Goal: Information Seeking & Learning: Learn about a topic

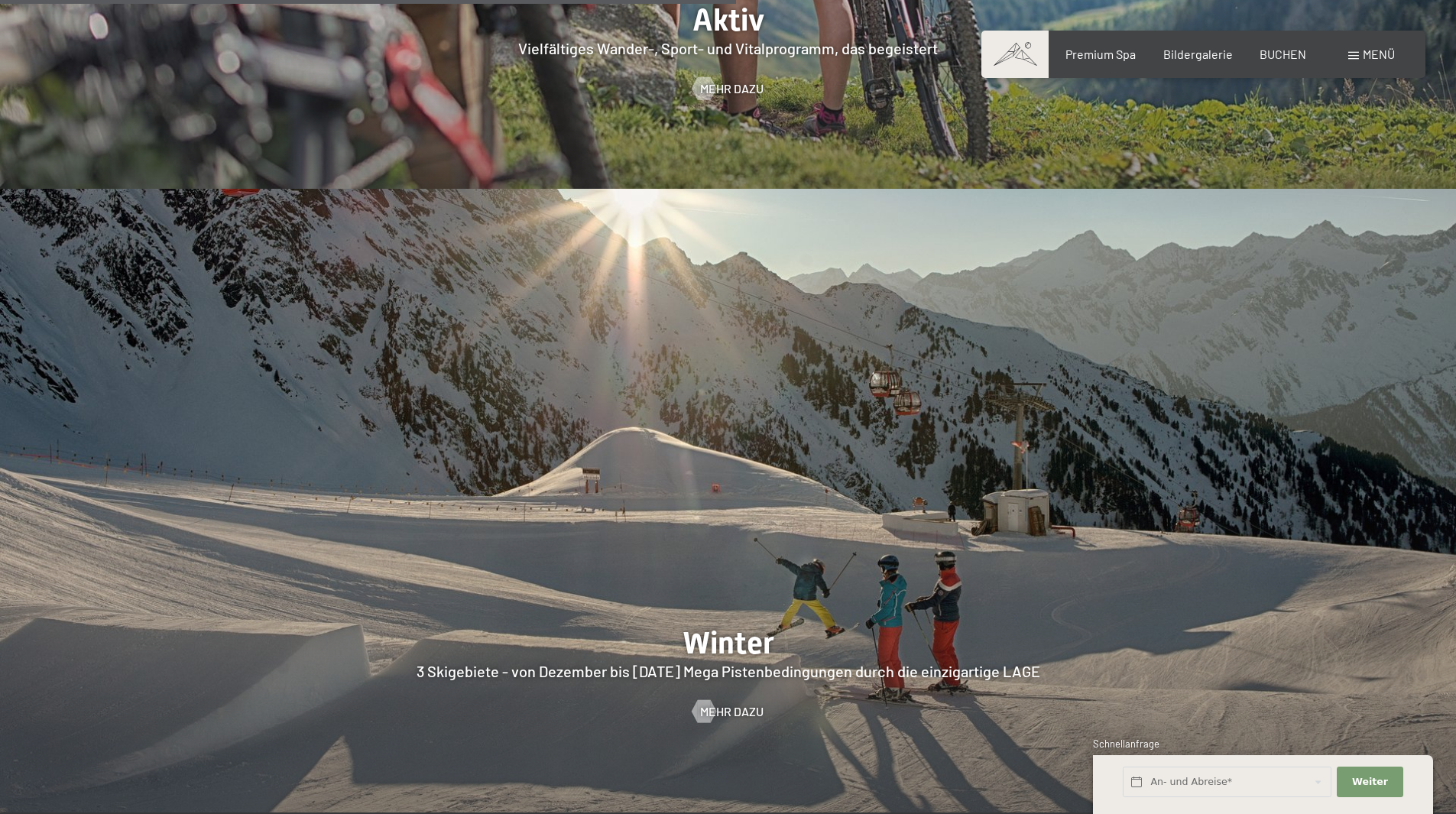
scroll to position [3977, 0]
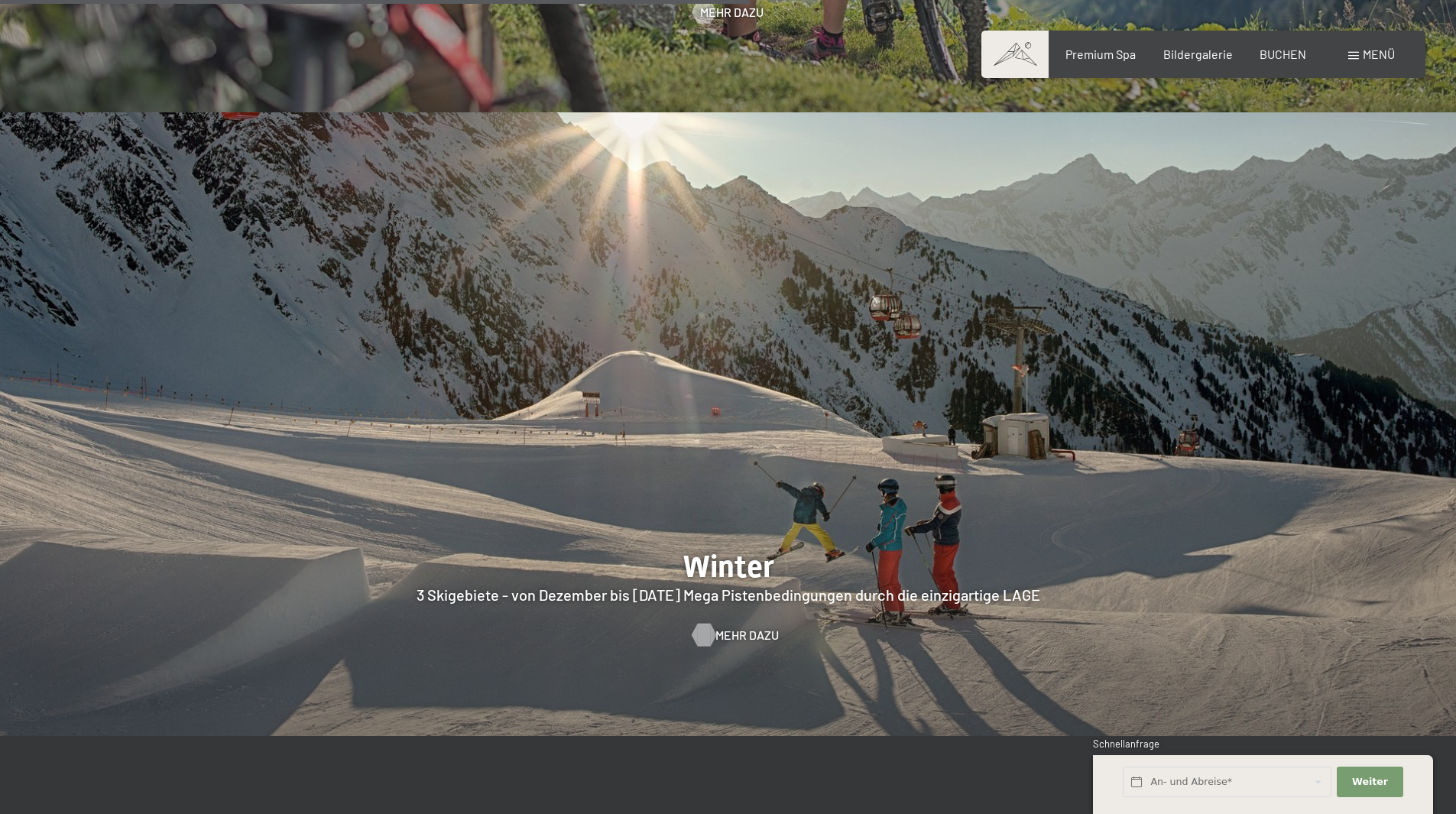
click at [739, 627] on span "Mehr dazu" at bounding box center [747, 635] width 63 height 17
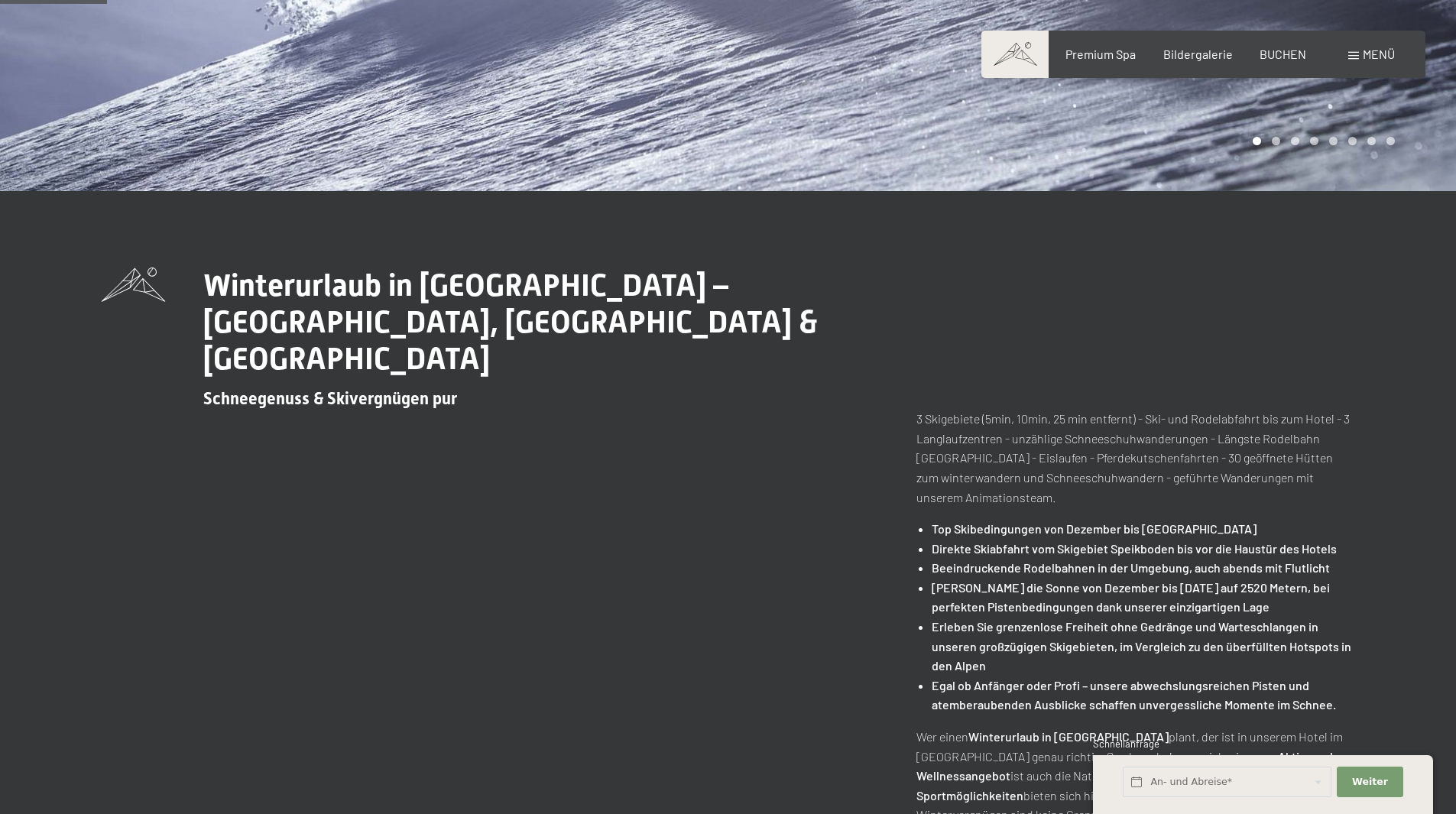
scroll to position [535, 0]
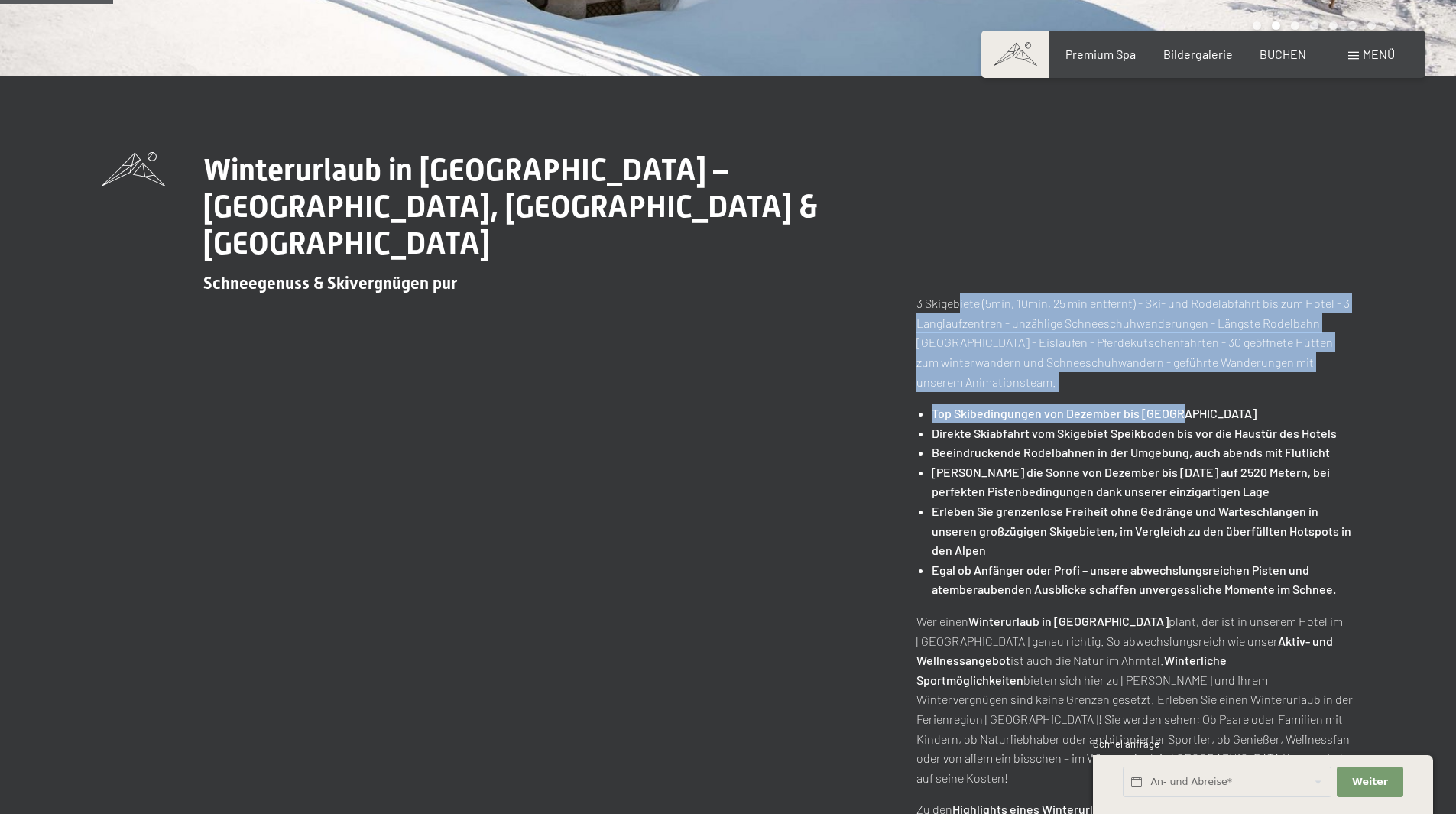
drag, startPoint x: 960, startPoint y: 267, endPoint x: 1410, endPoint y: 379, distance: 463.7
click at [1410, 379] on div "Winterurlaub in [GEOGRAPHIC_DATA] – [GEOGRAPHIC_DATA], [GEOGRAPHIC_DATA] & Kron…" at bounding box center [728, 545] width 1368 height 785
click at [1073, 404] on li "Top Skibedingungen von Dezember bis [GEOGRAPHIC_DATA]" at bounding box center [1144, 413] width 423 height 20
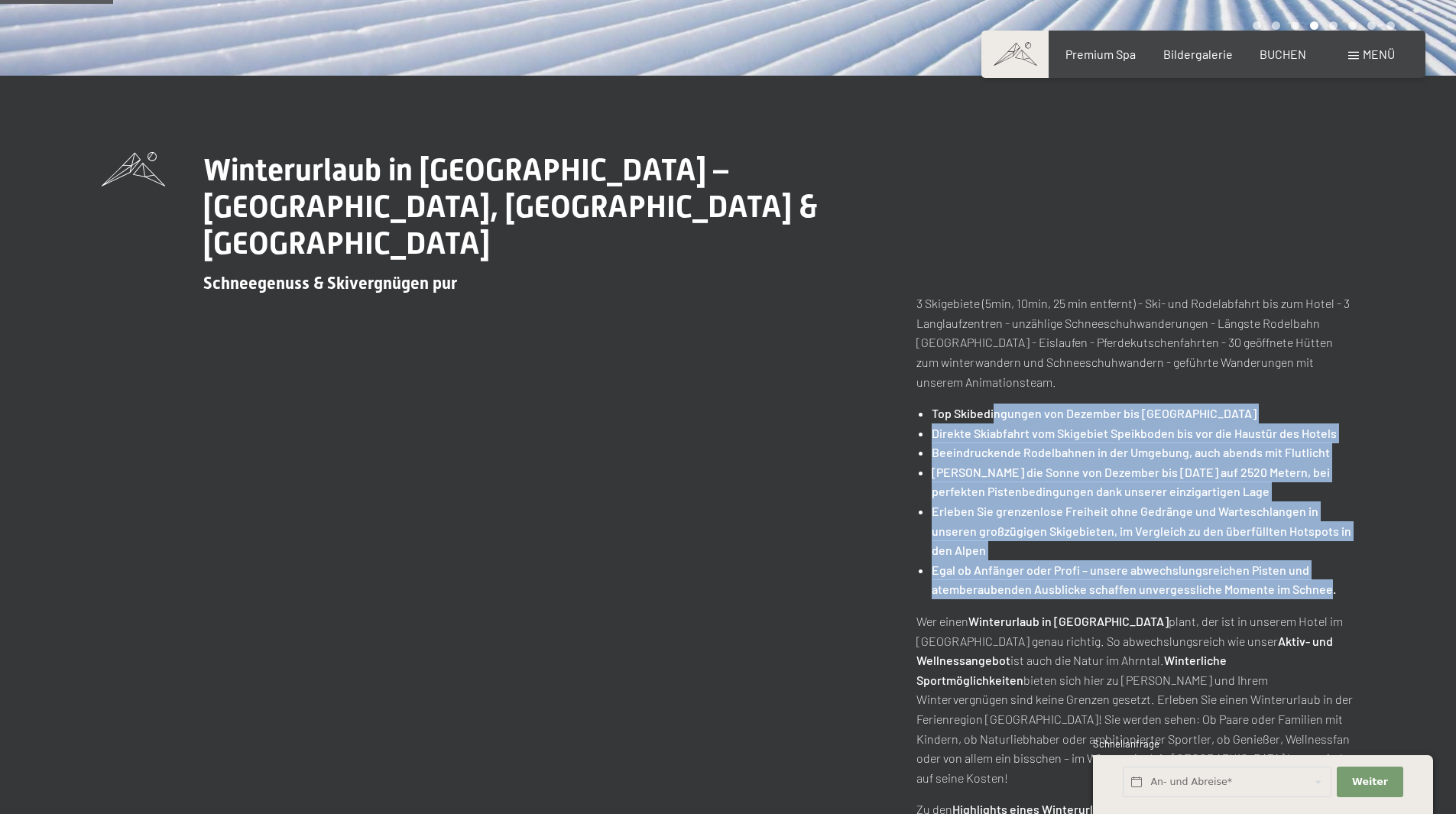
drag, startPoint x: 992, startPoint y: 379, endPoint x: 1326, endPoint y: 562, distance: 380.8
click at [1326, 562] on ul "Top Skibedingungen von Dezember bis [DATE] Direkte Skiabfahrt vom Skigebiet Spe…" at bounding box center [1136, 501] width 439 height 196
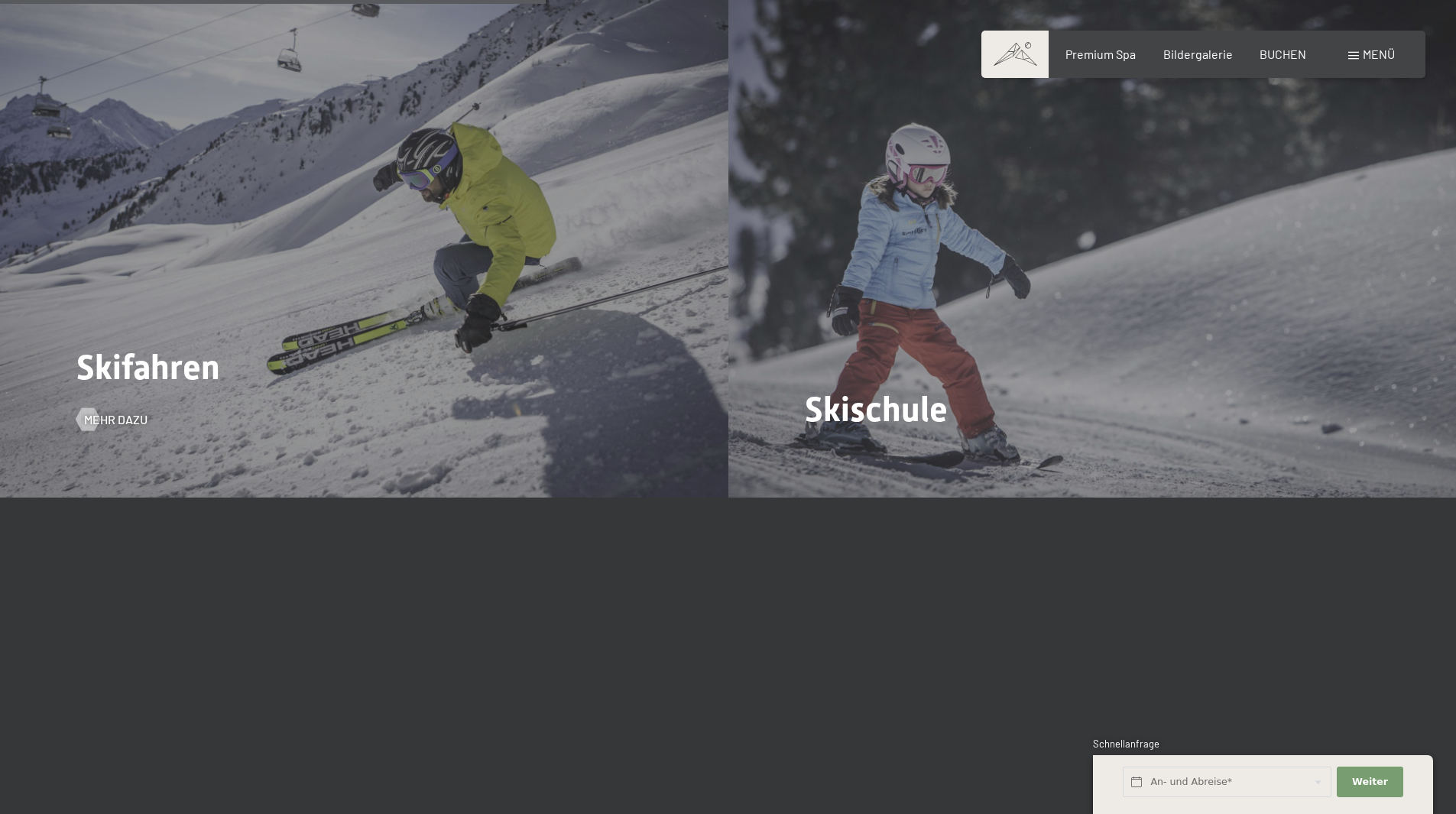
scroll to position [2295, 0]
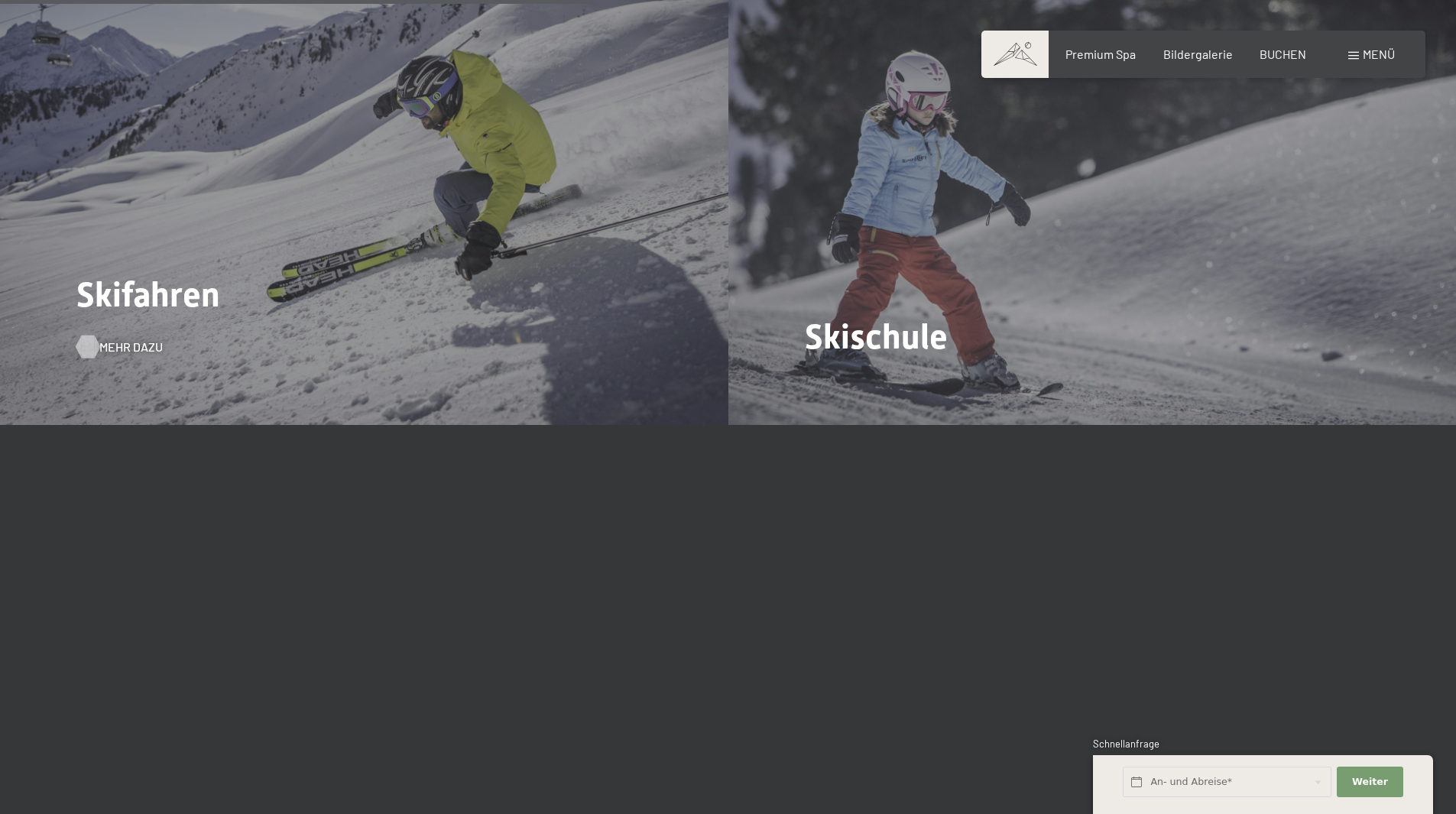
click at [104, 339] on span "Mehr dazu" at bounding box center [131, 347] width 63 height 17
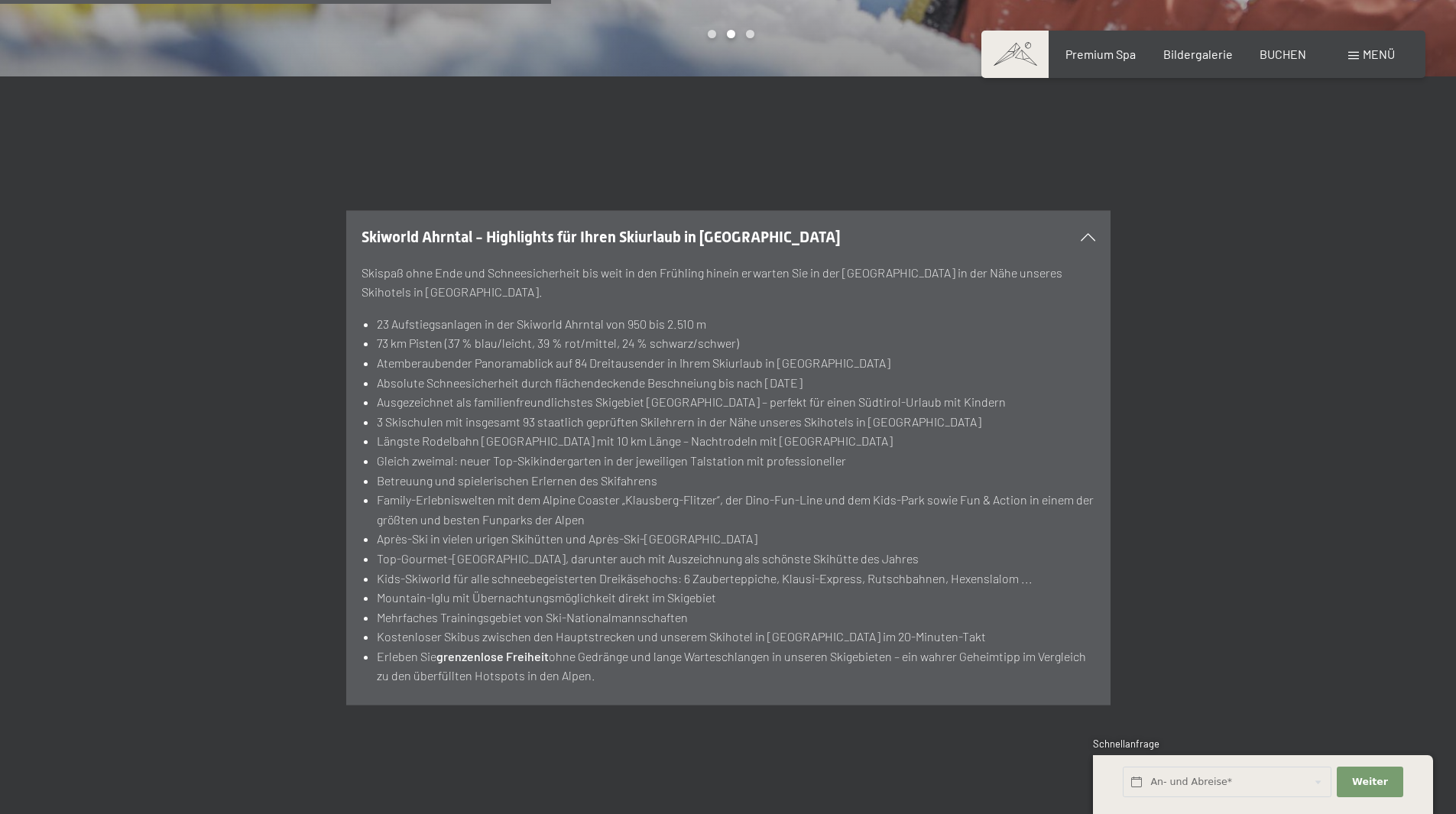
scroll to position [1912, 0]
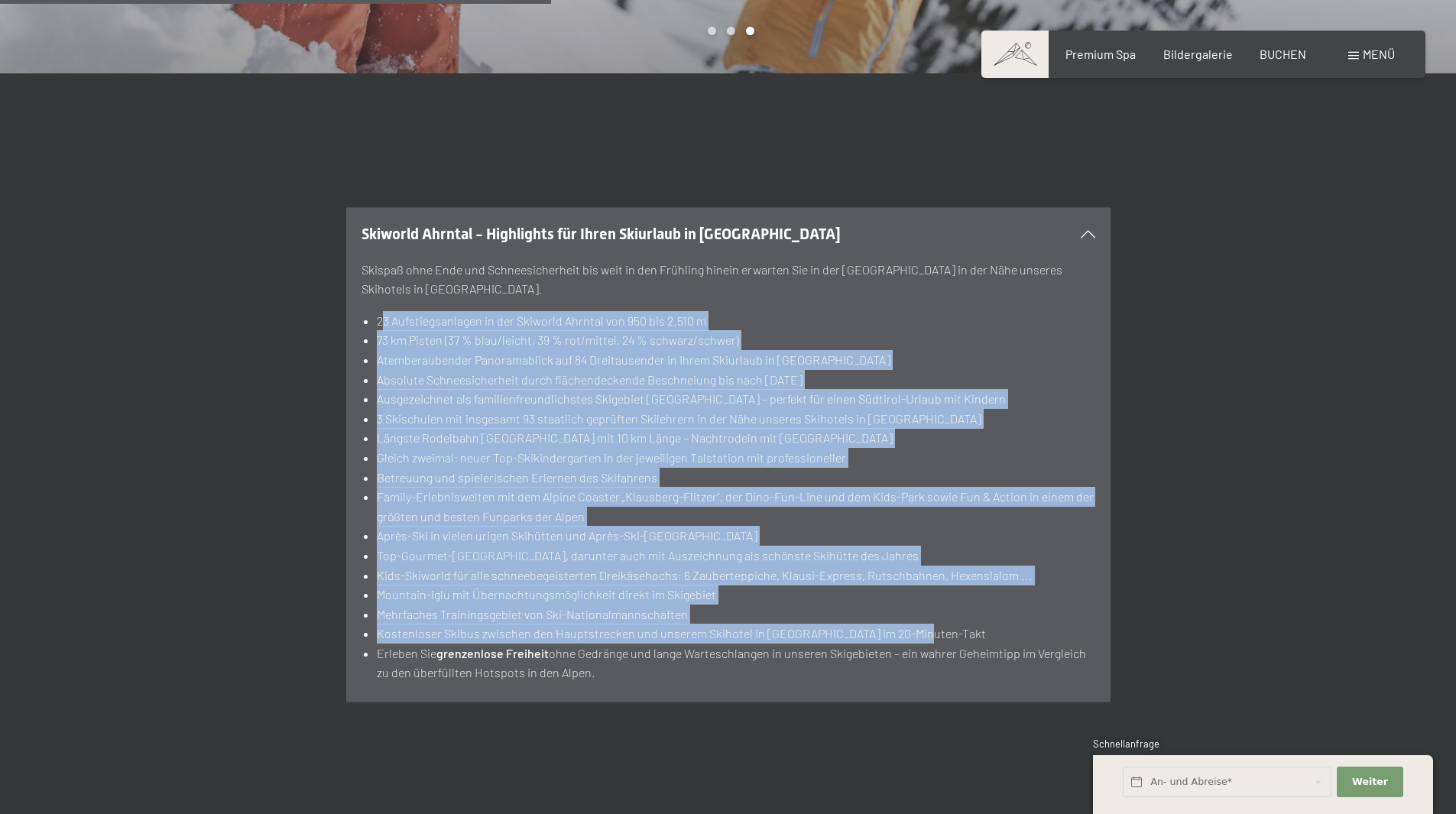
drag, startPoint x: 385, startPoint y: 241, endPoint x: 914, endPoint y: 548, distance: 611.6
click at [914, 548] on ul "23 Aufstiegsanlagen in der Skiworld Ahrntal von 950 bis 2.510 m 73 km Pisten (3…" at bounding box center [728, 497] width 733 height 372
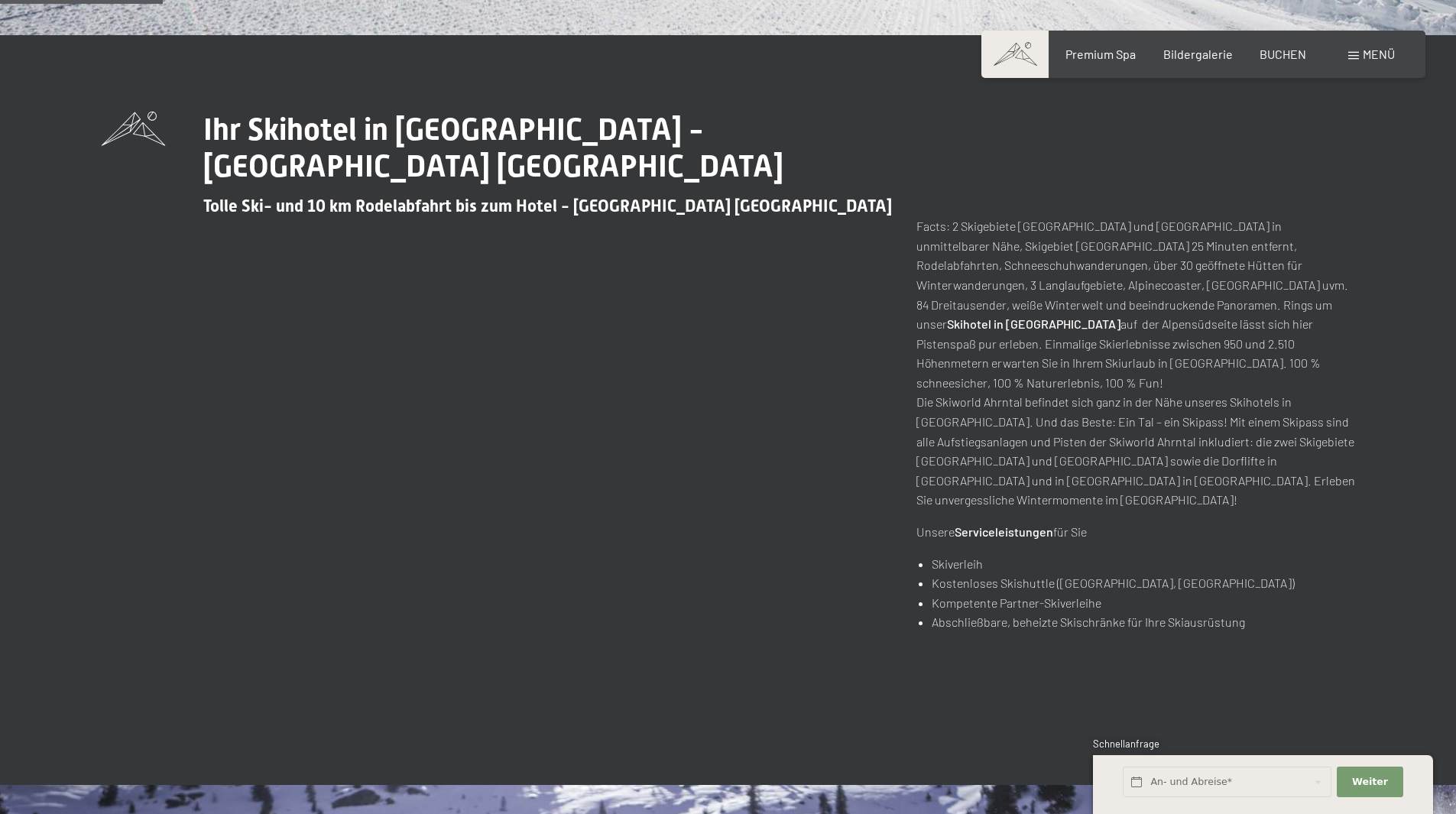
scroll to position [535, 0]
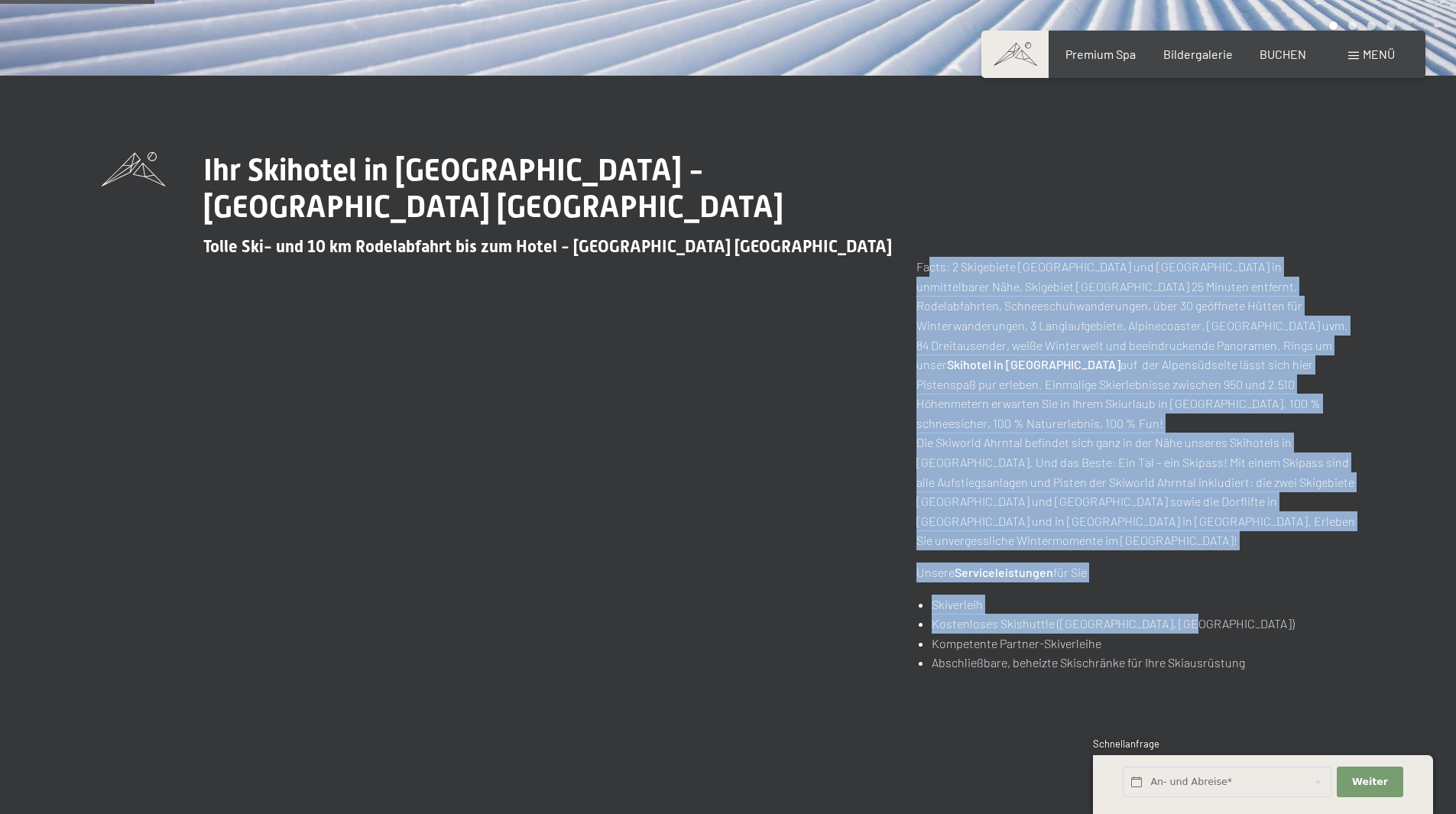
drag, startPoint x: 930, startPoint y: 231, endPoint x: 1322, endPoint y: 548, distance: 504.1
click at [1322, 548] on div "Facts: 2 Skigebiete Klausberg und Speikboden in unmittelbarer Nähe, Skigebiet K…" at bounding box center [1136, 465] width 439 height 416
click at [1127, 614] on li "Kostenloses Skishuttle (Kronplatz, Speikboden)" at bounding box center [1144, 624] width 423 height 20
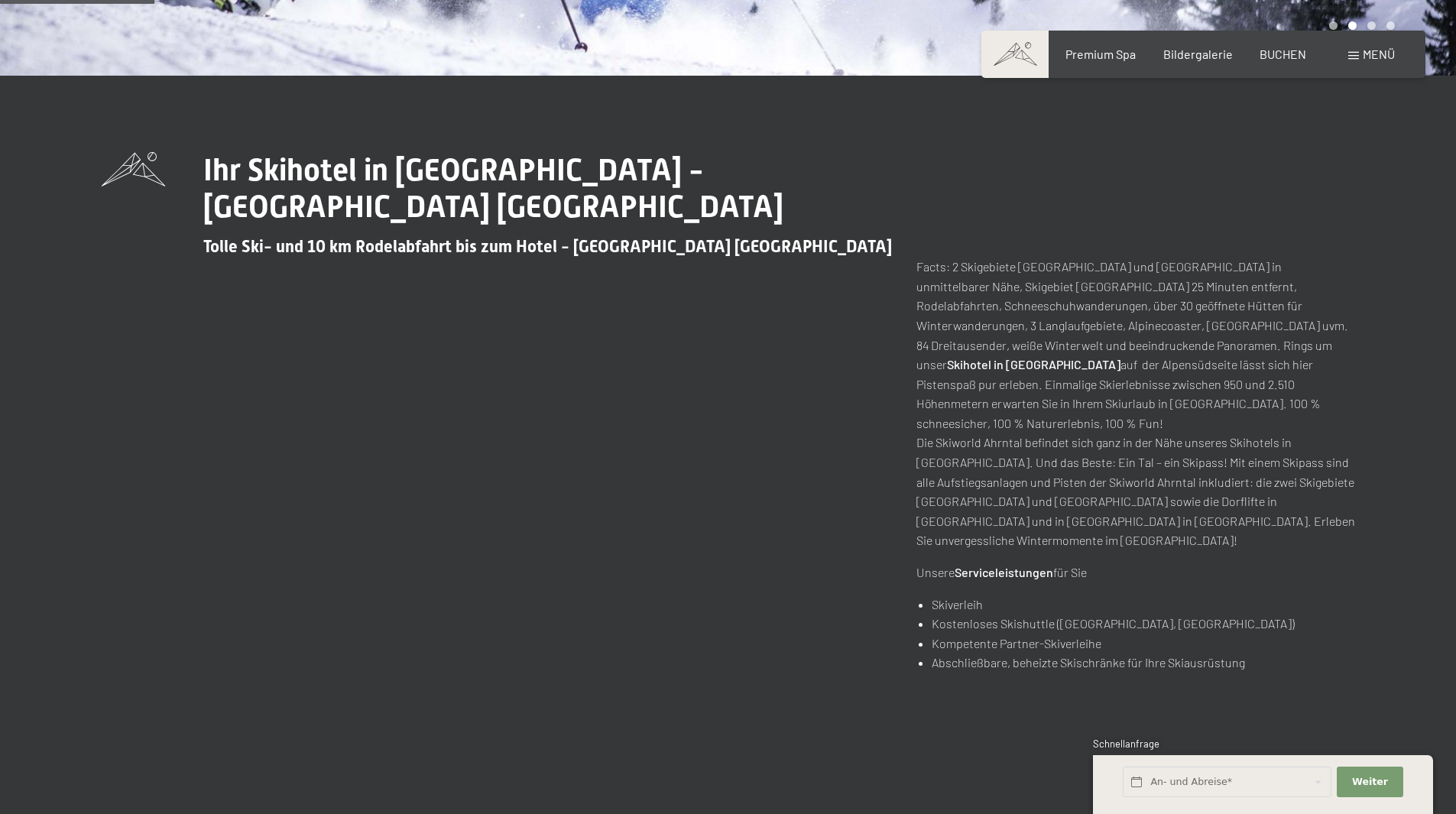
click at [1353, 52] on span at bounding box center [1353, 56] width 11 height 8
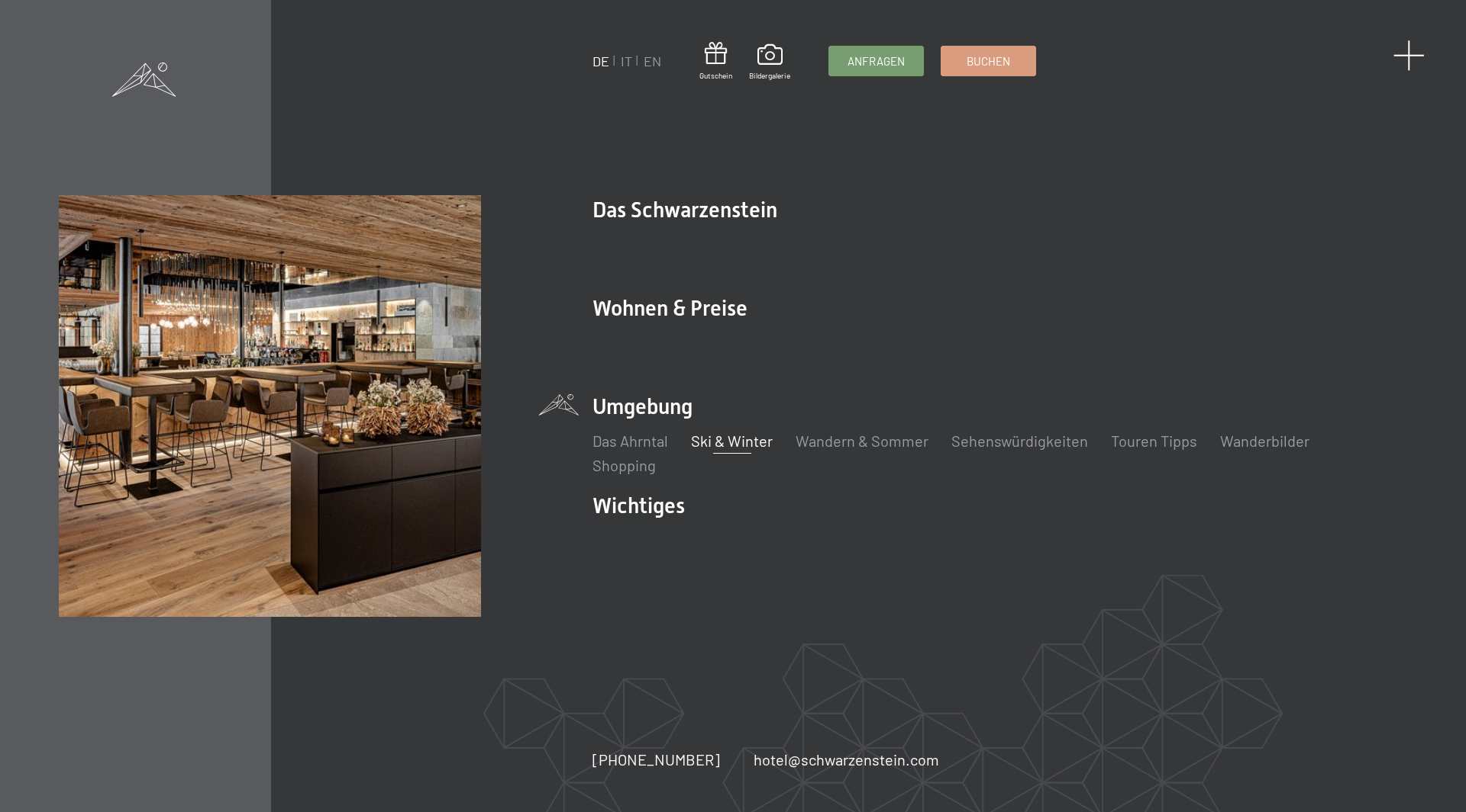
click at [1415, 49] on span at bounding box center [1409, 55] width 32 height 32
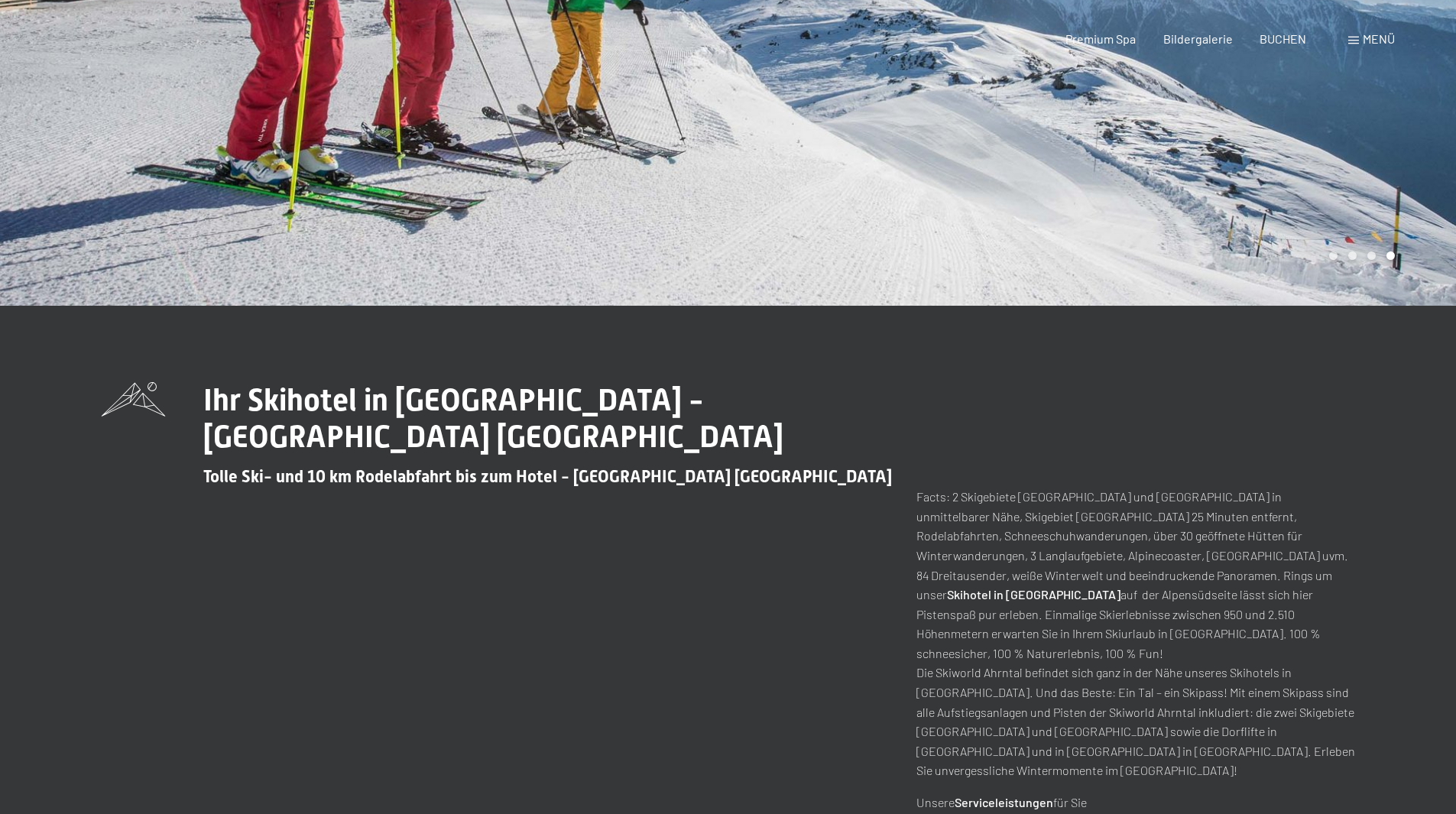
scroll to position [0, 0]
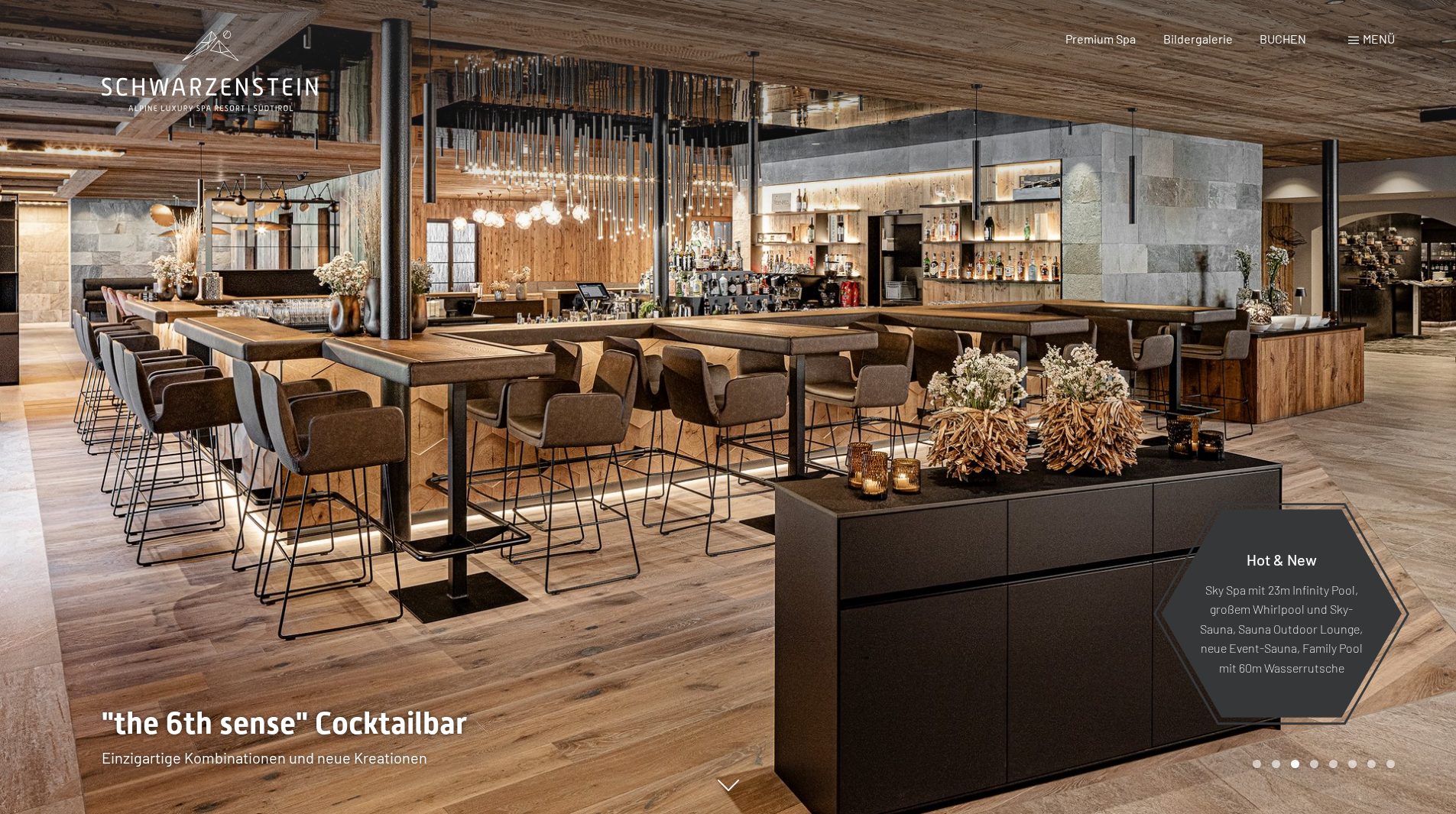
click at [1182, 419] on div at bounding box center [1092, 407] width 728 height 814
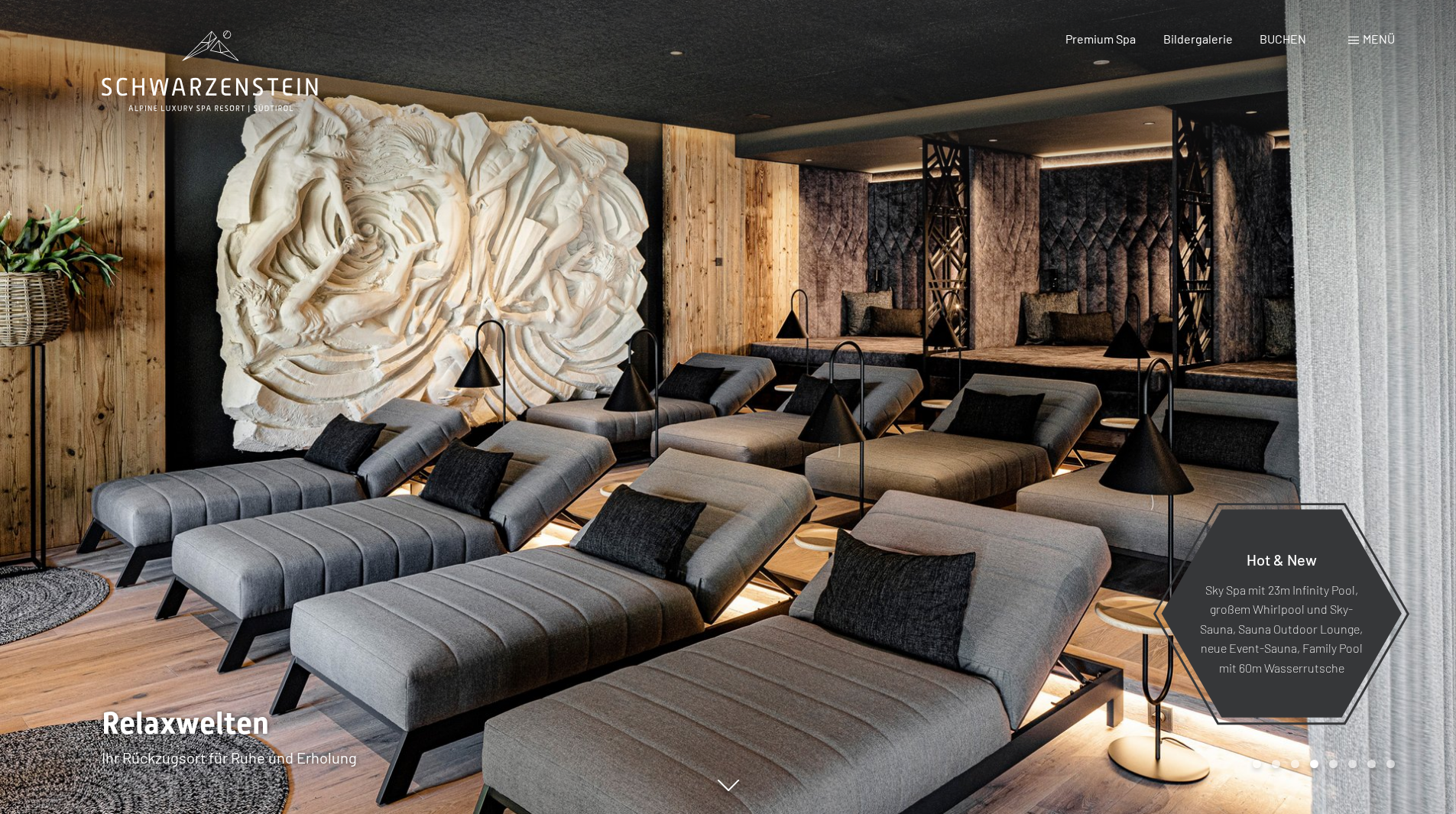
click at [1182, 419] on div at bounding box center [1092, 407] width 728 height 814
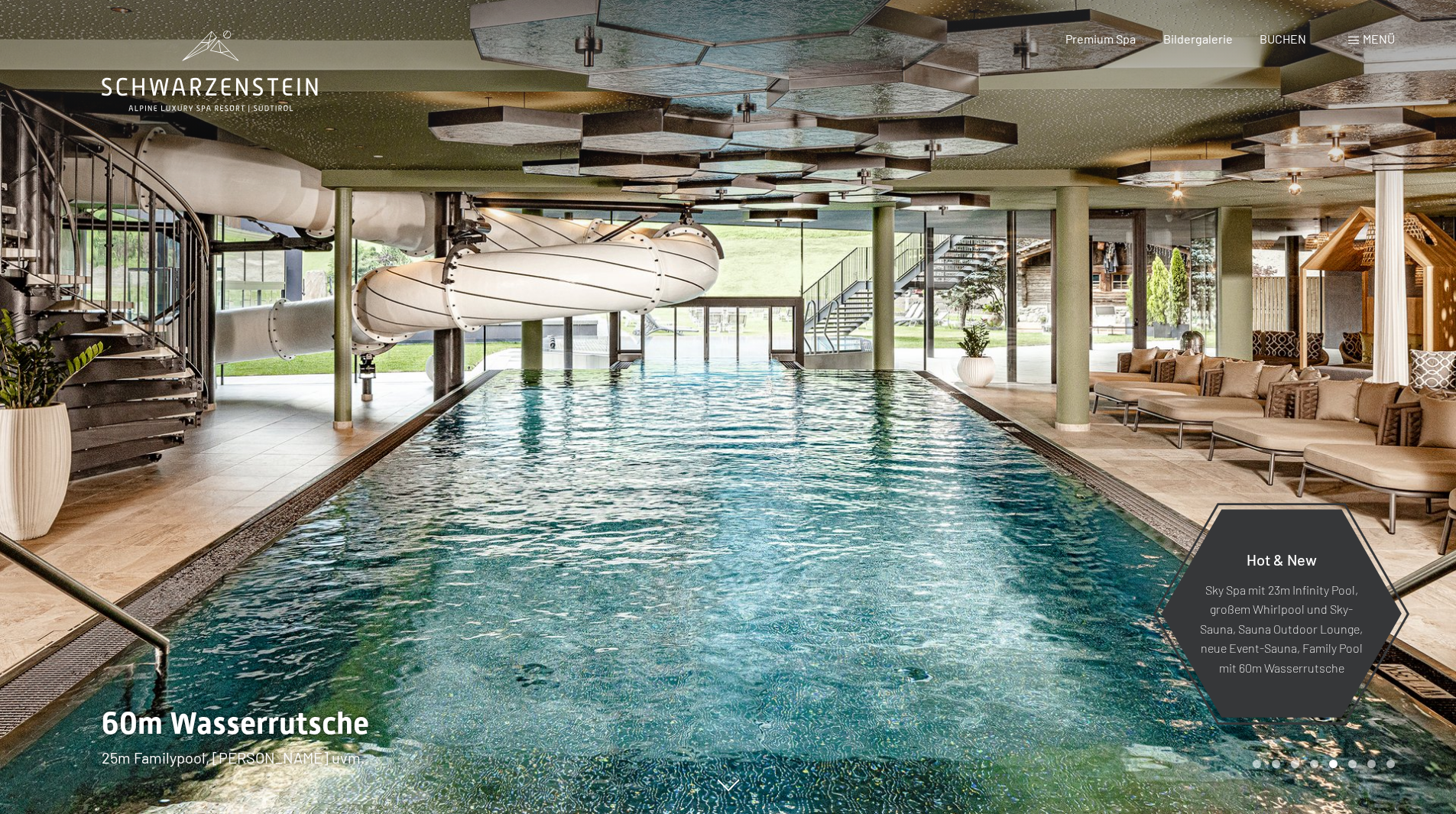
click at [1182, 419] on div at bounding box center [1092, 407] width 728 height 814
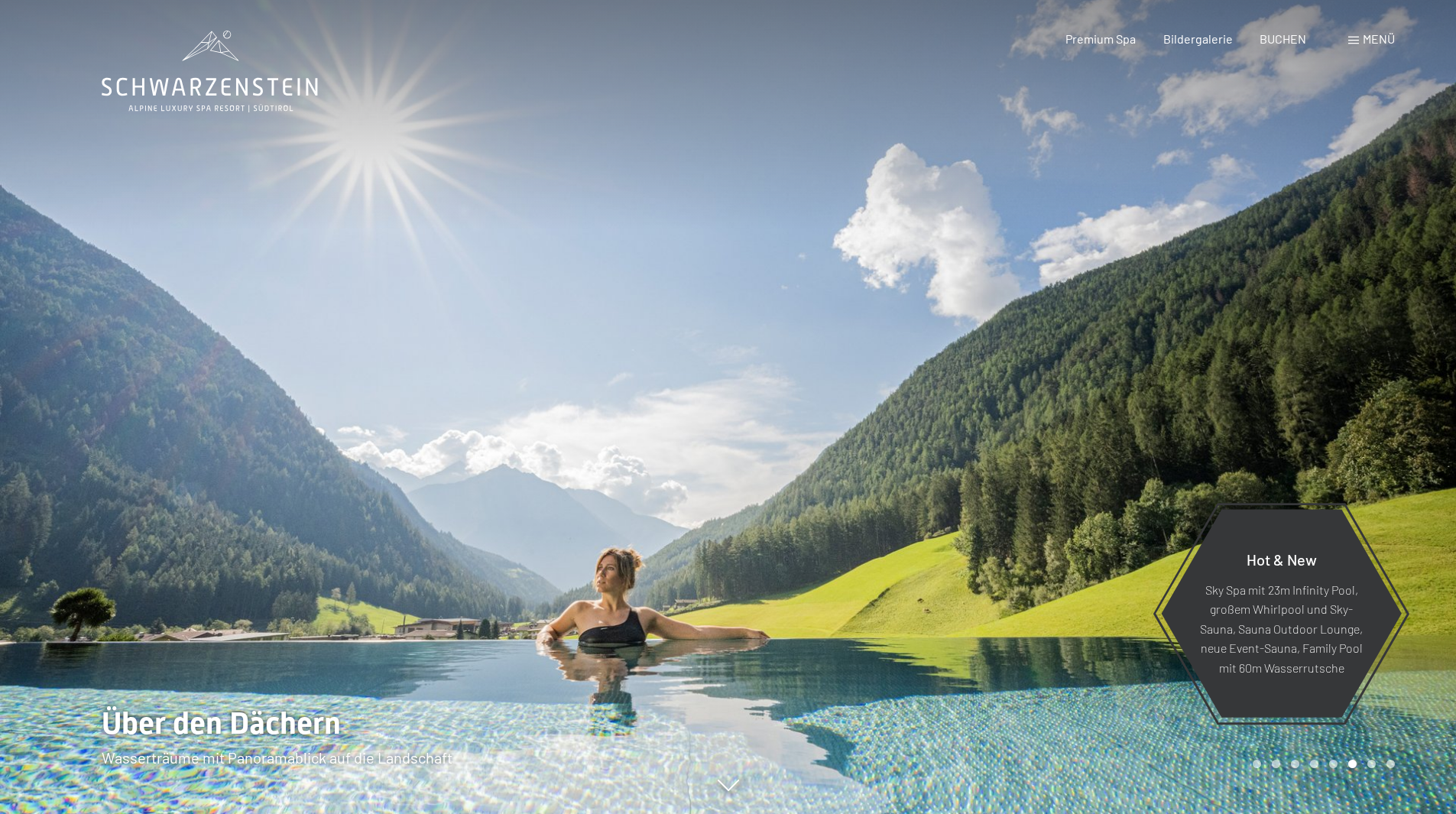
click at [1182, 419] on div at bounding box center [1092, 407] width 728 height 814
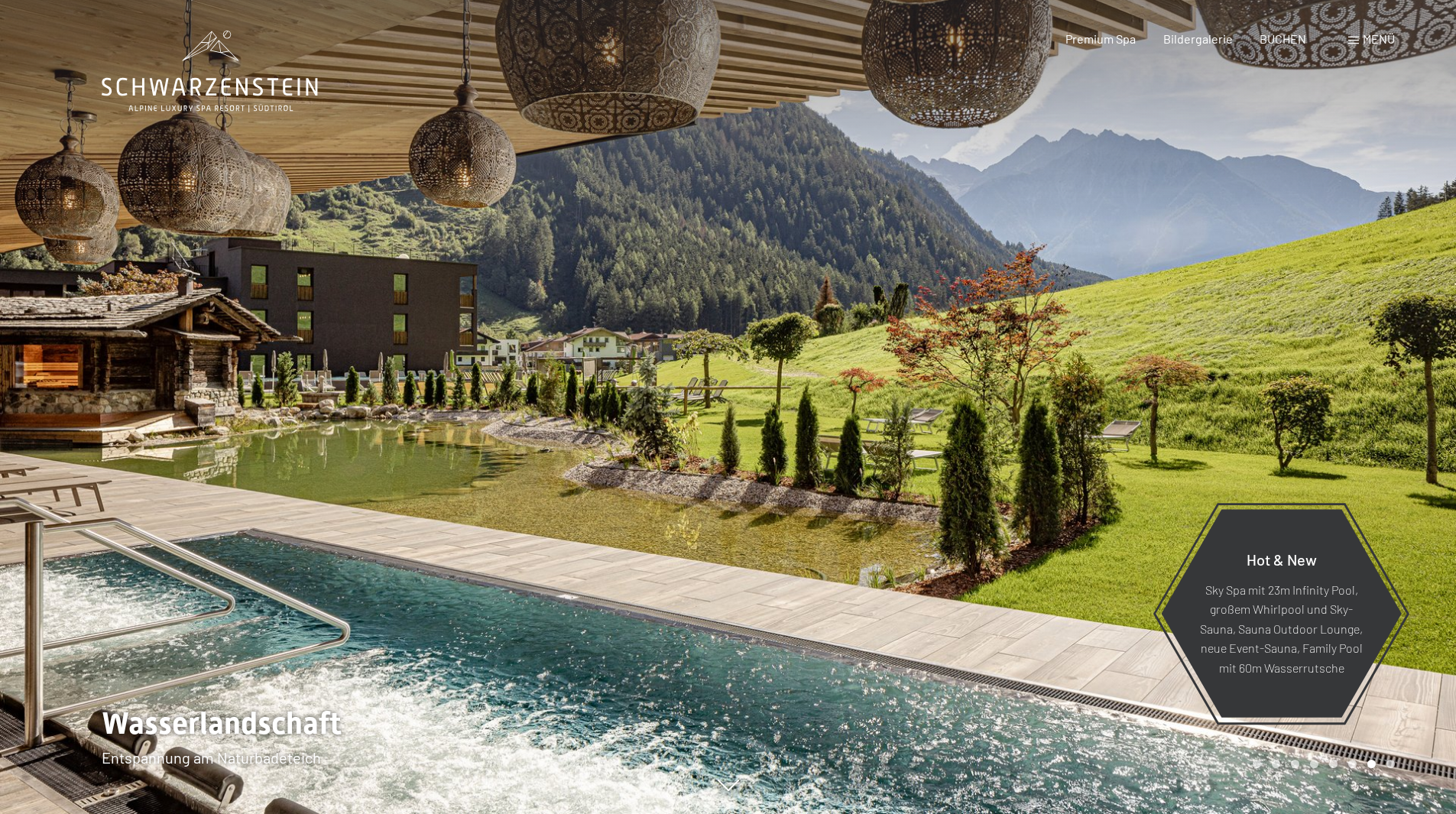
click at [1182, 419] on div at bounding box center [1092, 407] width 728 height 814
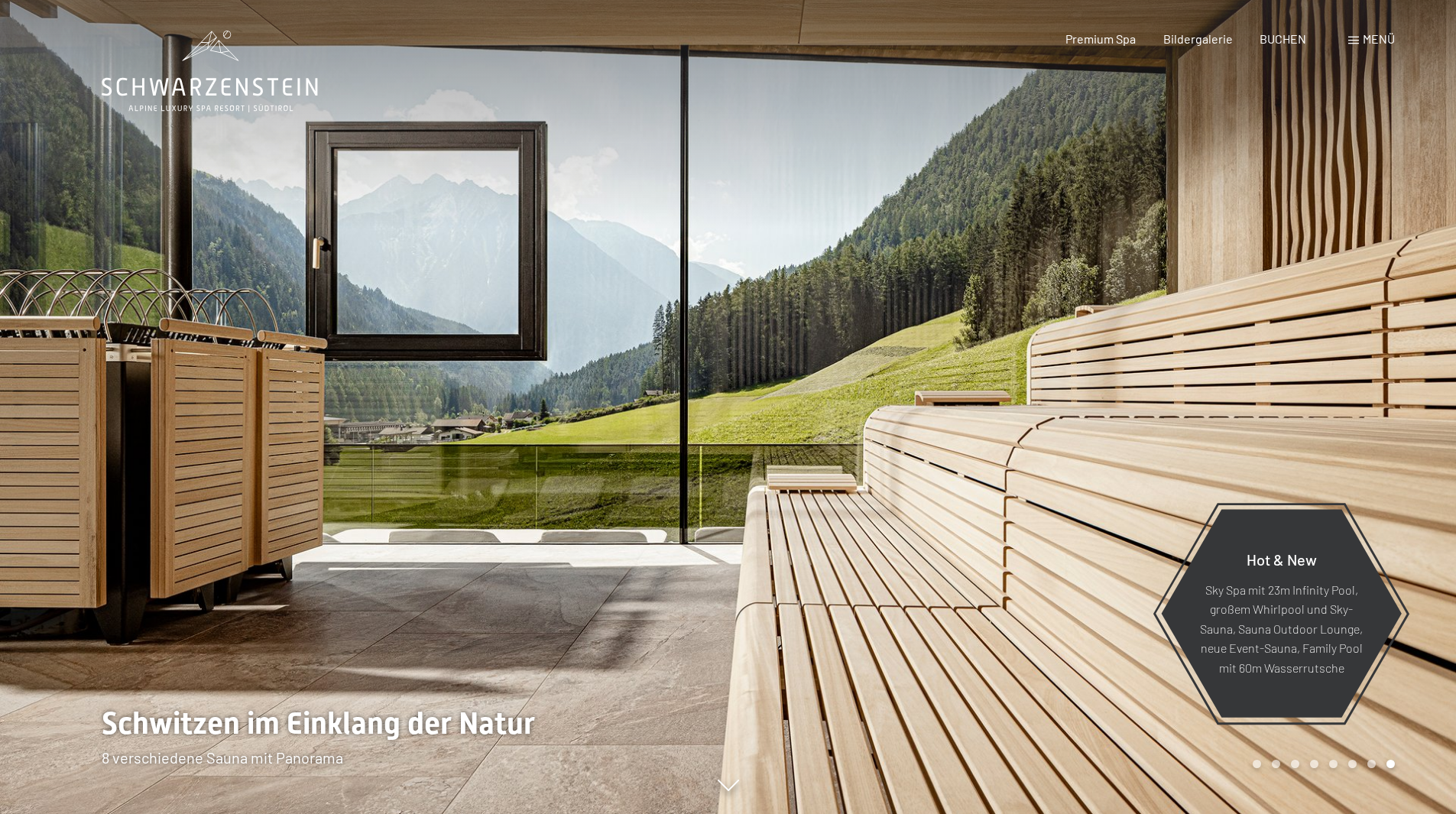
click at [1182, 419] on div at bounding box center [1092, 407] width 728 height 814
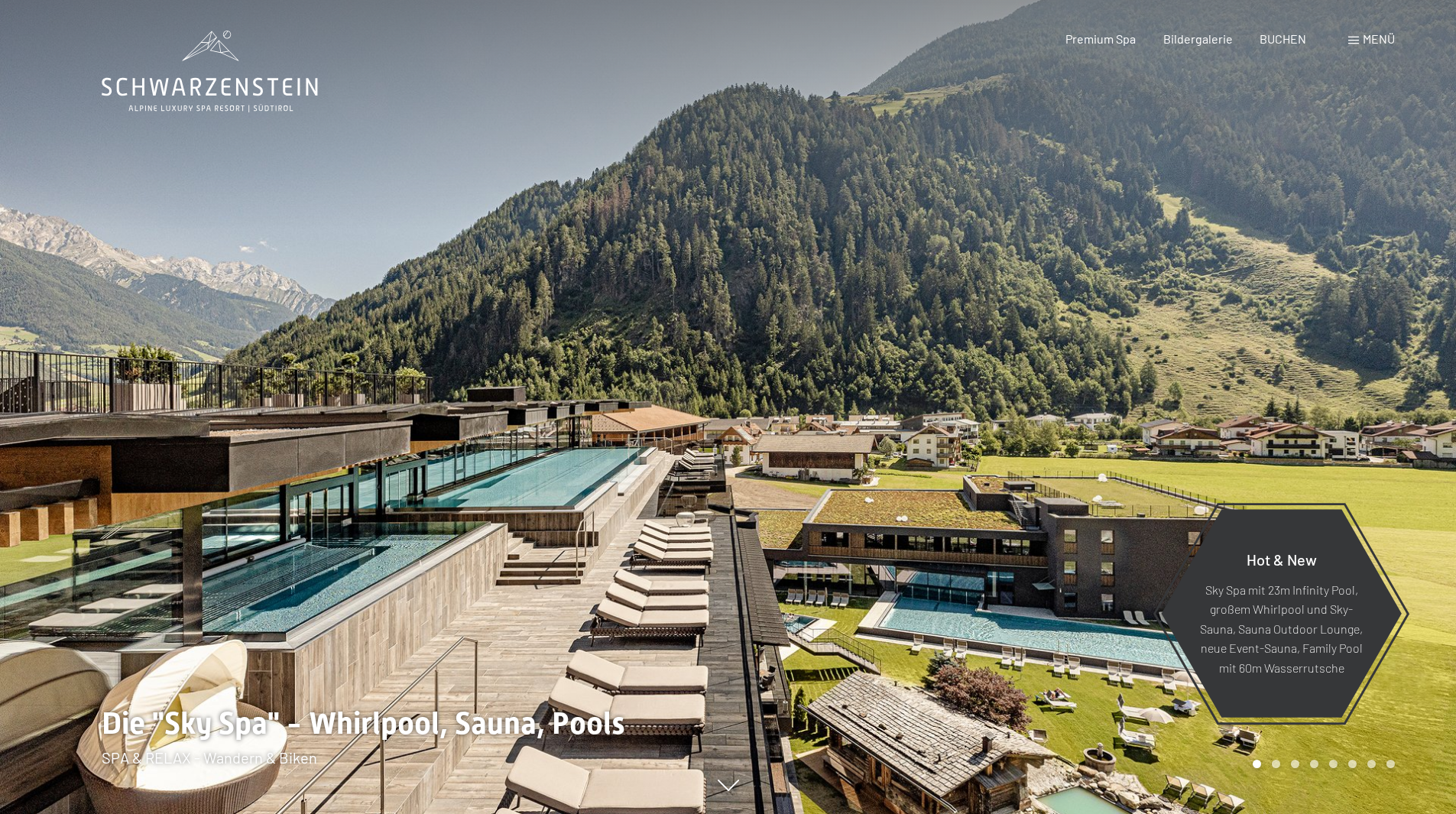
click at [1182, 419] on div at bounding box center [1092, 407] width 728 height 814
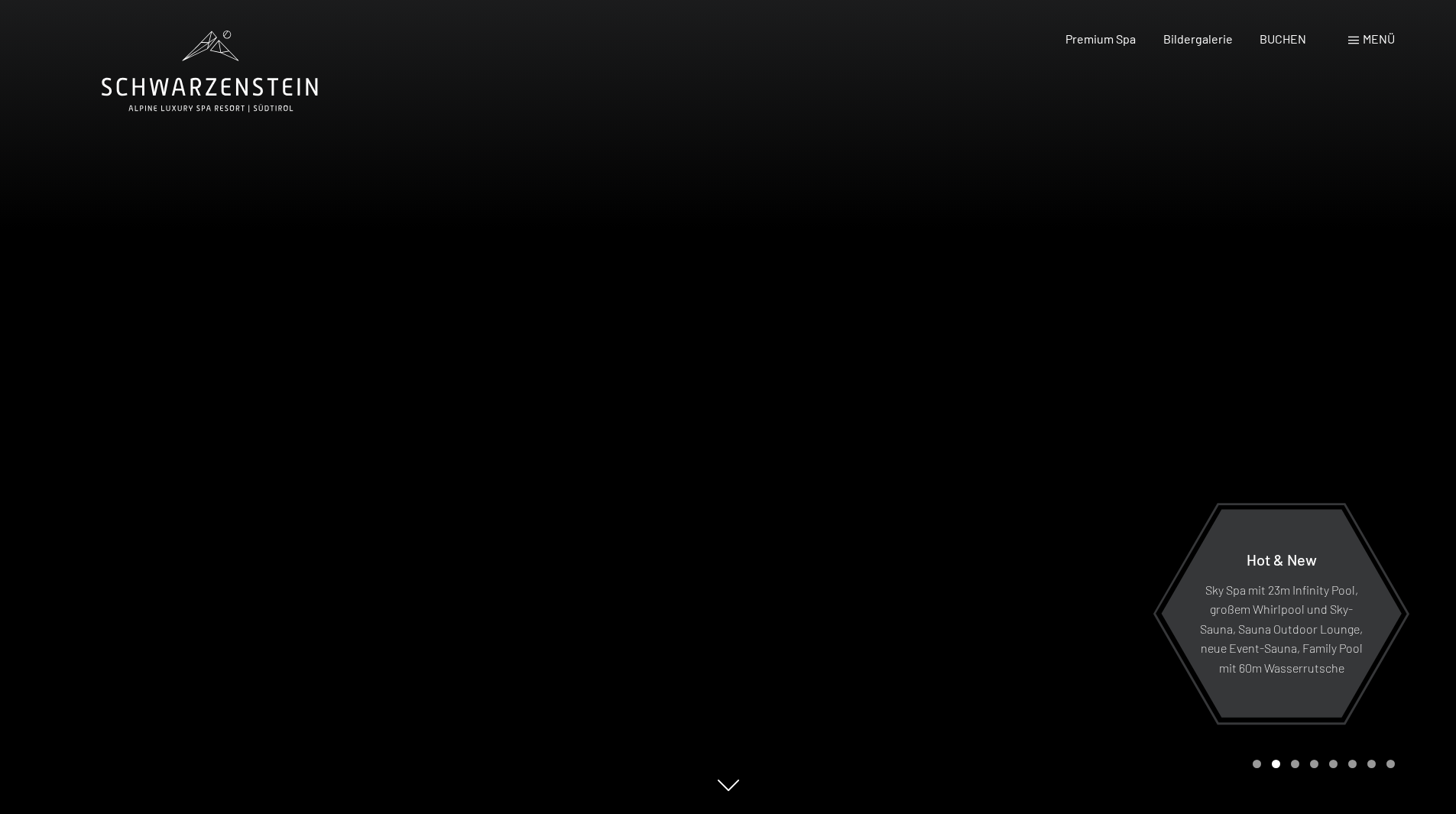
click at [1182, 419] on div at bounding box center [1092, 407] width 728 height 814
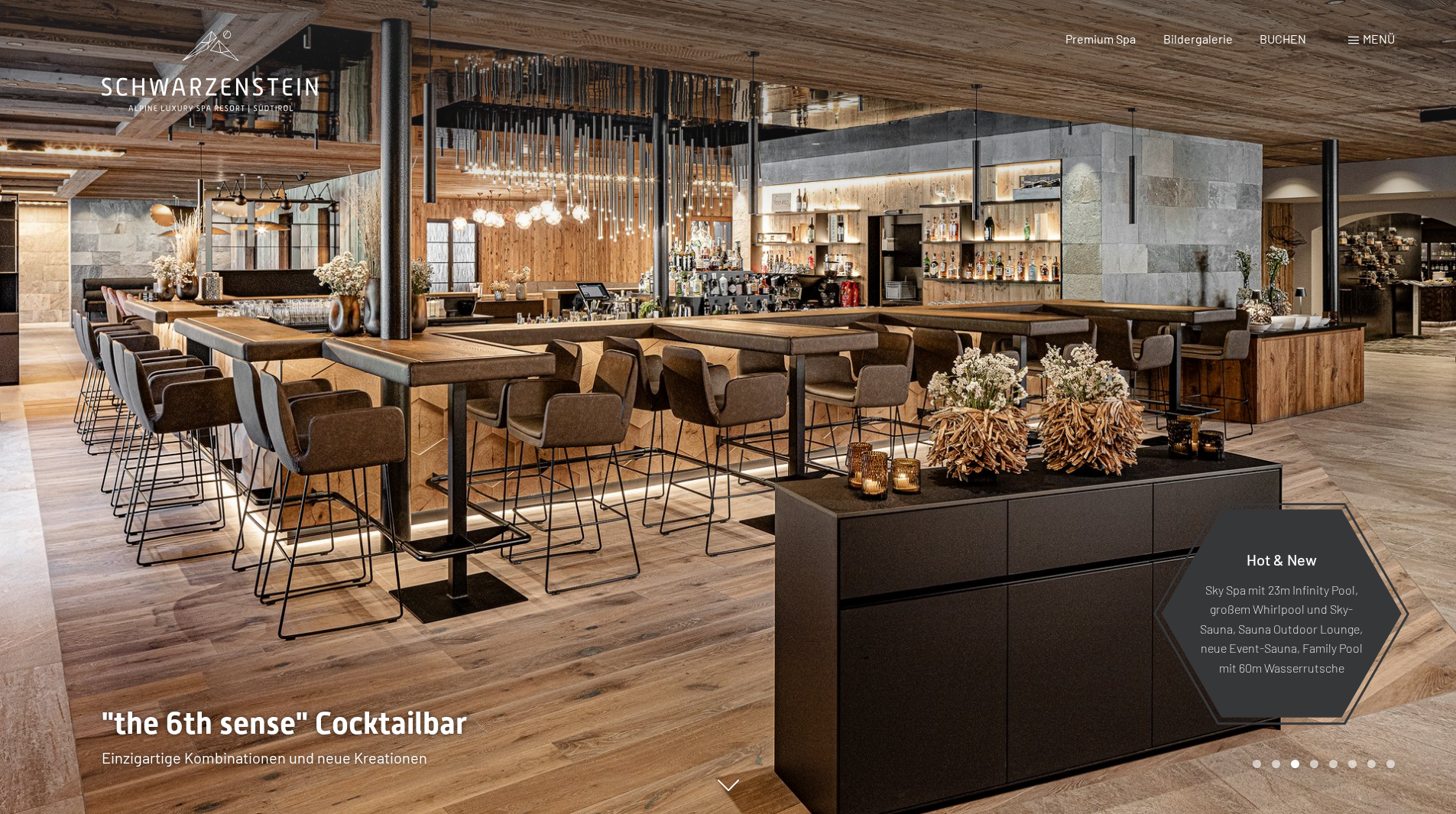
click at [1182, 419] on div at bounding box center [1092, 407] width 728 height 814
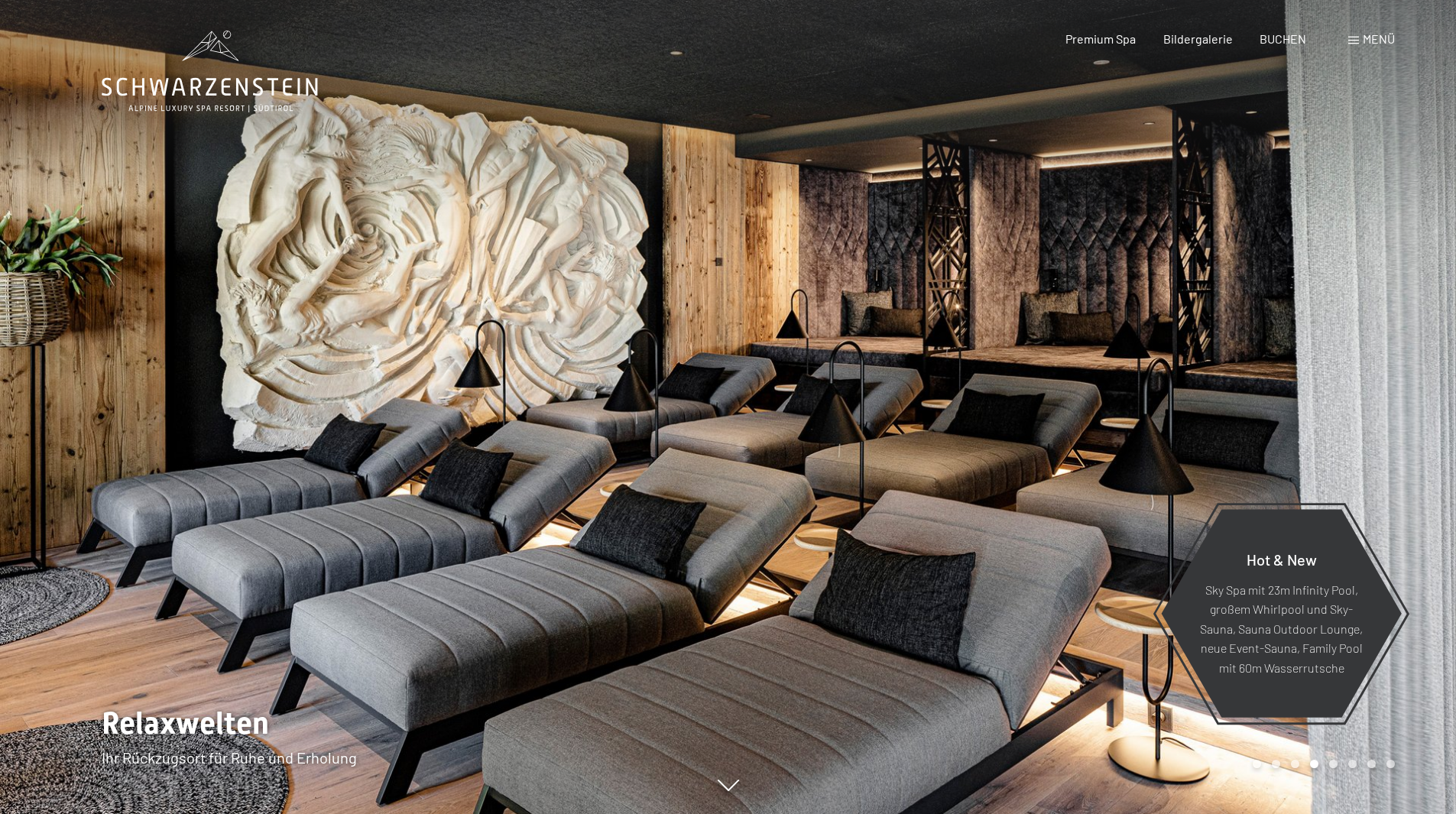
click at [1182, 419] on div at bounding box center [1092, 407] width 728 height 814
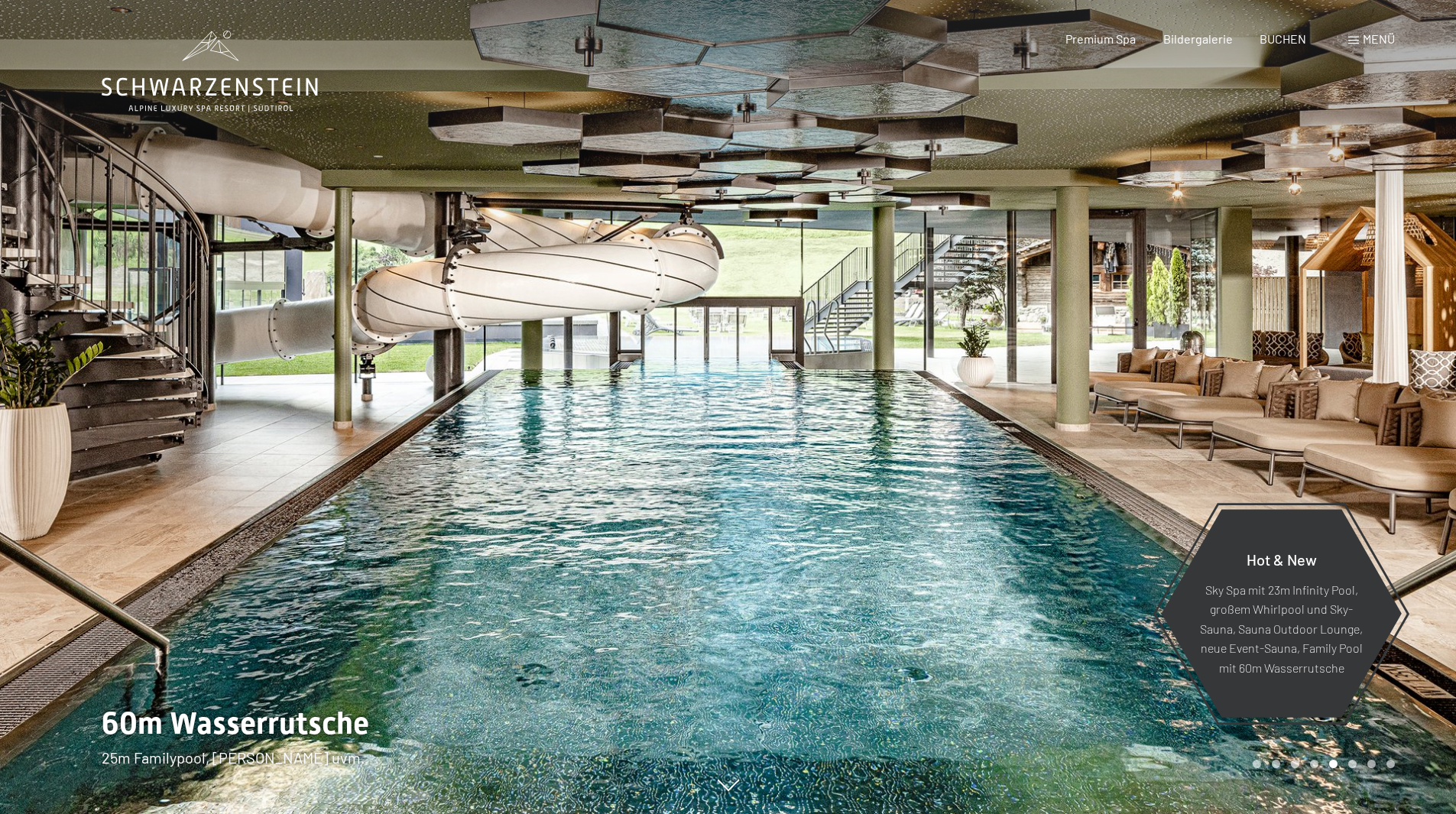
click at [1182, 419] on div at bounding box center [1092, 407] width 728 height 814
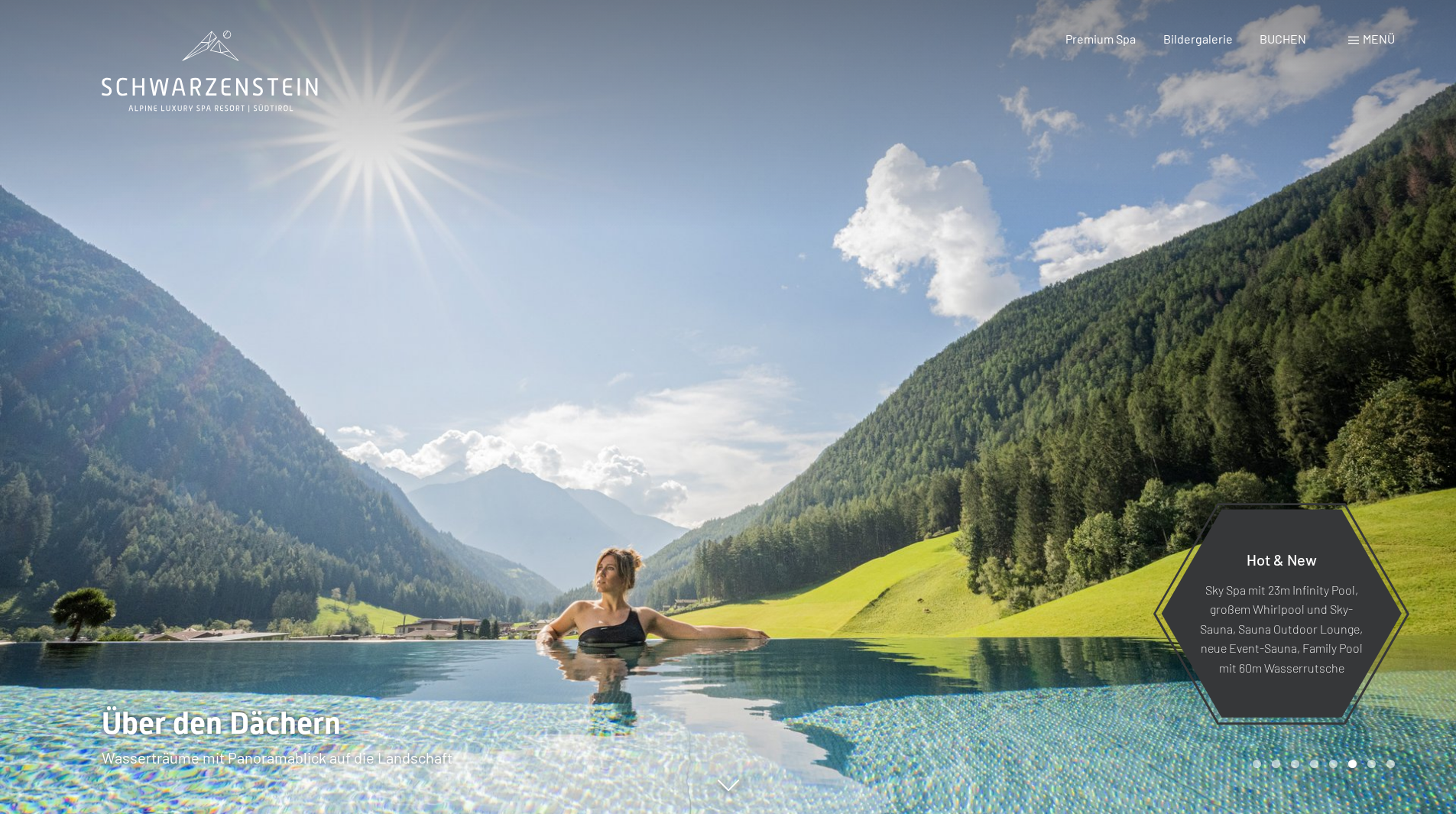
click at [1205, 359] on div at bounding box center [1092, 407] width 728 height 814
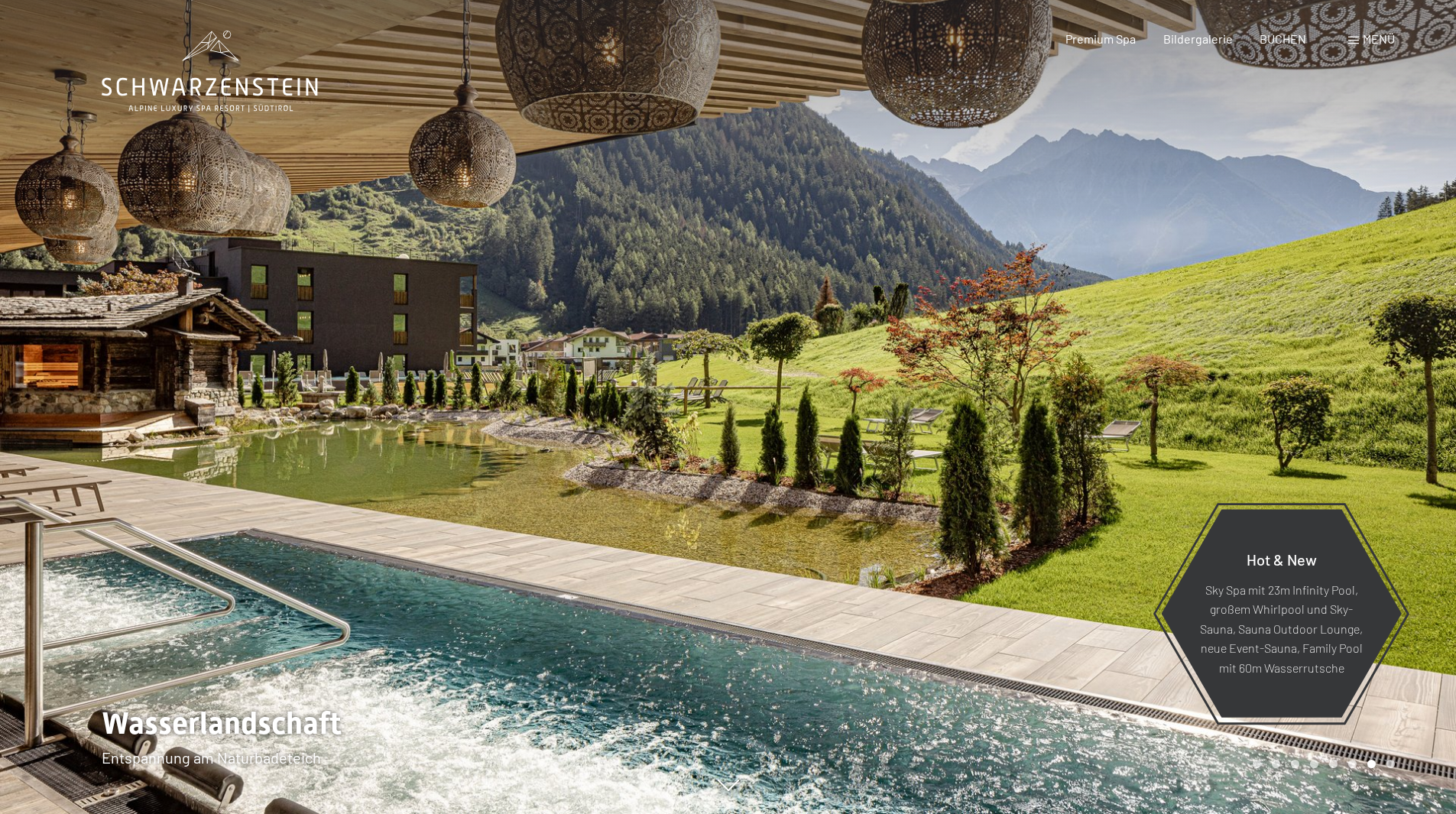
click at [1222, 359] on div at bounding box center [1092, 407] width 728 height 814
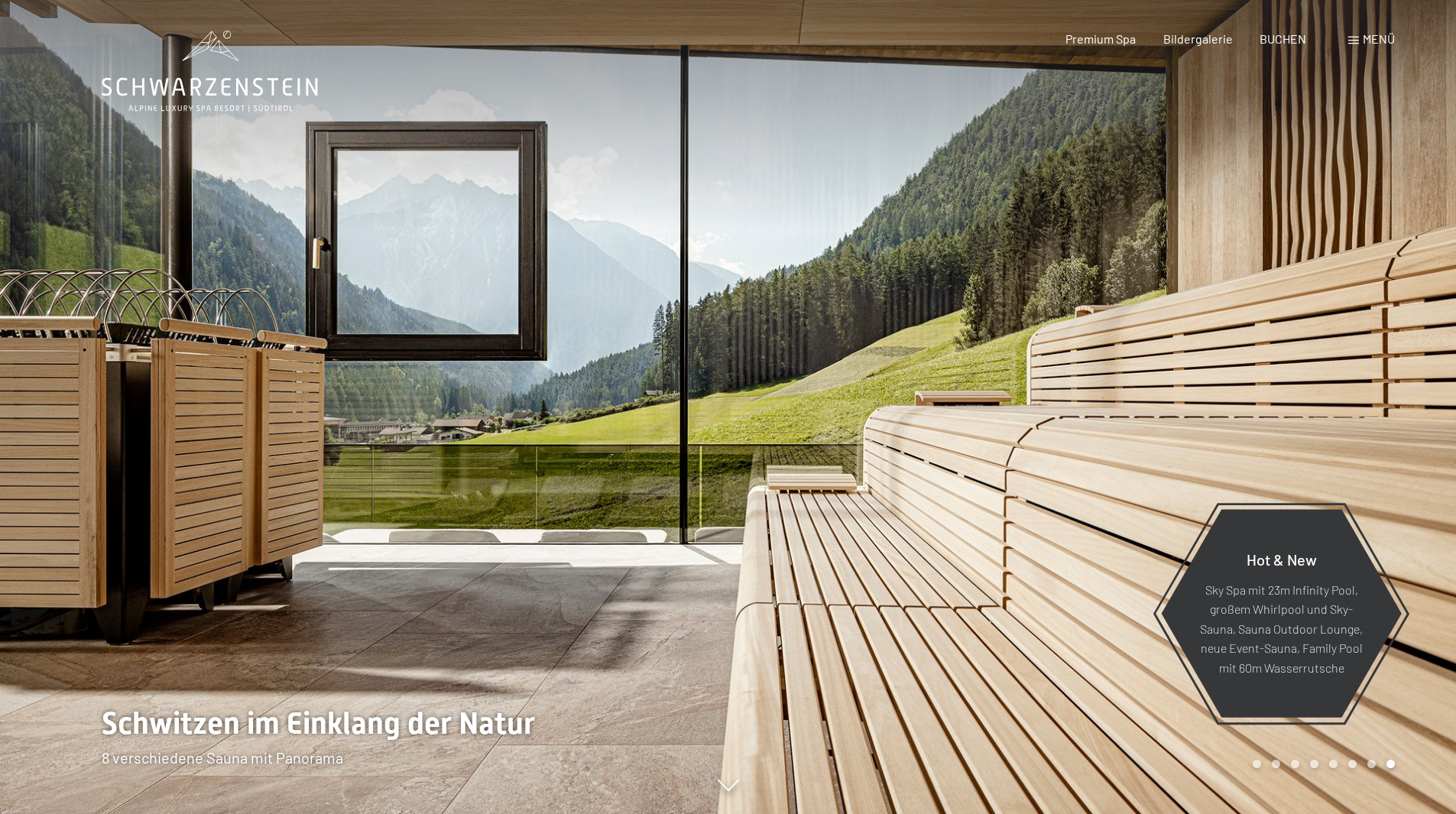
click at [1222, 359] on div at bounding box center [1092, 407] width 728 height 814
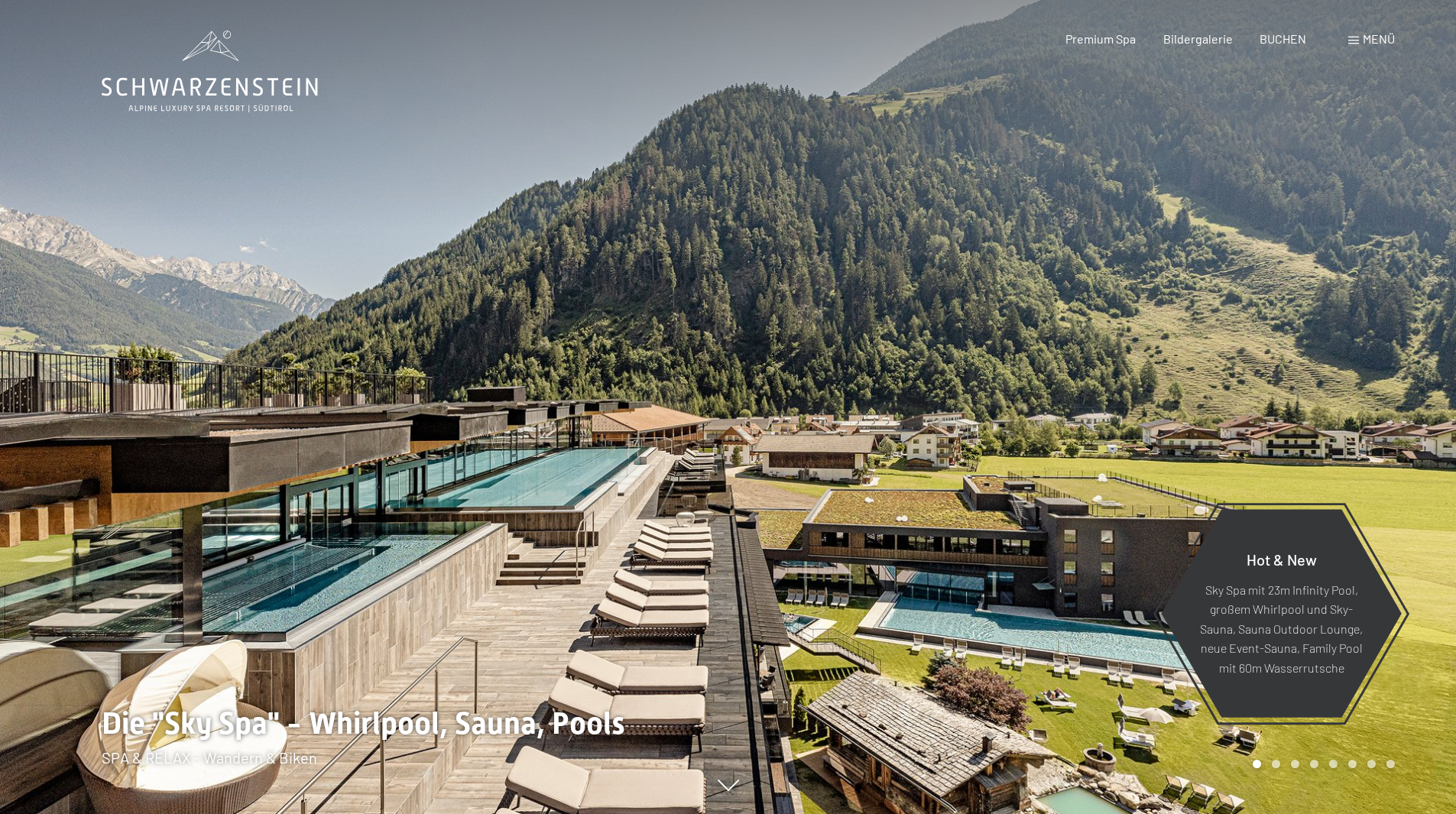
click at [1222, 359] on div at bounding box center [1092, 407] width 728 height 814
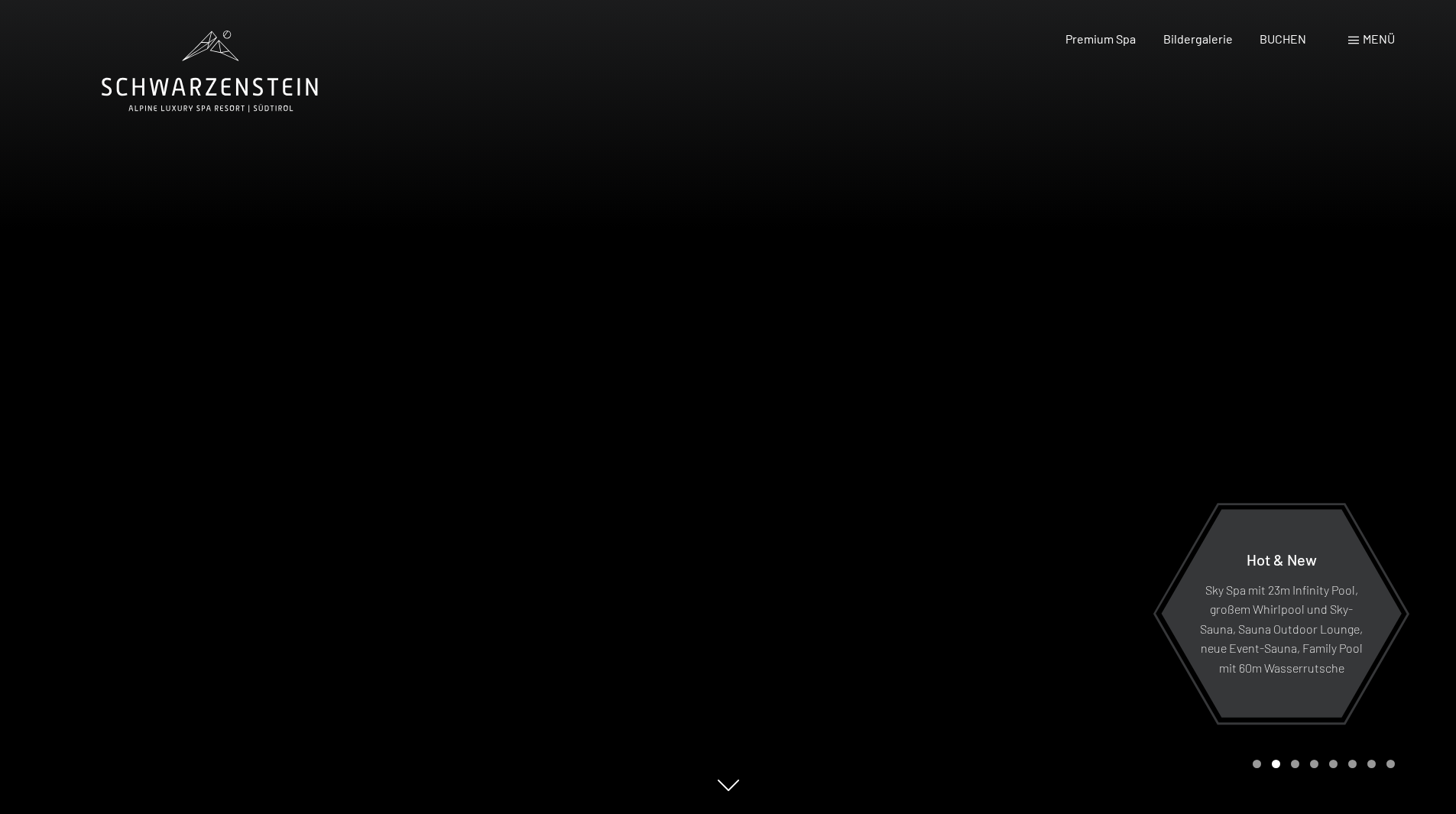
click at [1222, 359] on div at bounding box center [1092, 407] width 728 height 814
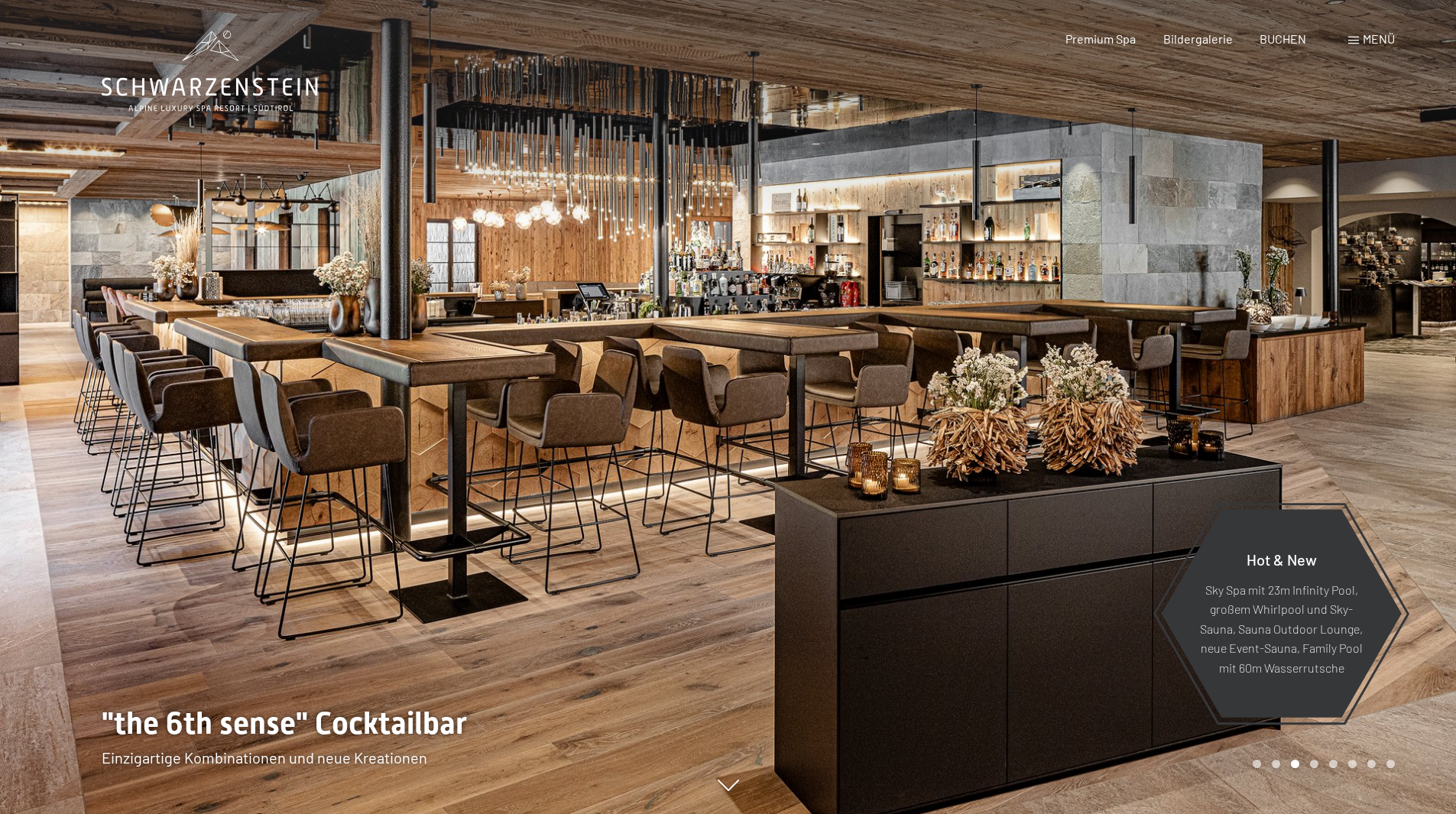
click at [40, 425] on div at bounding box center [364, 407] width 728 height 814
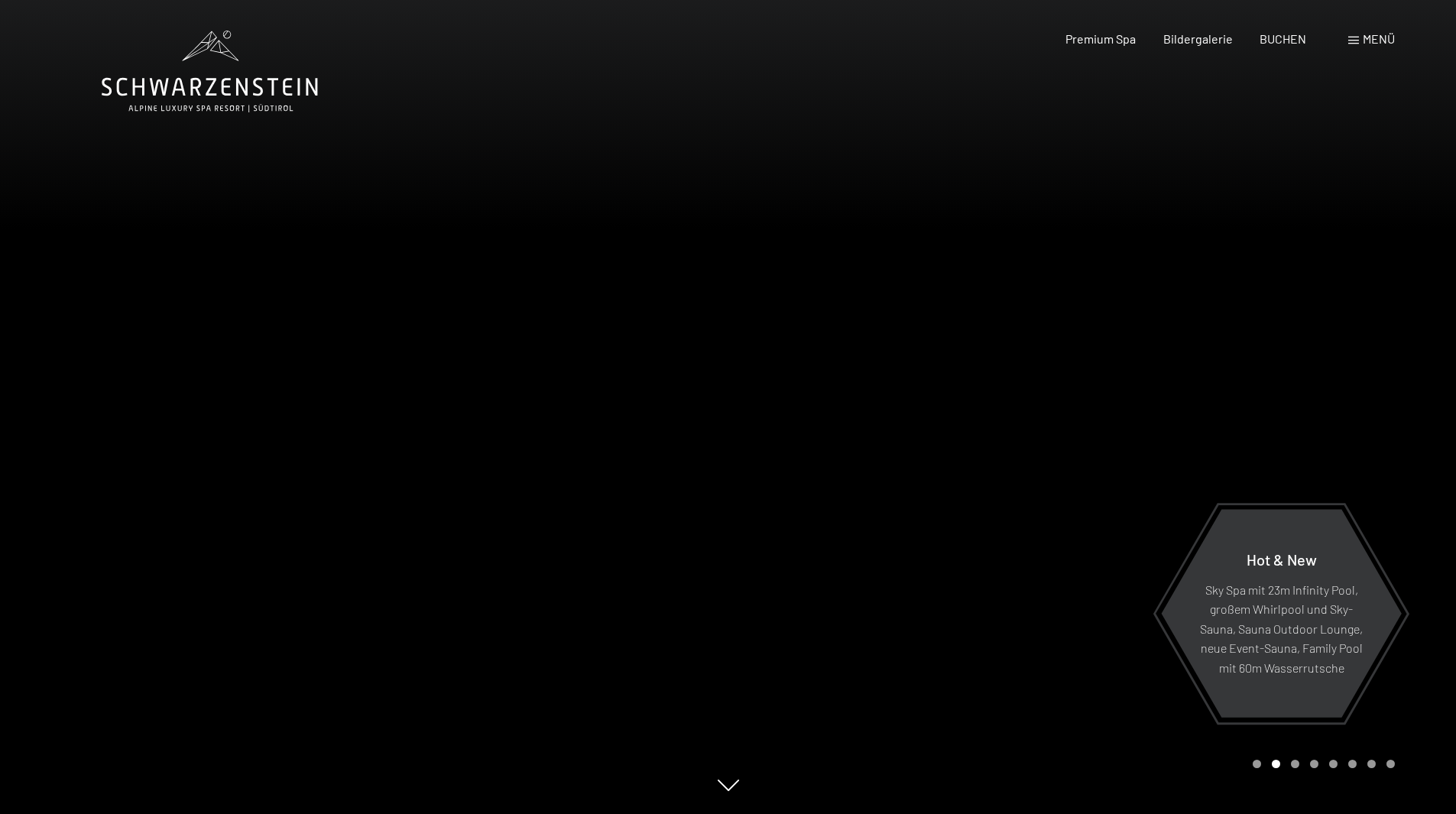
click at [139, 393] on div at bounding box center [364, 407] width 728 height 814
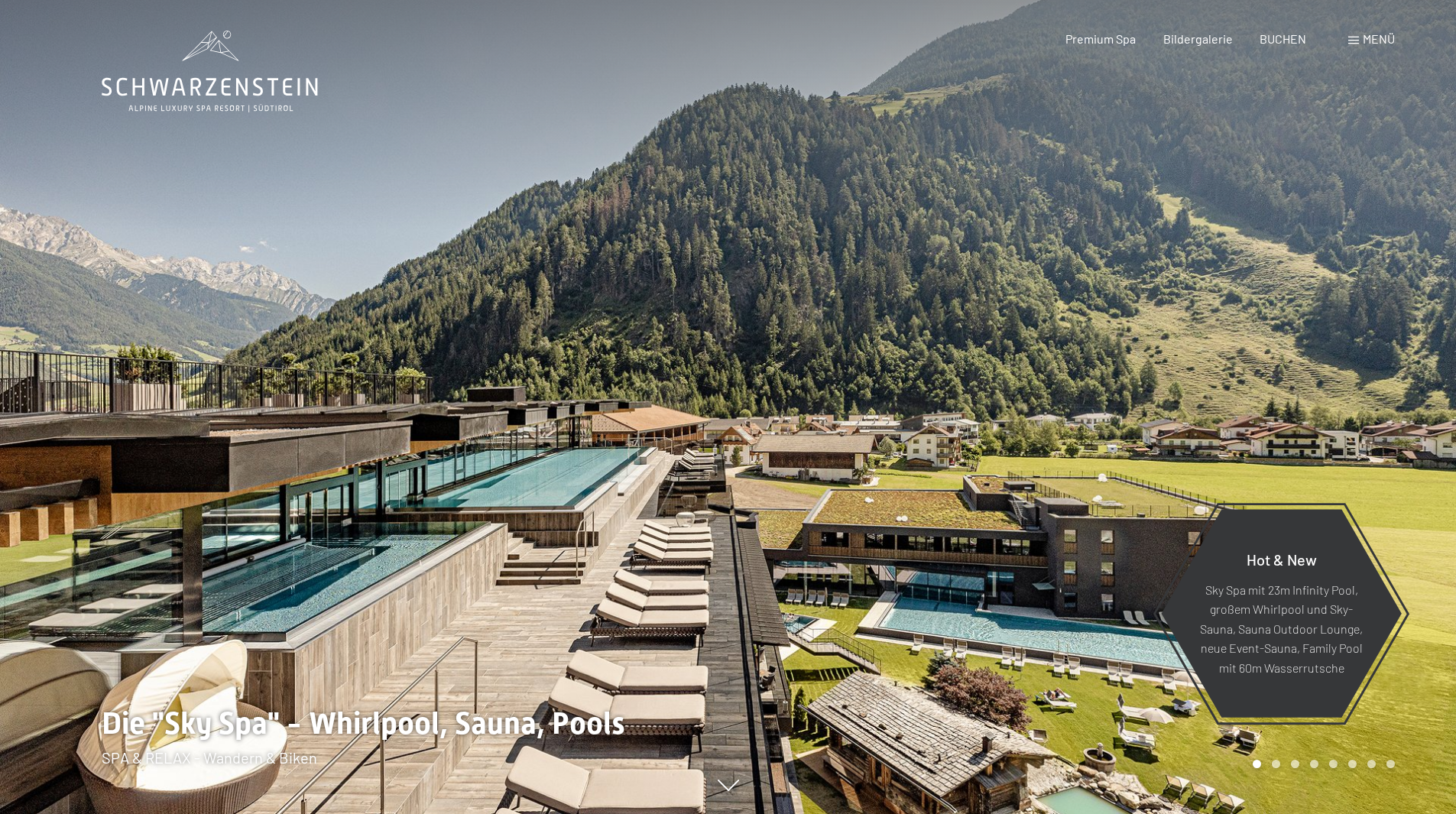
click at [128, 403] on div at bounding box center [364, 407] width 728 height 814
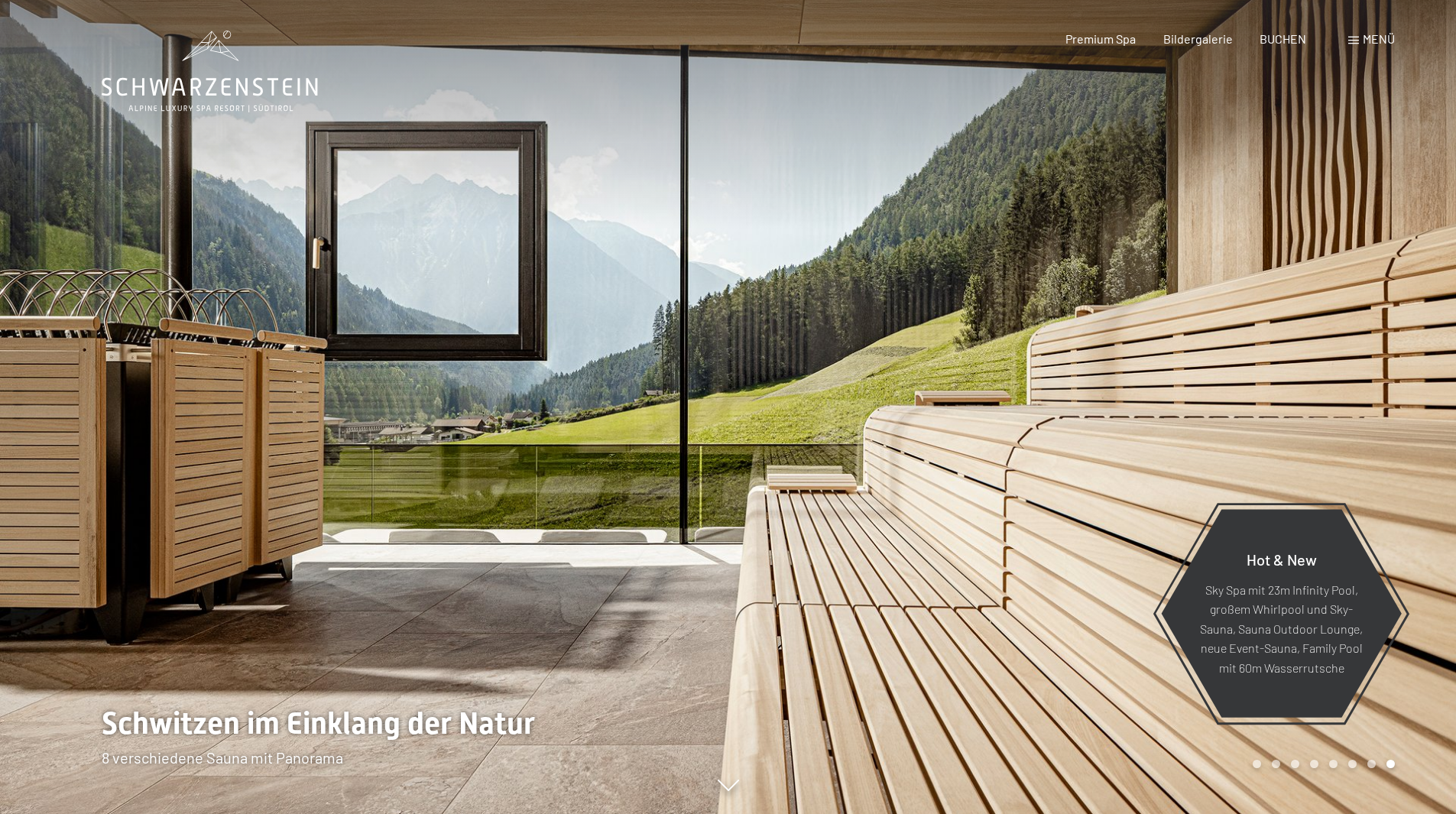
click at [128, 403] on div at bounding box center [364, 407] width 728 height 814
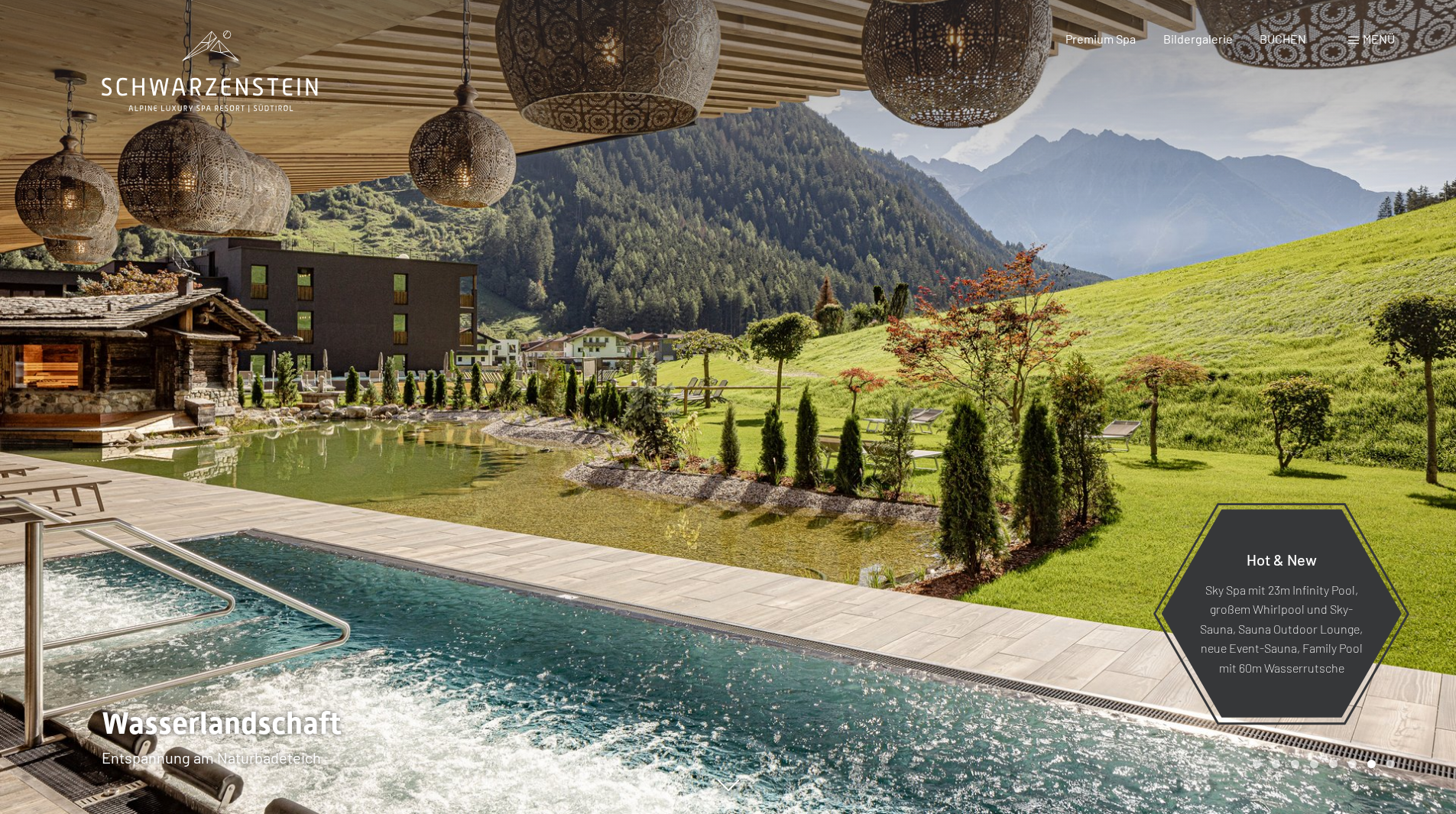
click at [128, 403] on div at bounding box center [364, 407] width 728 height 814
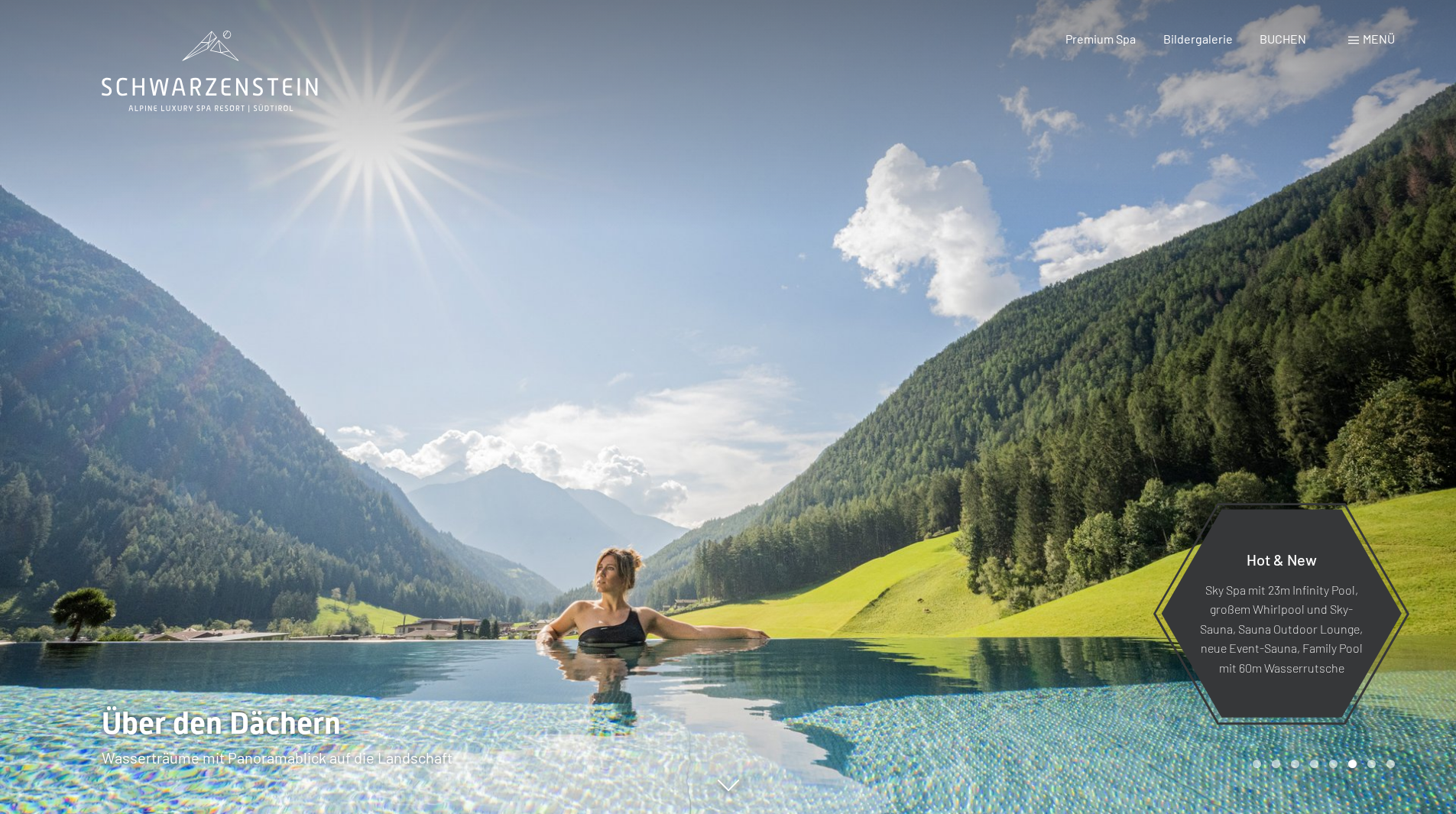
click at [128, 403] on div at bounding box center [364, 407] width 728 height 814
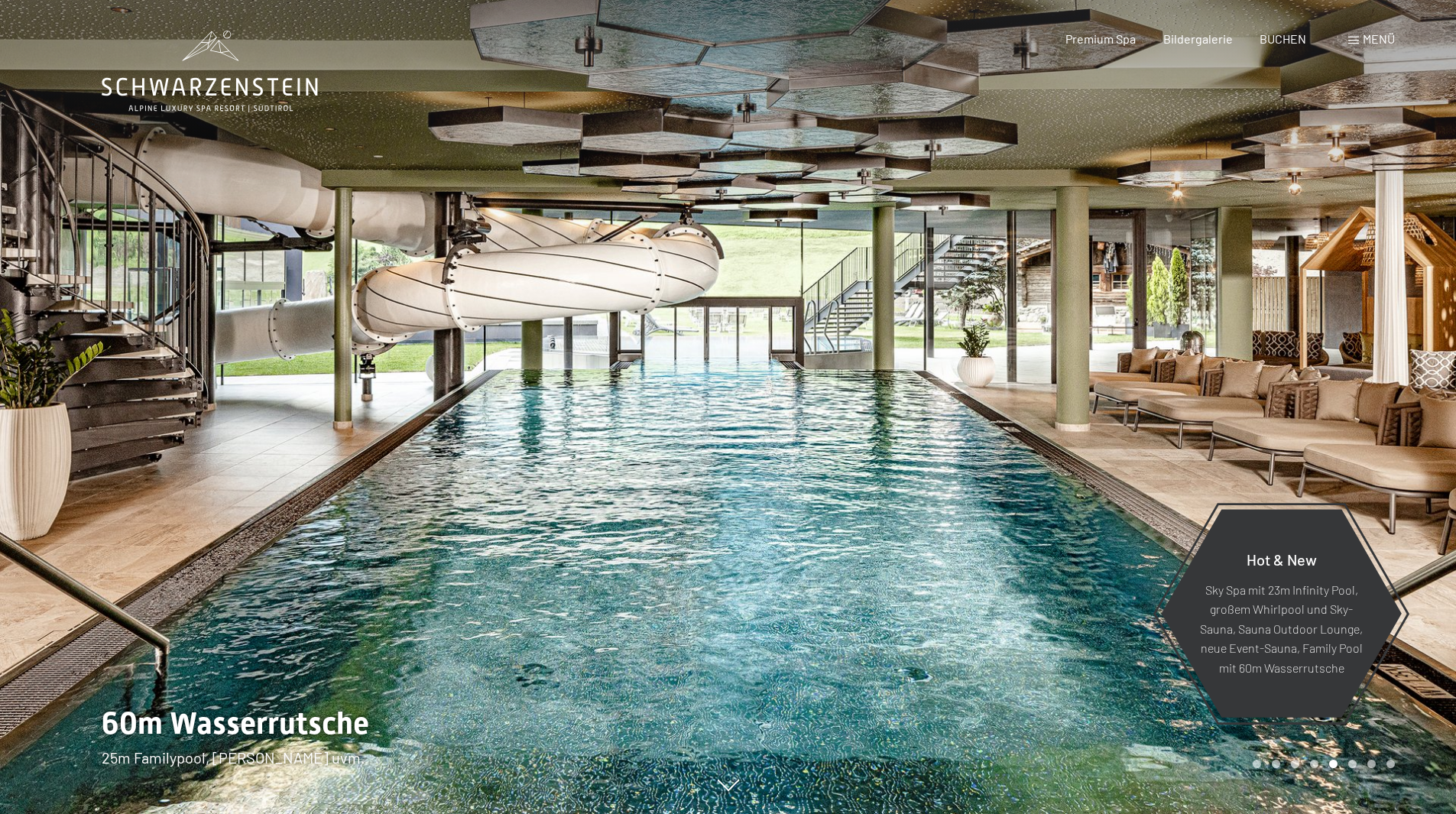
click at [93, 399] on div at bounding box center [364, 407] width 728 height 814
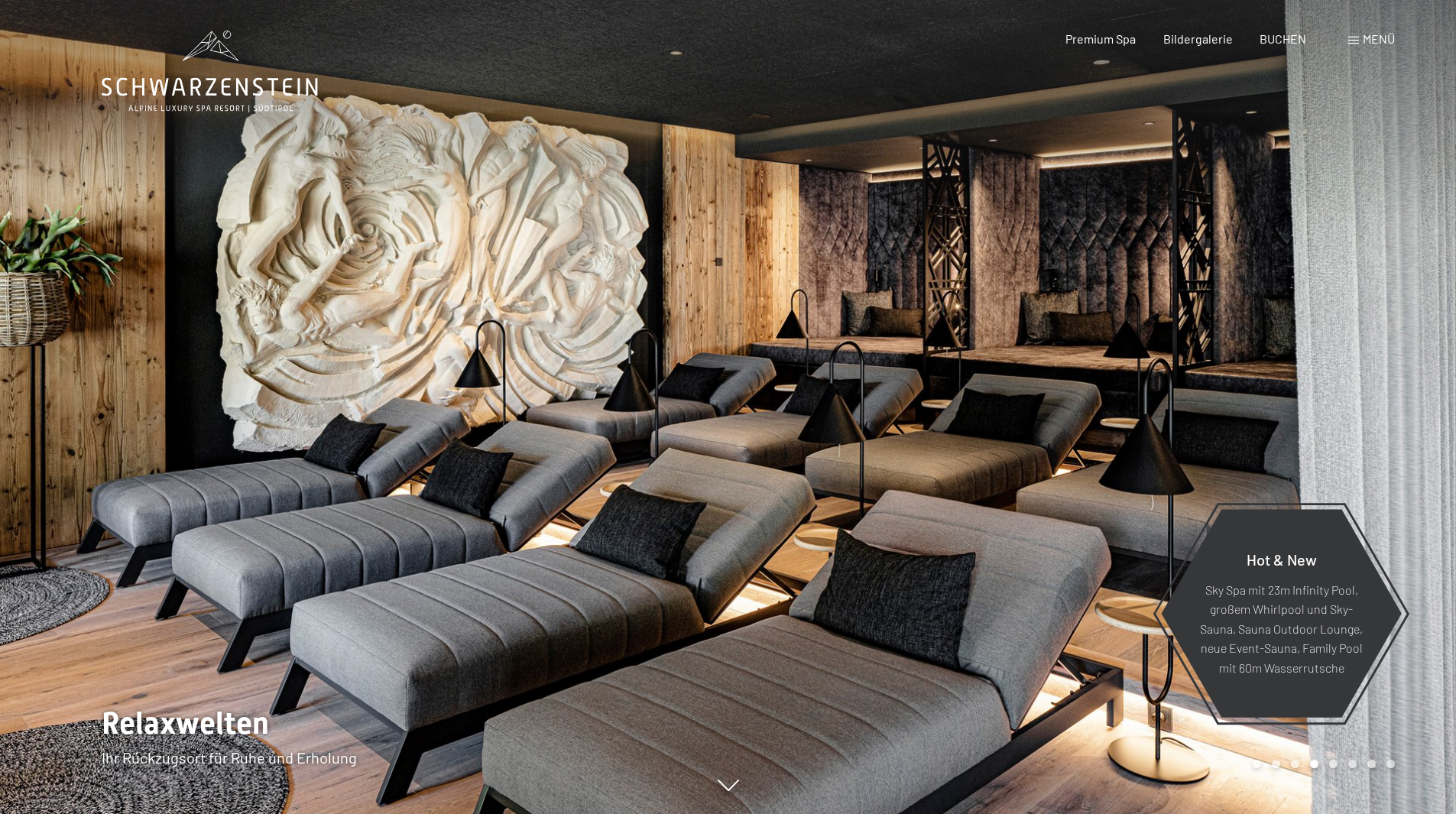
click at [93, 399] on div at bounding box center [364, 407] width 728 height 814
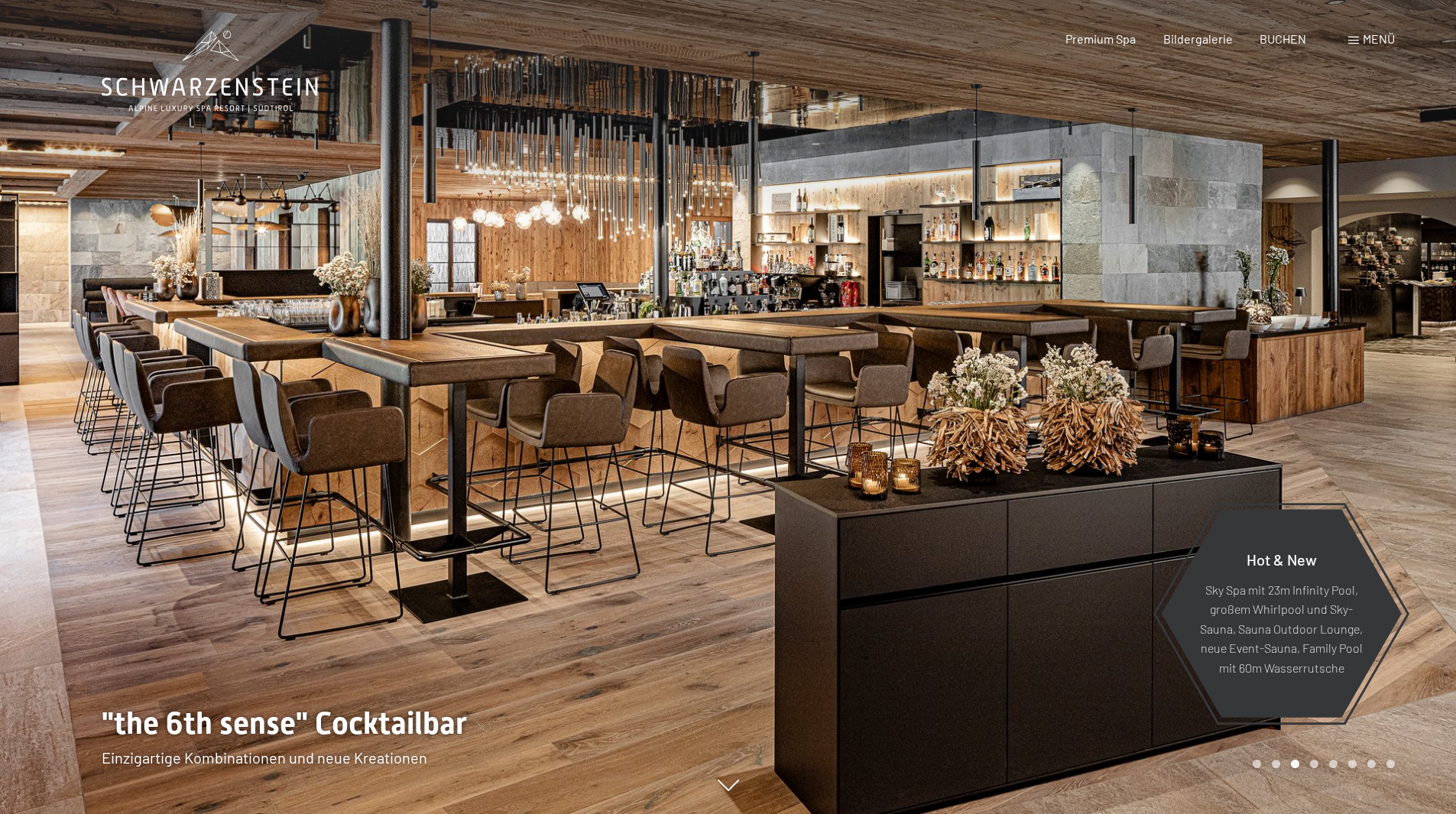
click at [93, 399] on div at bounding box center [364, 407] width 728 height 814
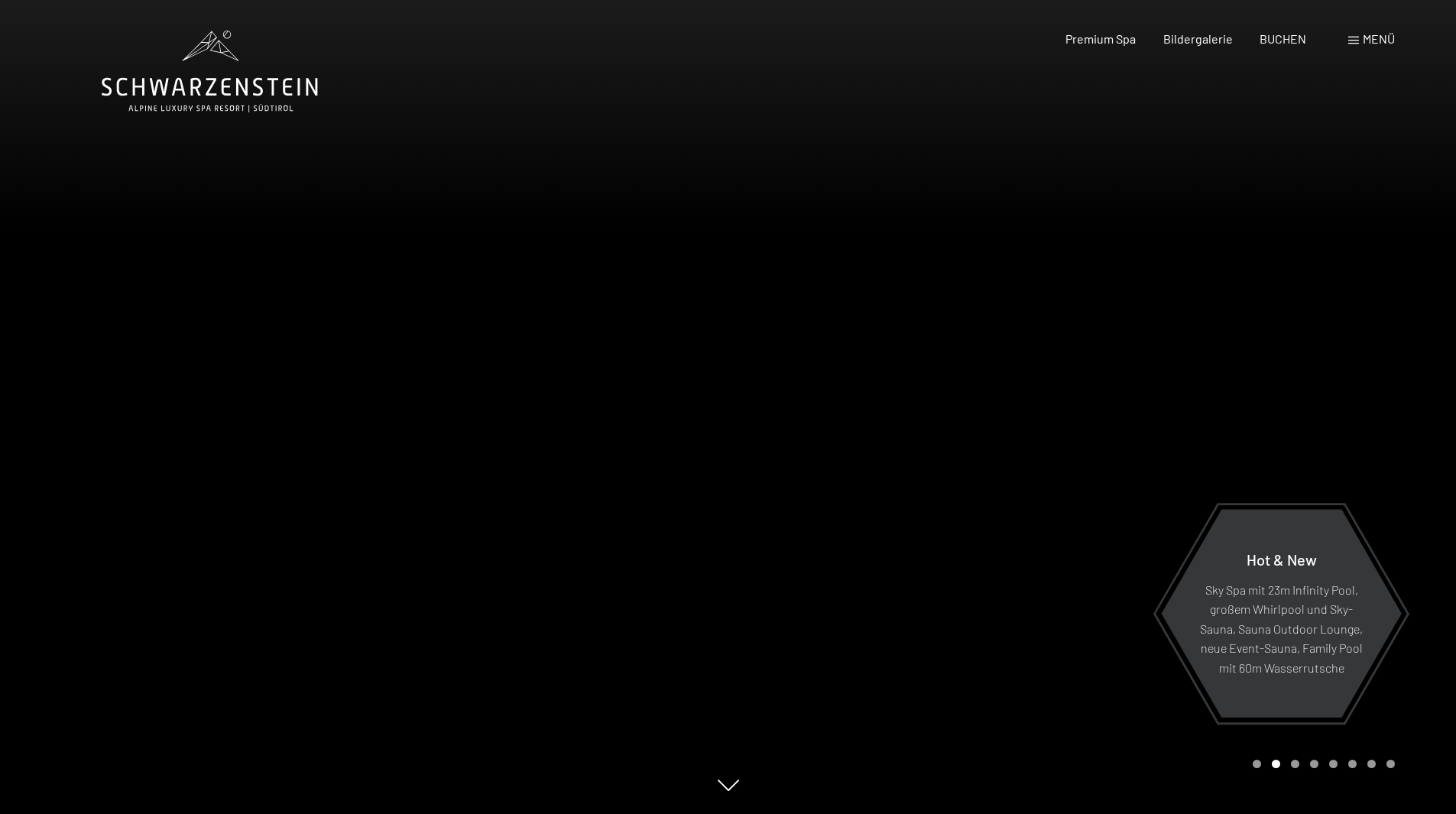
click at [93, 399] on div at bounding box center [364, 407] width 728 height 814
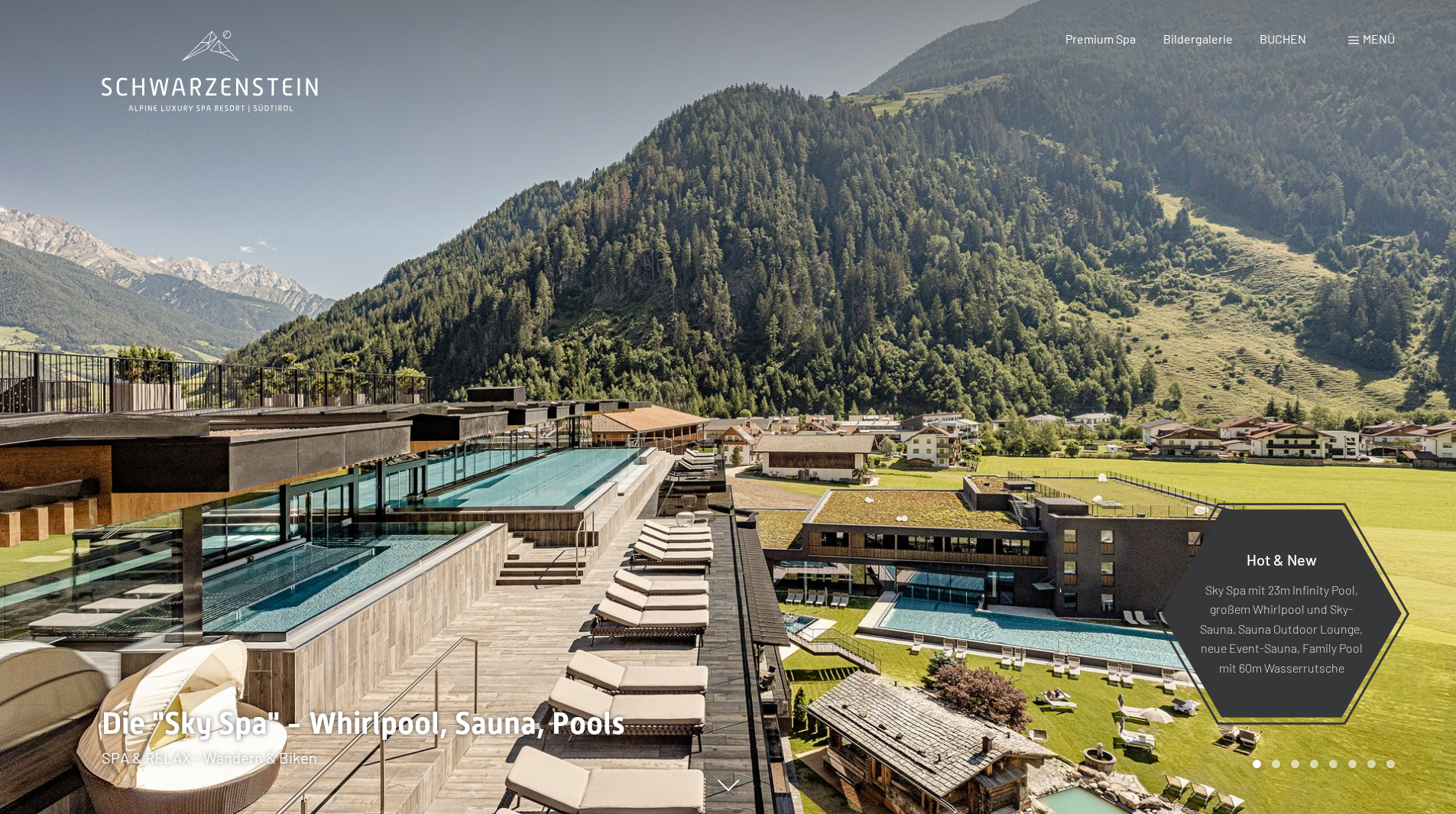
click at [93, 399] on div at bounding box center [364, 407] width 728 height 814
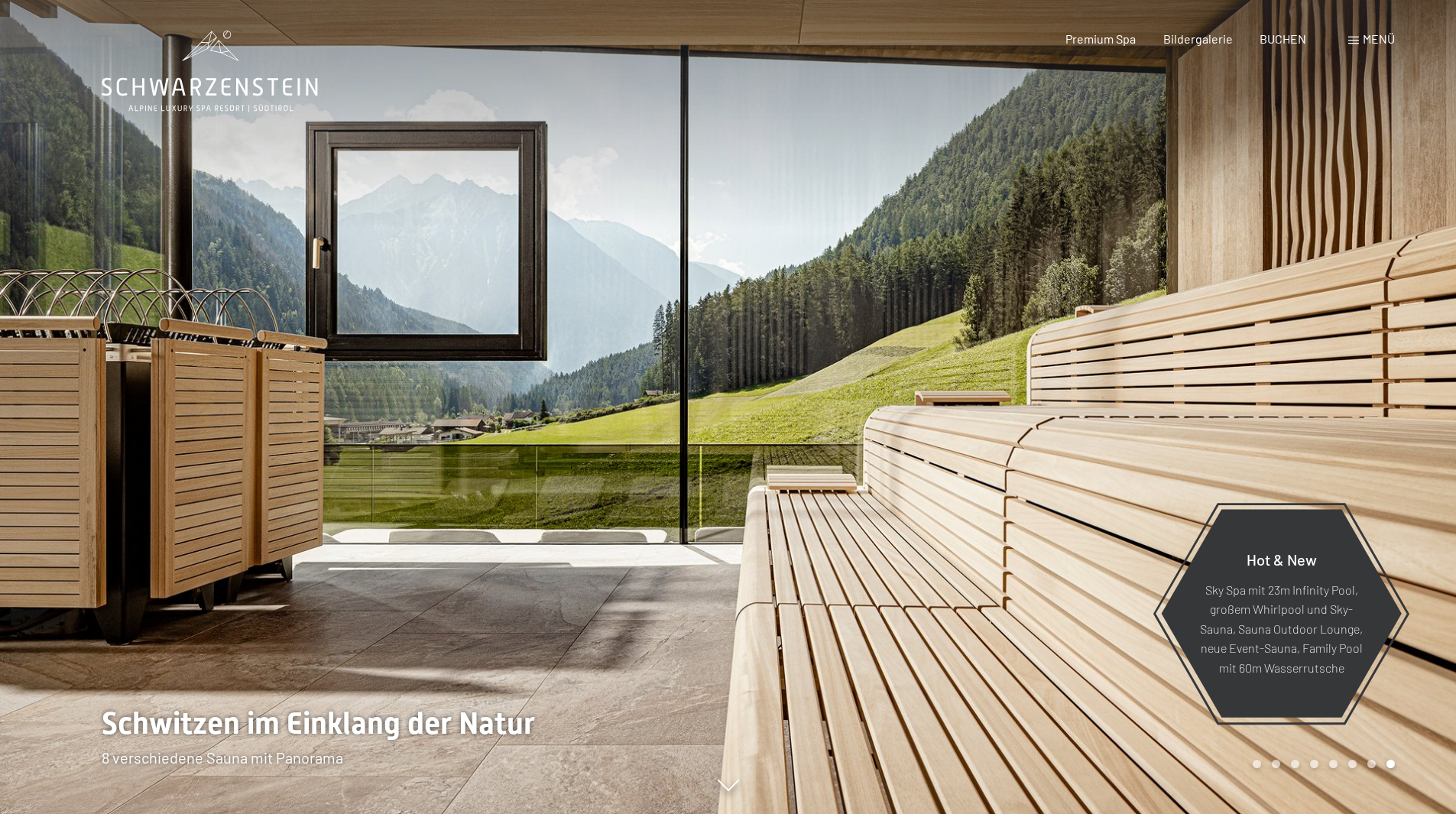
click at [93, 399] on div at bounding box center [364, 407] width 728 height 814
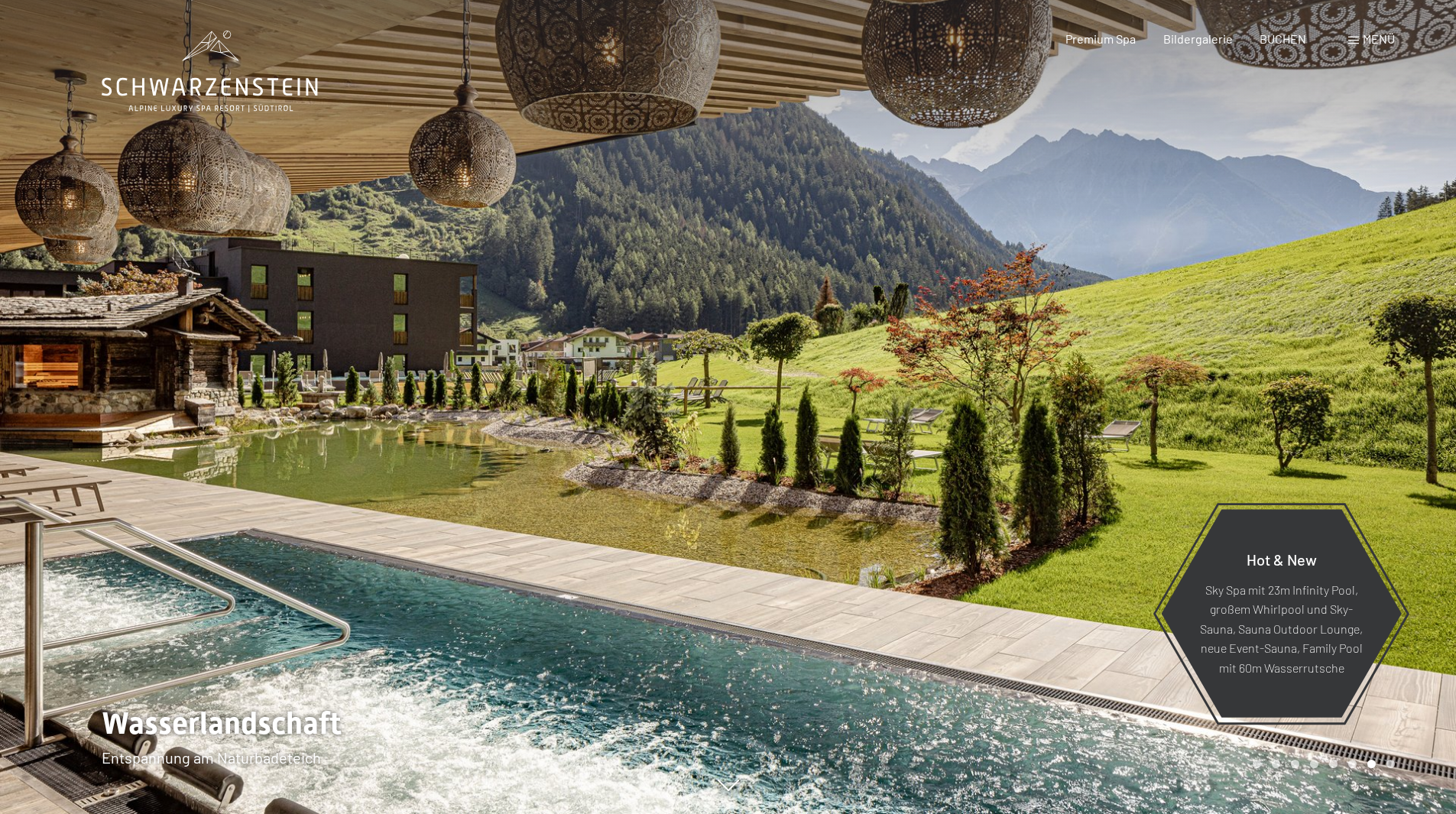
click at [93, 399] on div at bounding box center [364, 407] width 728 height 814
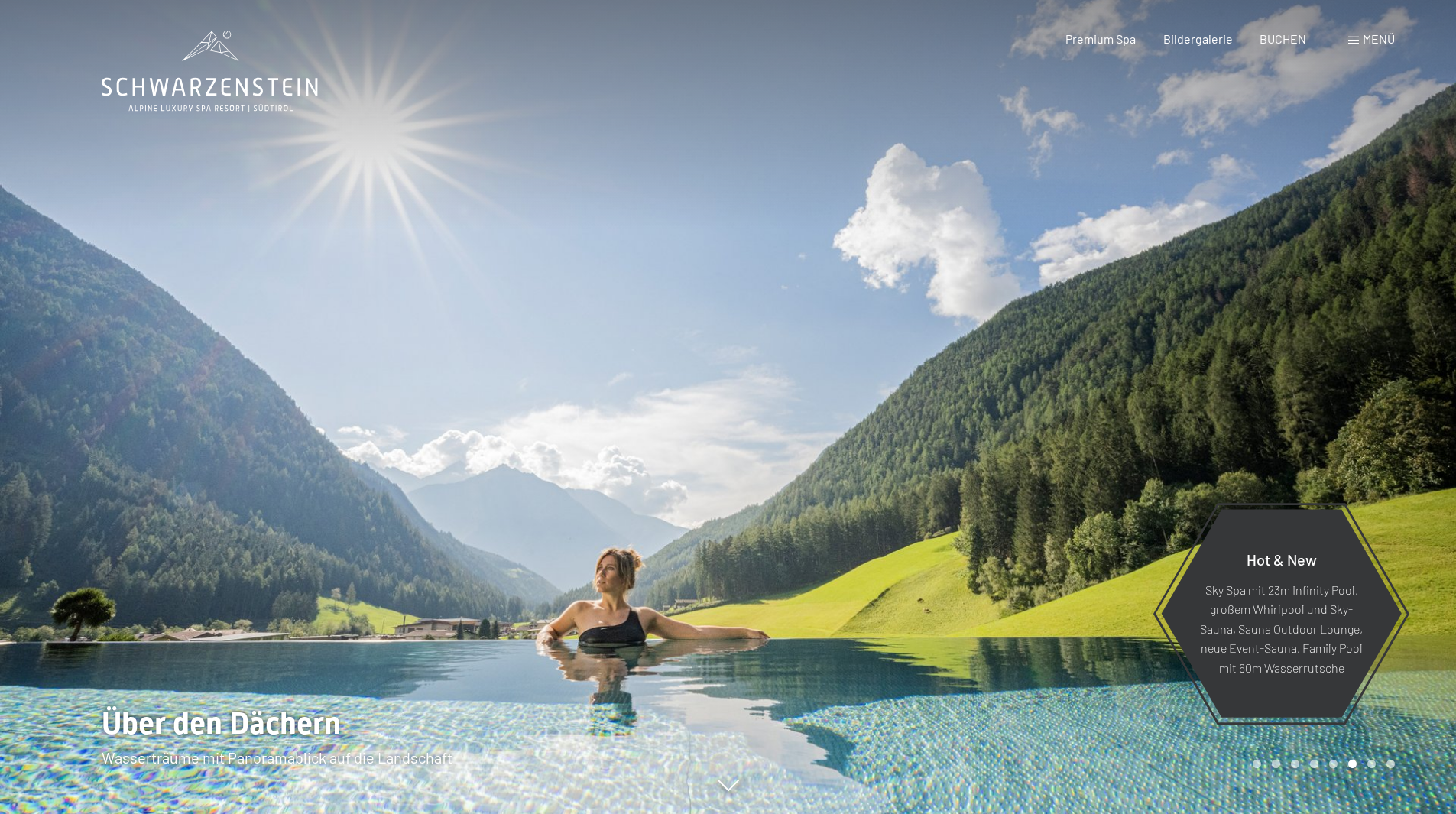
click at [93, 399] on div at bounding box center [364, 407] width 728 height 814
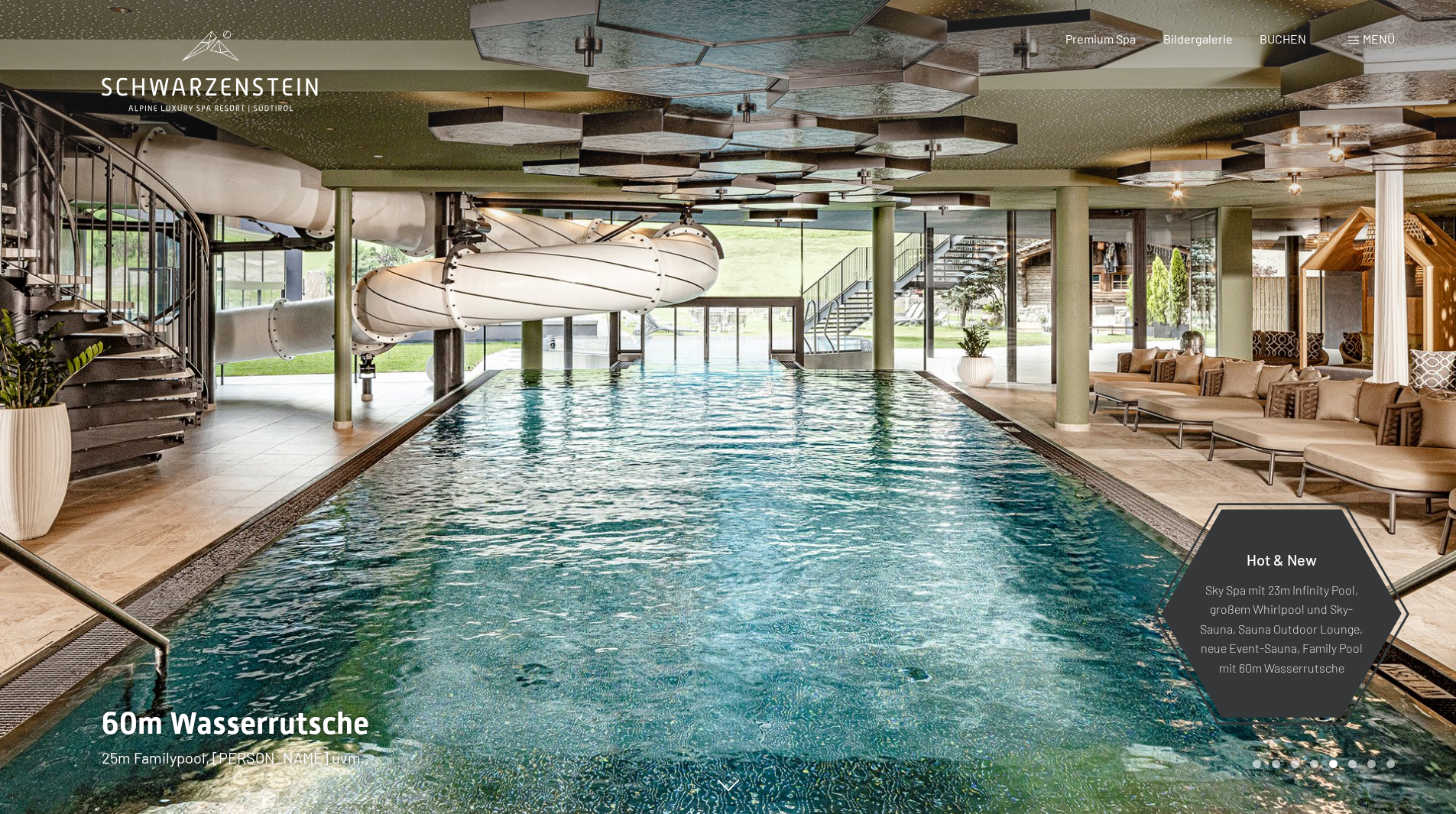
click at [1193, 340] on div at bounding box center [1092, 407] width 728 height 814
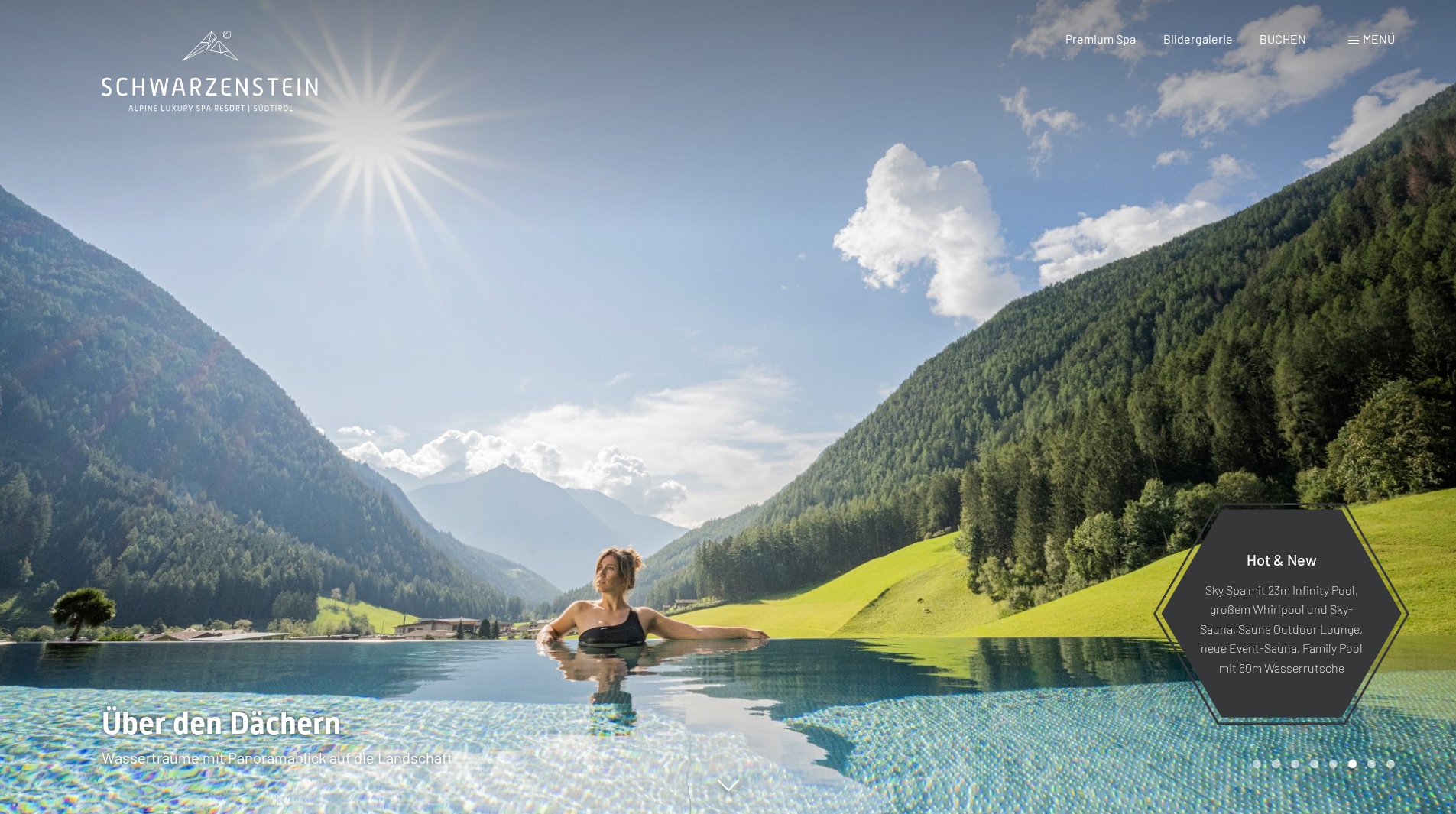
click at [1258, 362] on div at bounding box center [1092, 407] width 728 height 814
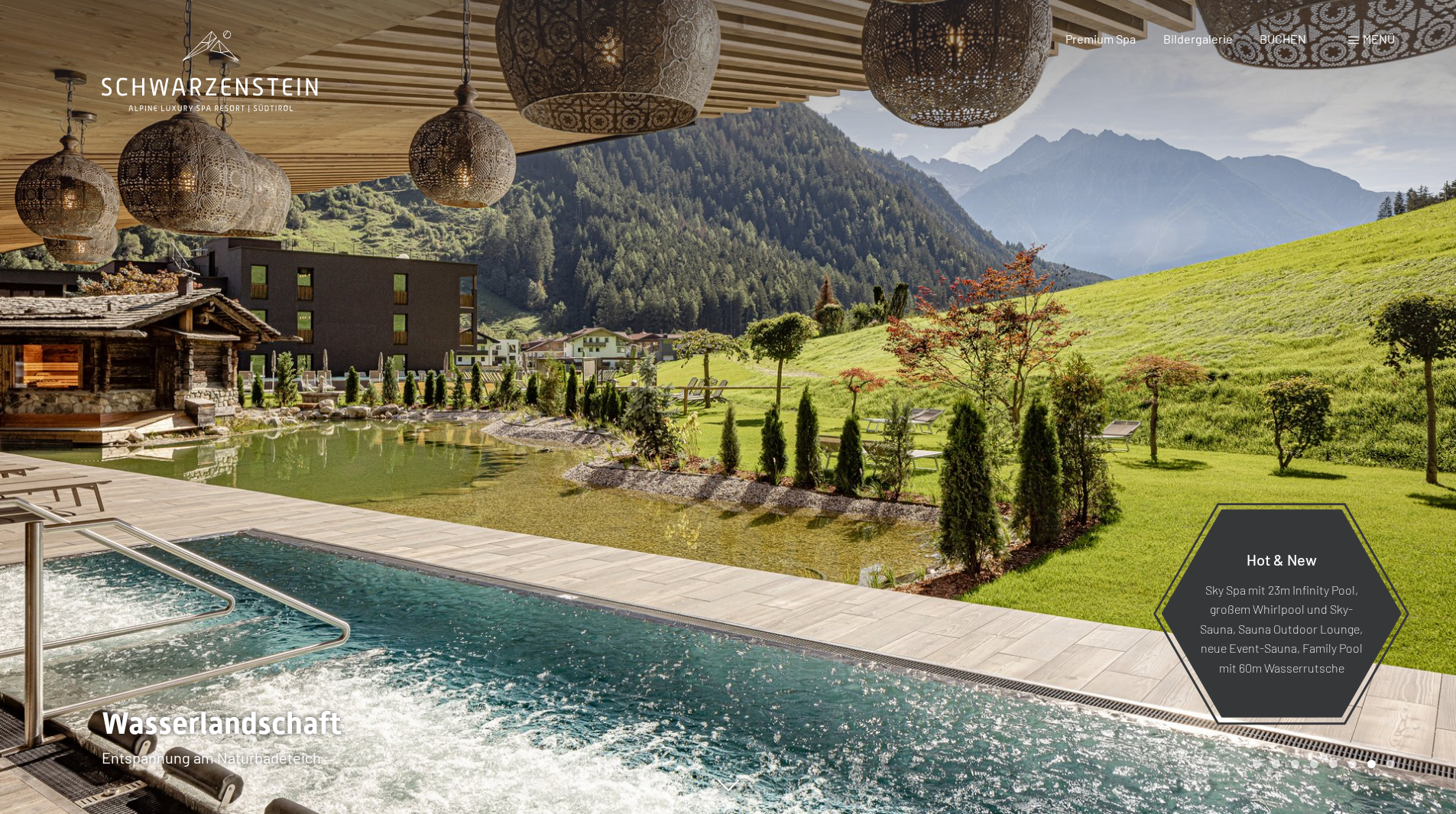
click at [1258, 362] on div at bounding box center [1092, 407] width 728 height 814
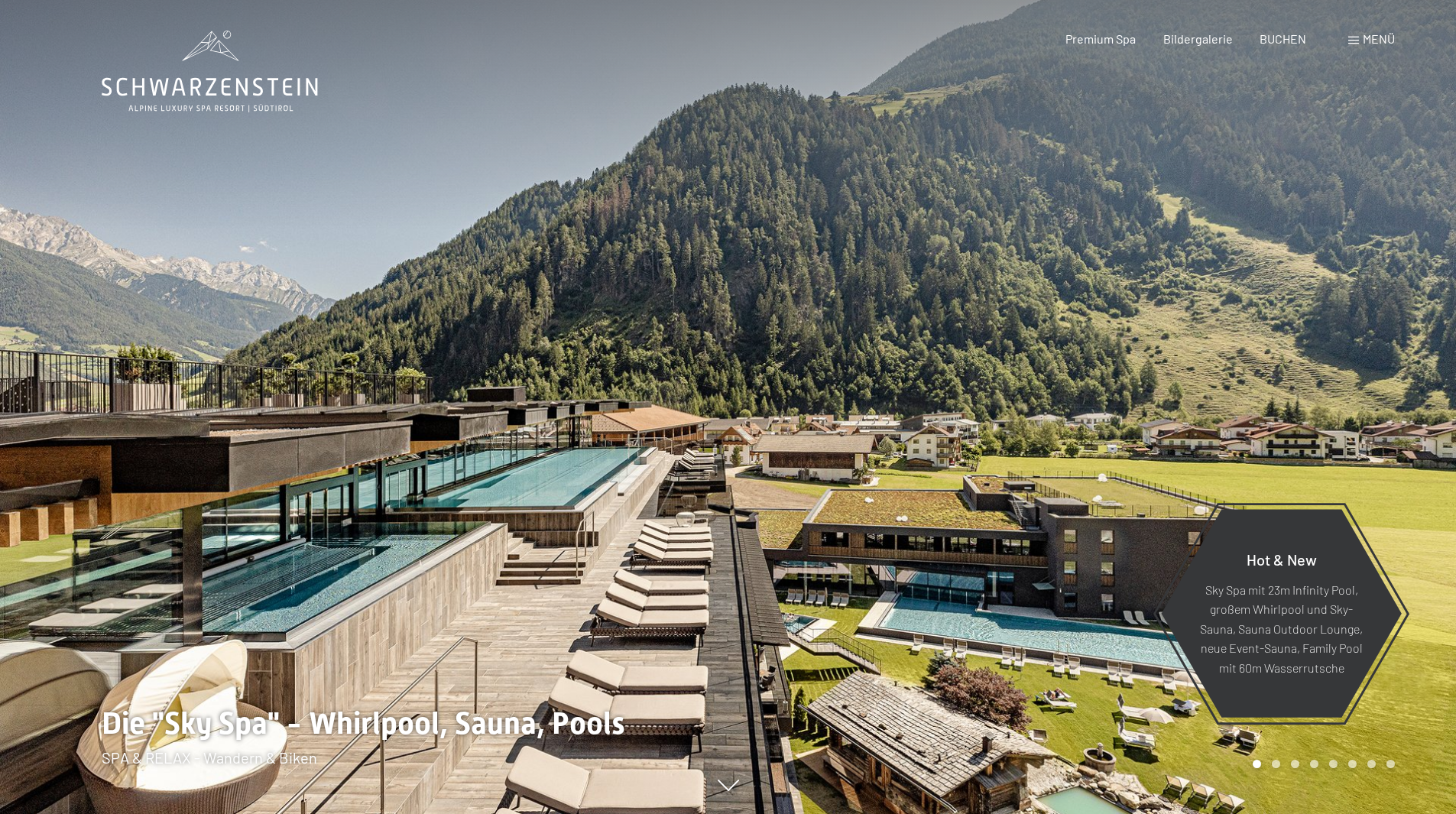
click at [1258, 362] on div at bounding box center [1092, 407] width 728 height 814
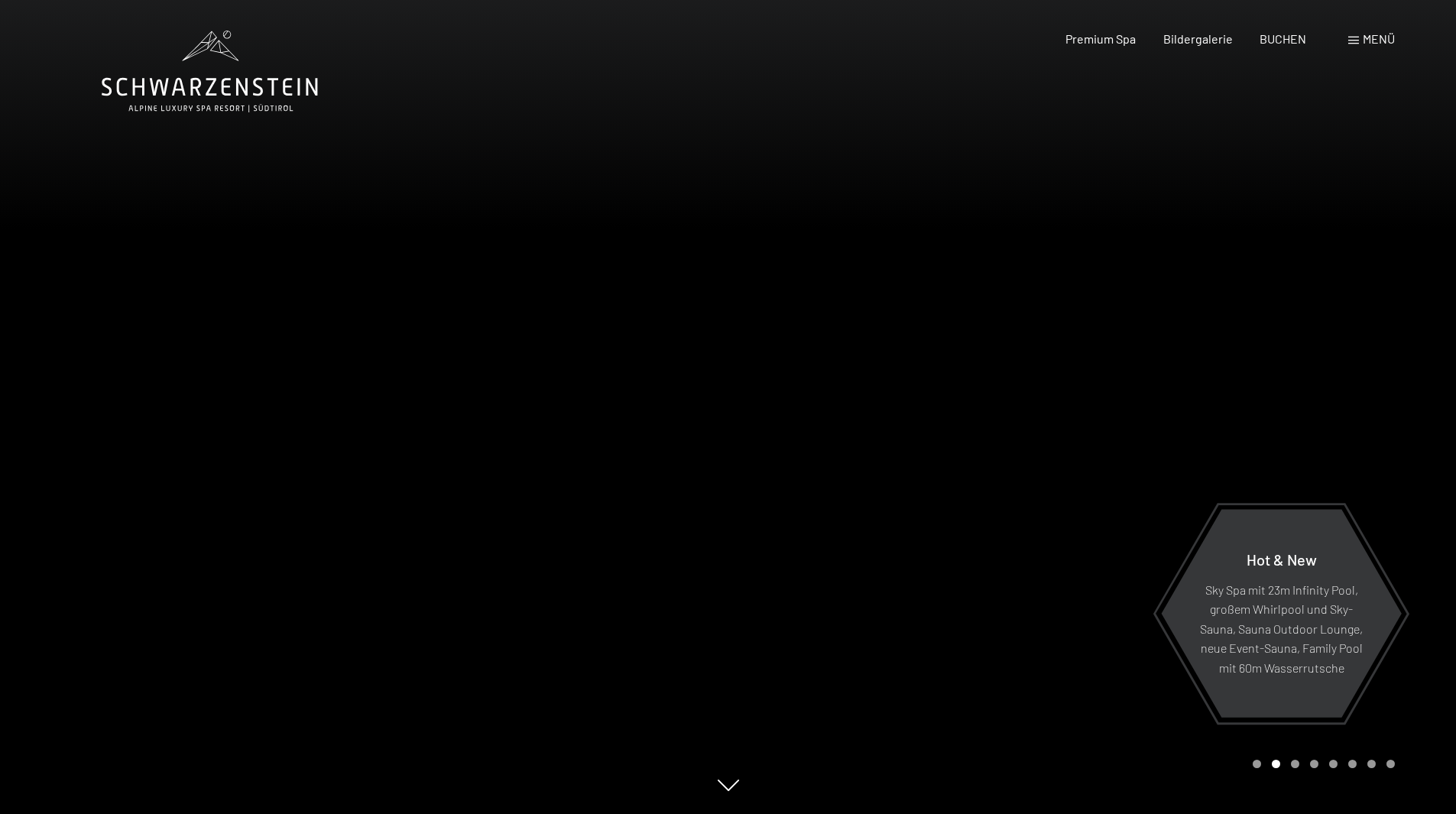
click at [1258, 362] on div at bounding box center [1092, 407] width 728 height 814
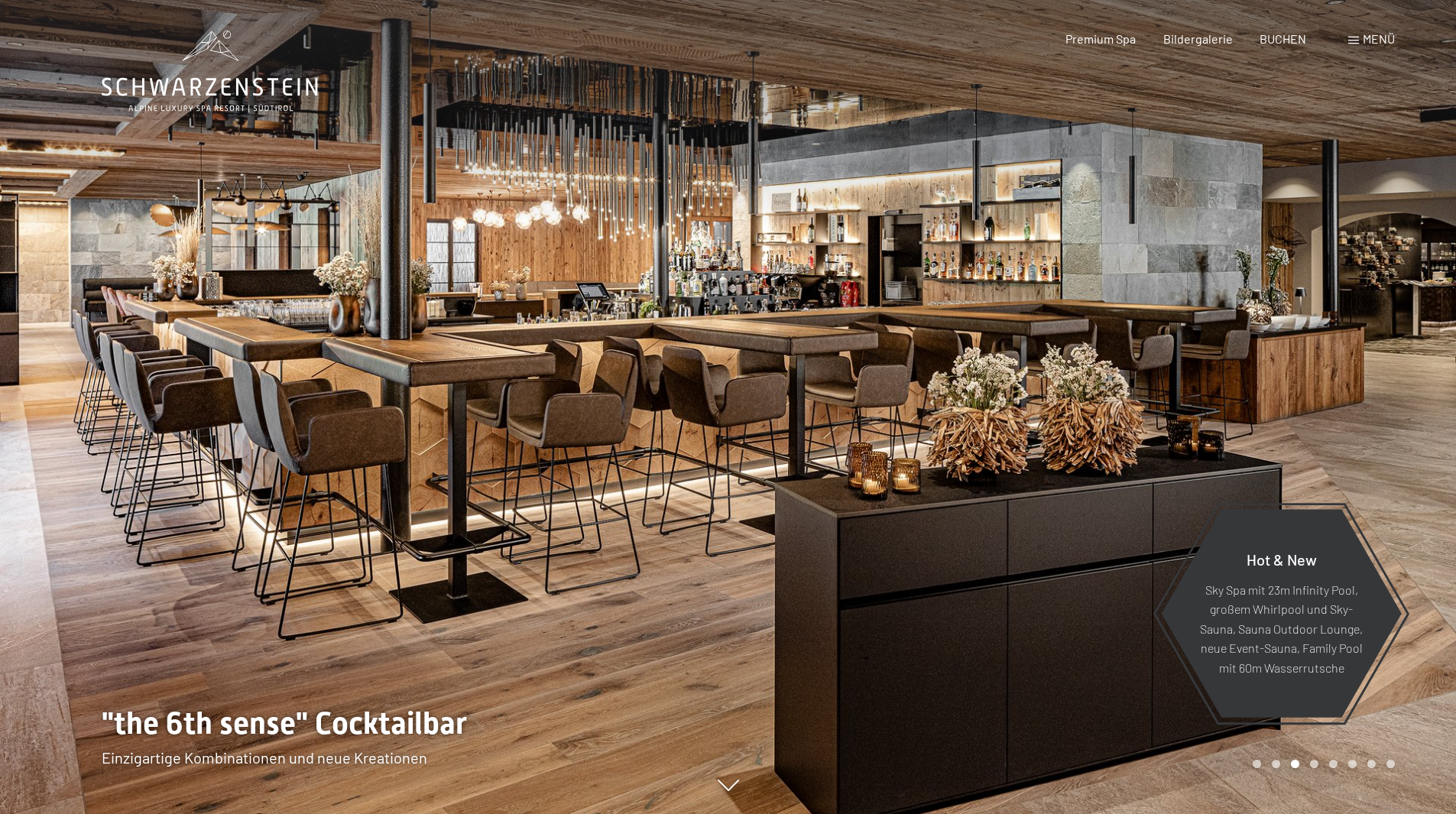
click at [1258, 362] on div at bounding box center [1092, 407] width 728 height 814
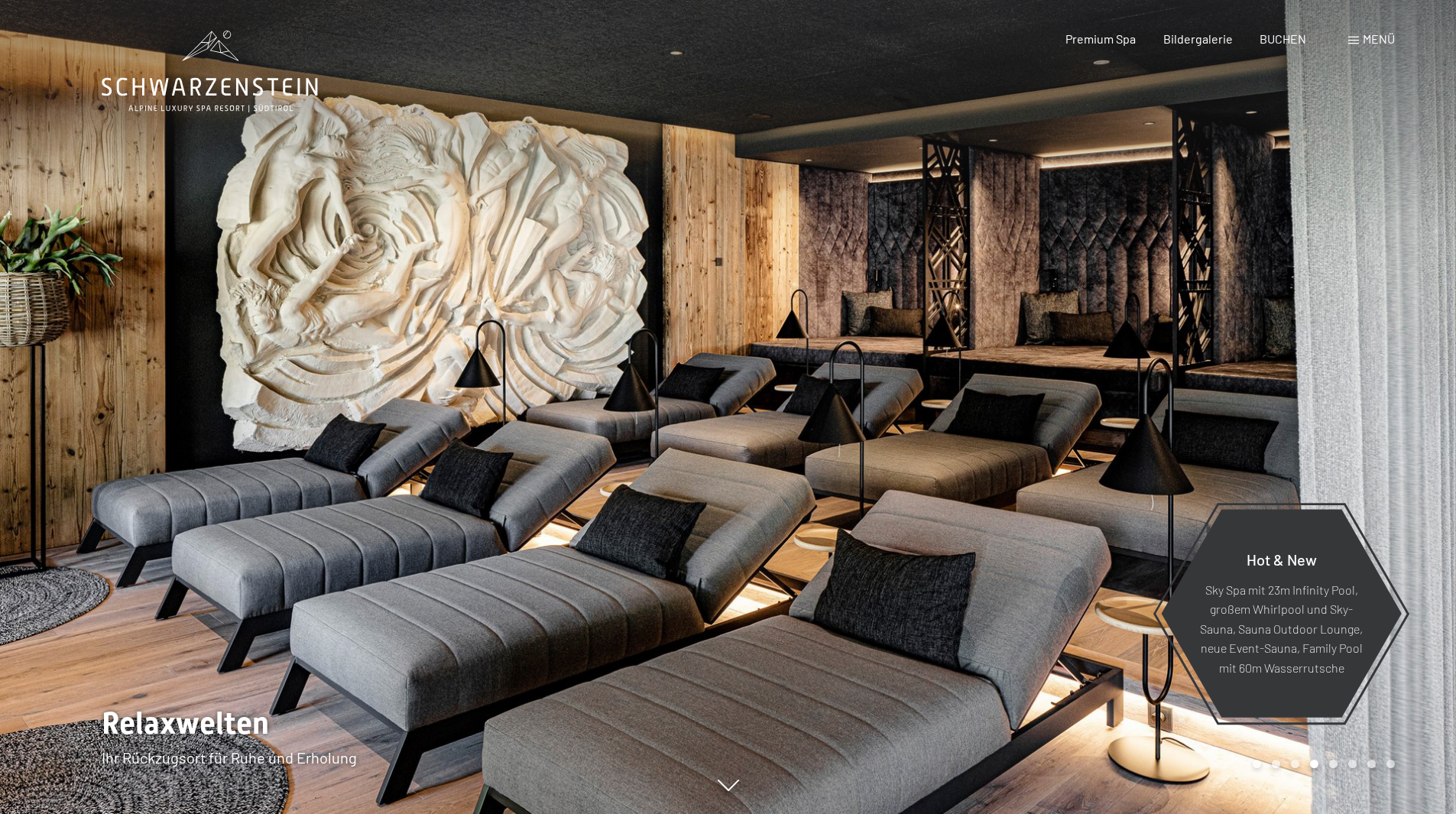
click at [1258, 362] on div at bounding box center [1092, 407] width 728 height 814
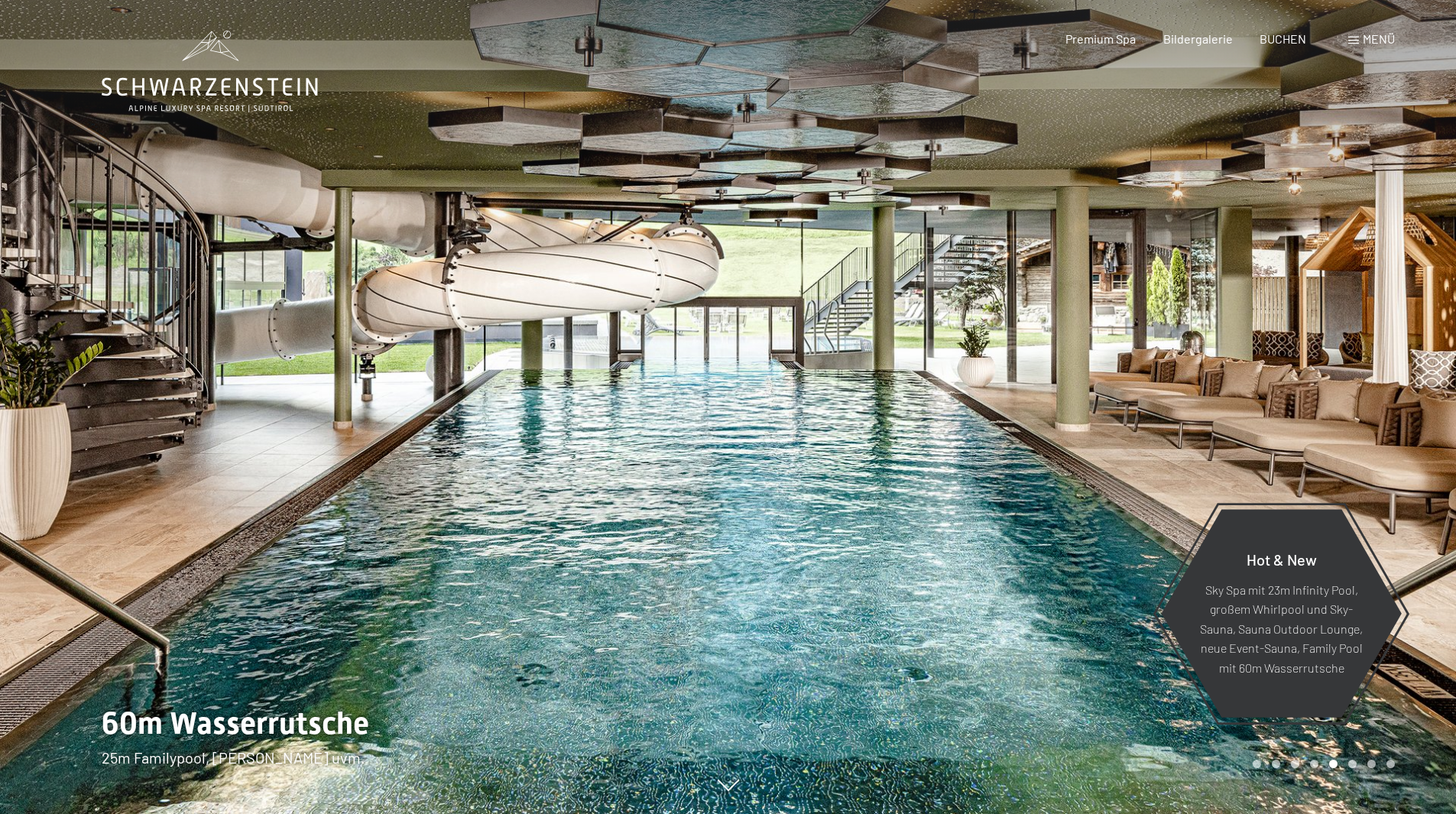
click at [1258, 362] on div at bounding box center [1092, 407] width 728 height 814
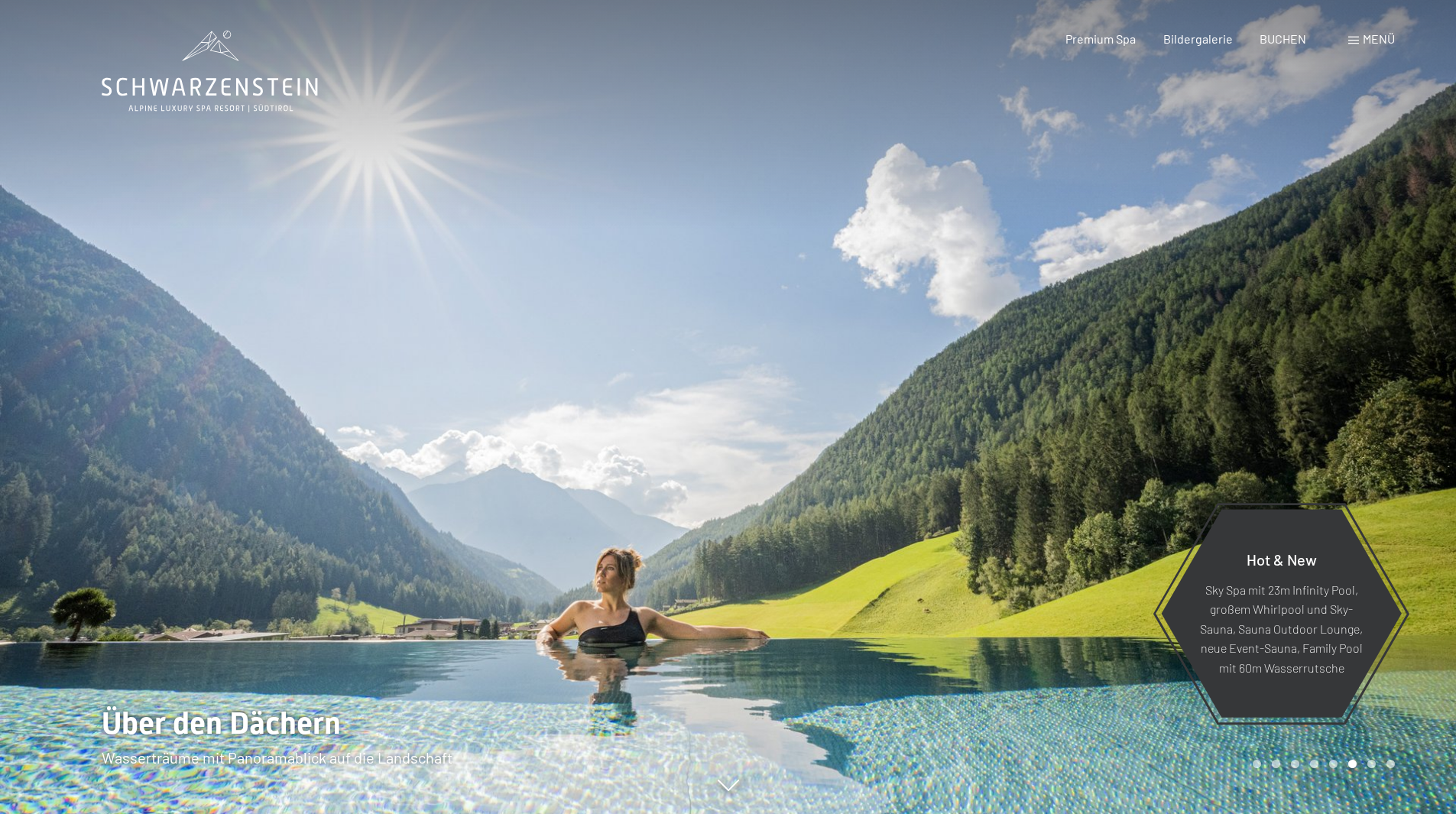
click at [1258, 362] on div at bounding box center [1092, 407] width 728 height 814
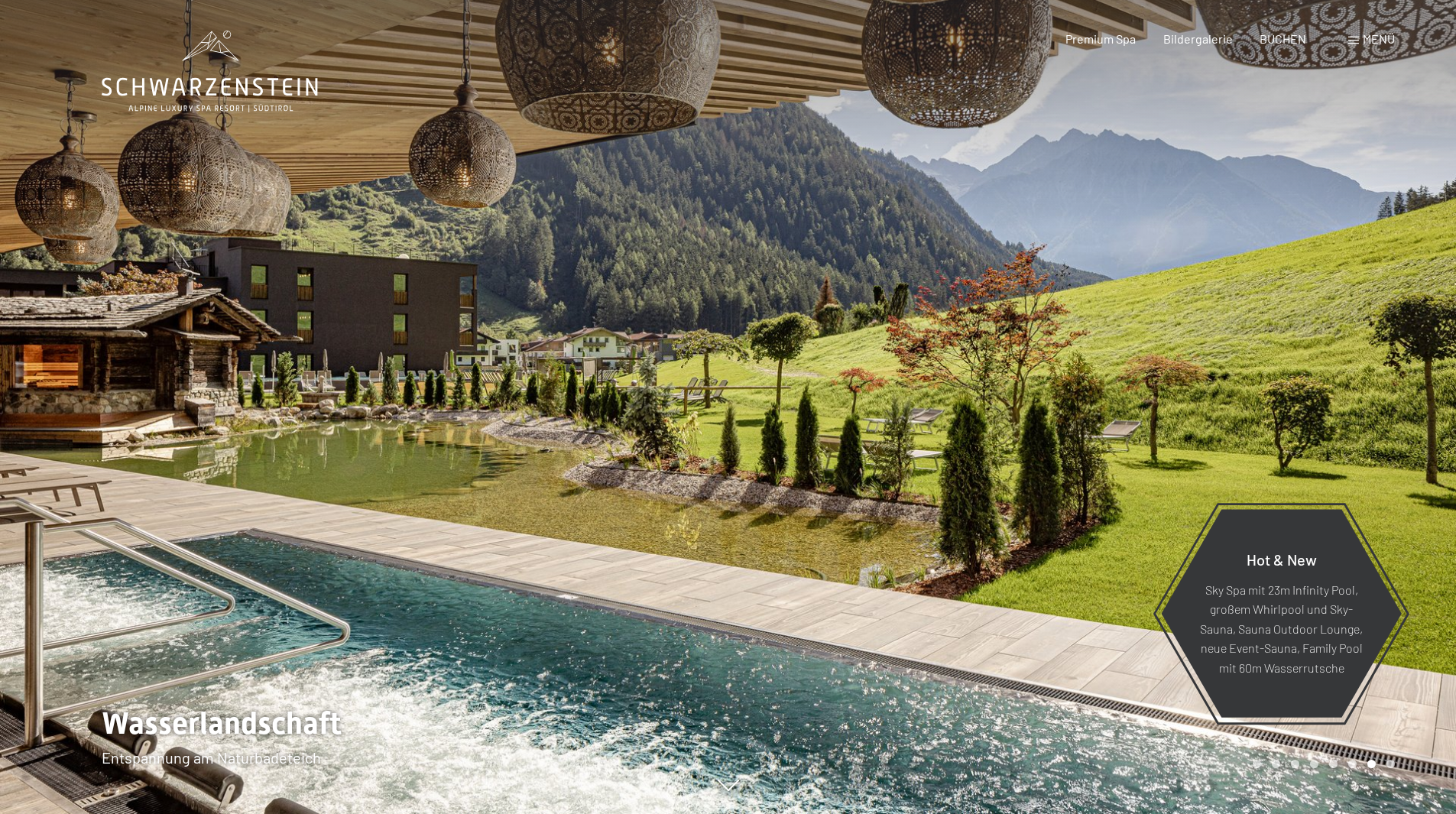
click at [1258, 362] on div at bounding box center [1092, 407] width 728 height 814
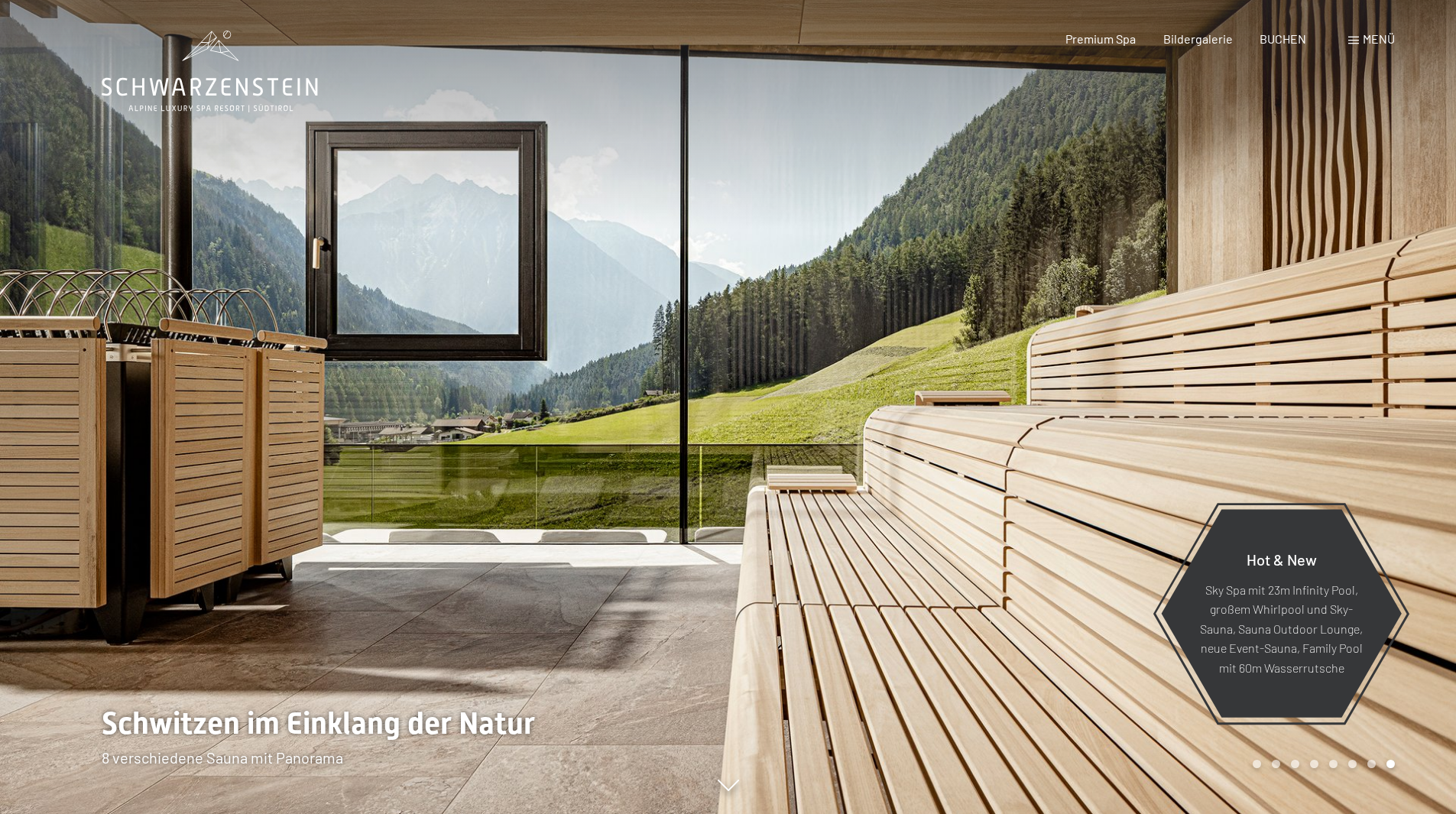
click at [1258, 362] on div at bounding box center [1092, 407] width 728 height 814
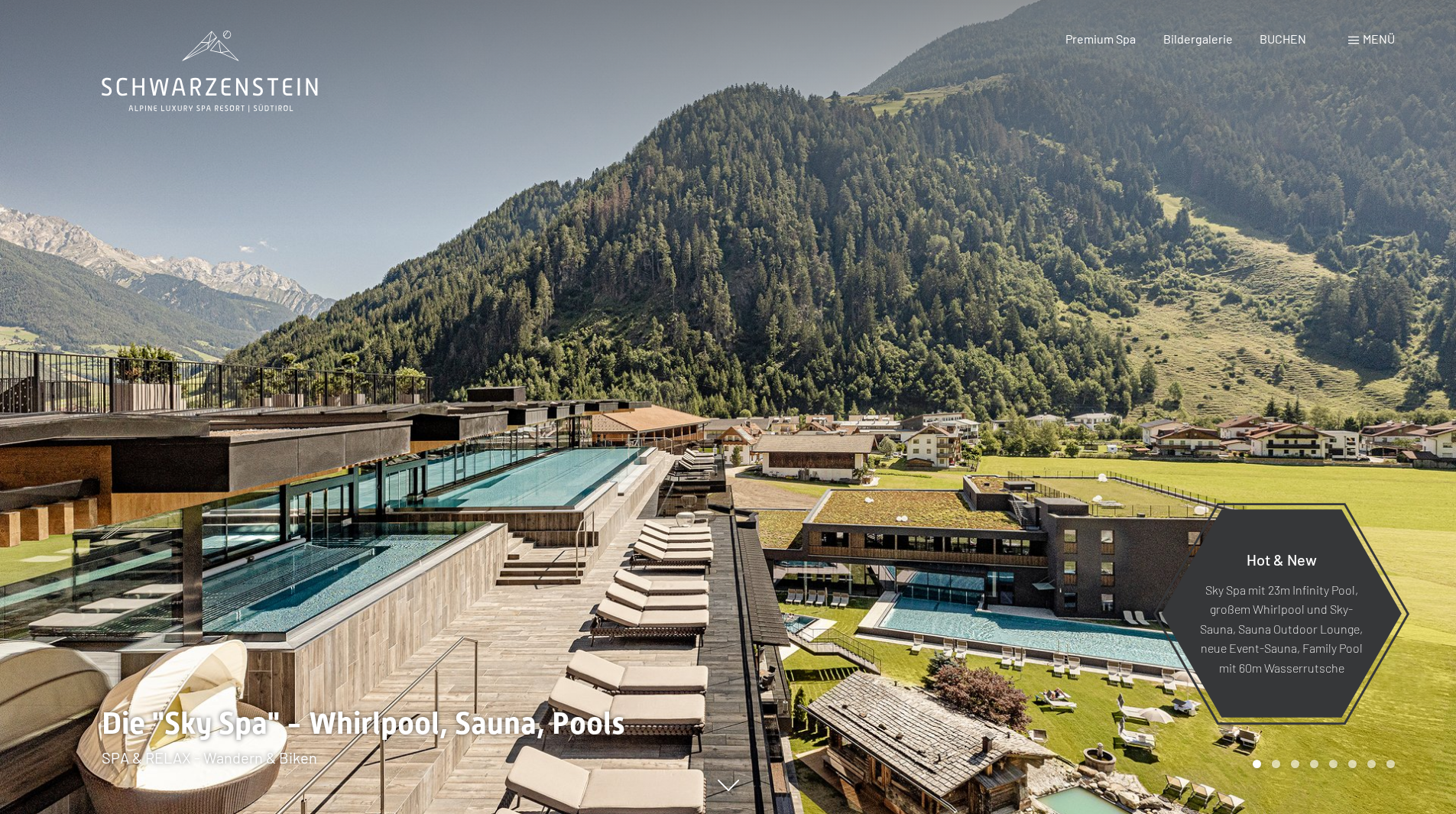
click at [102, 397] on div at bounding box center [364, 407] width 728 height 814
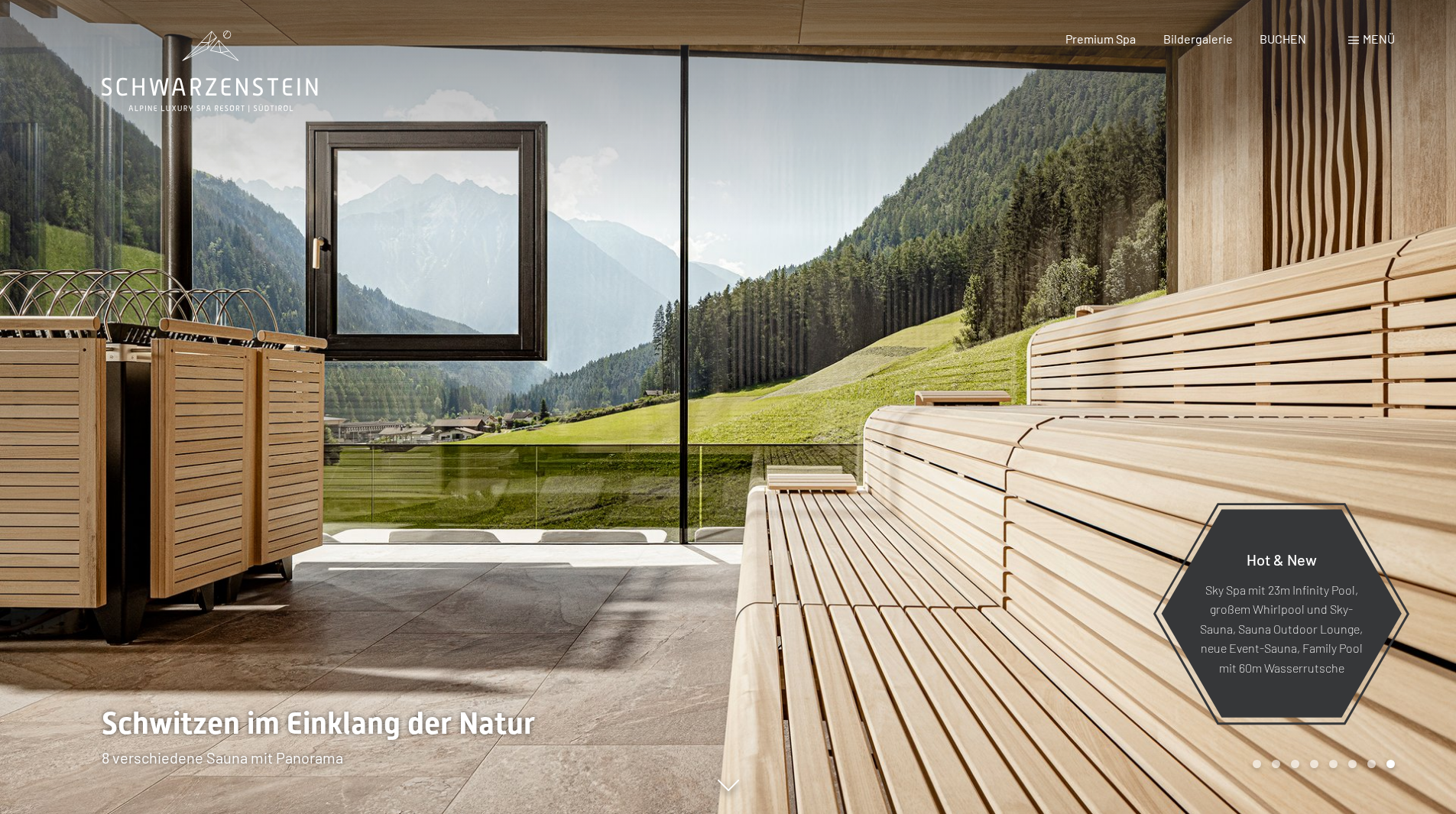
click at [102, 397] on div at bounding box center [364, 407] width 728 height 814
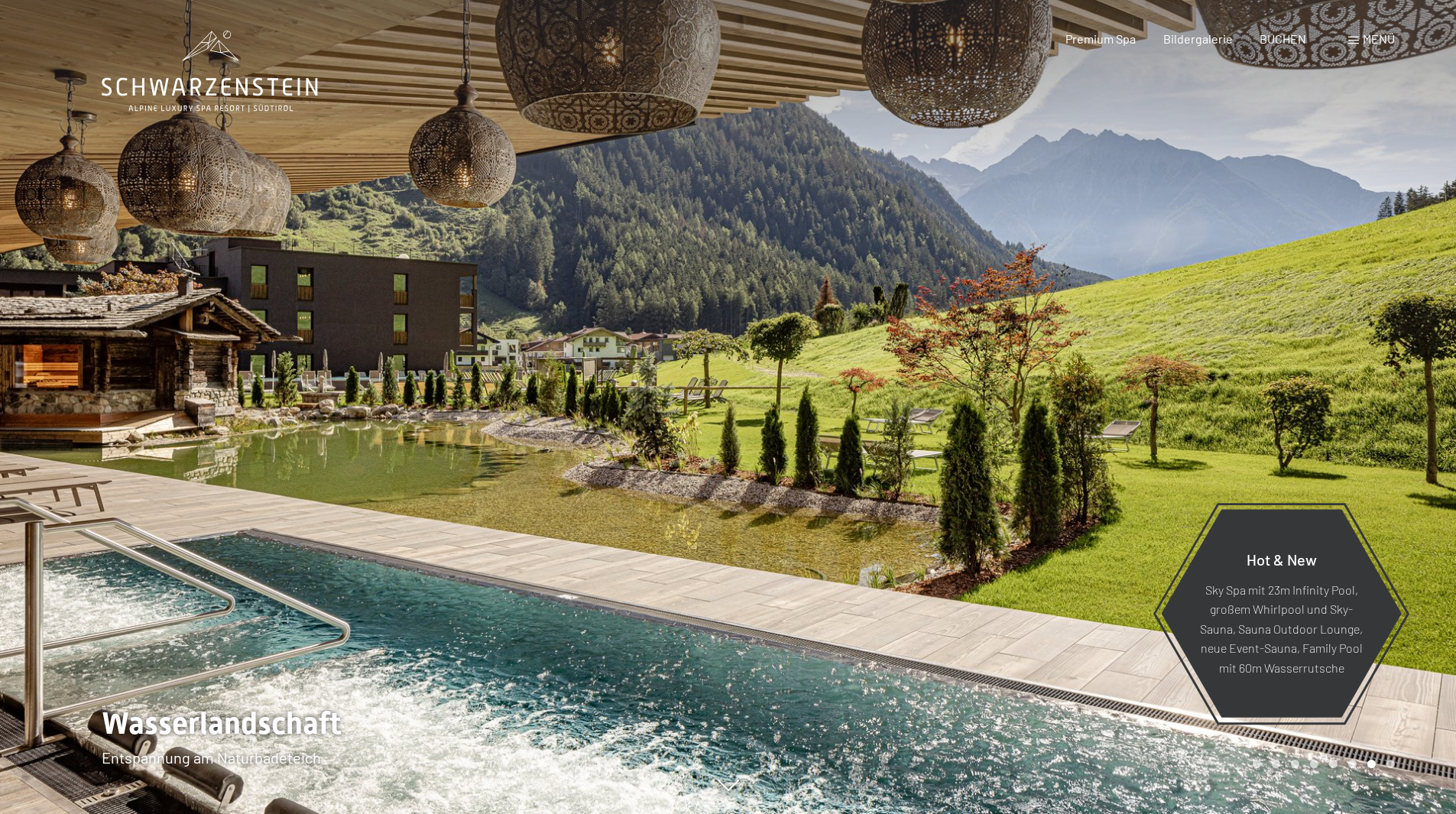
click at [102, 397] on div at bounding box center [364, 407] width 728 height 814
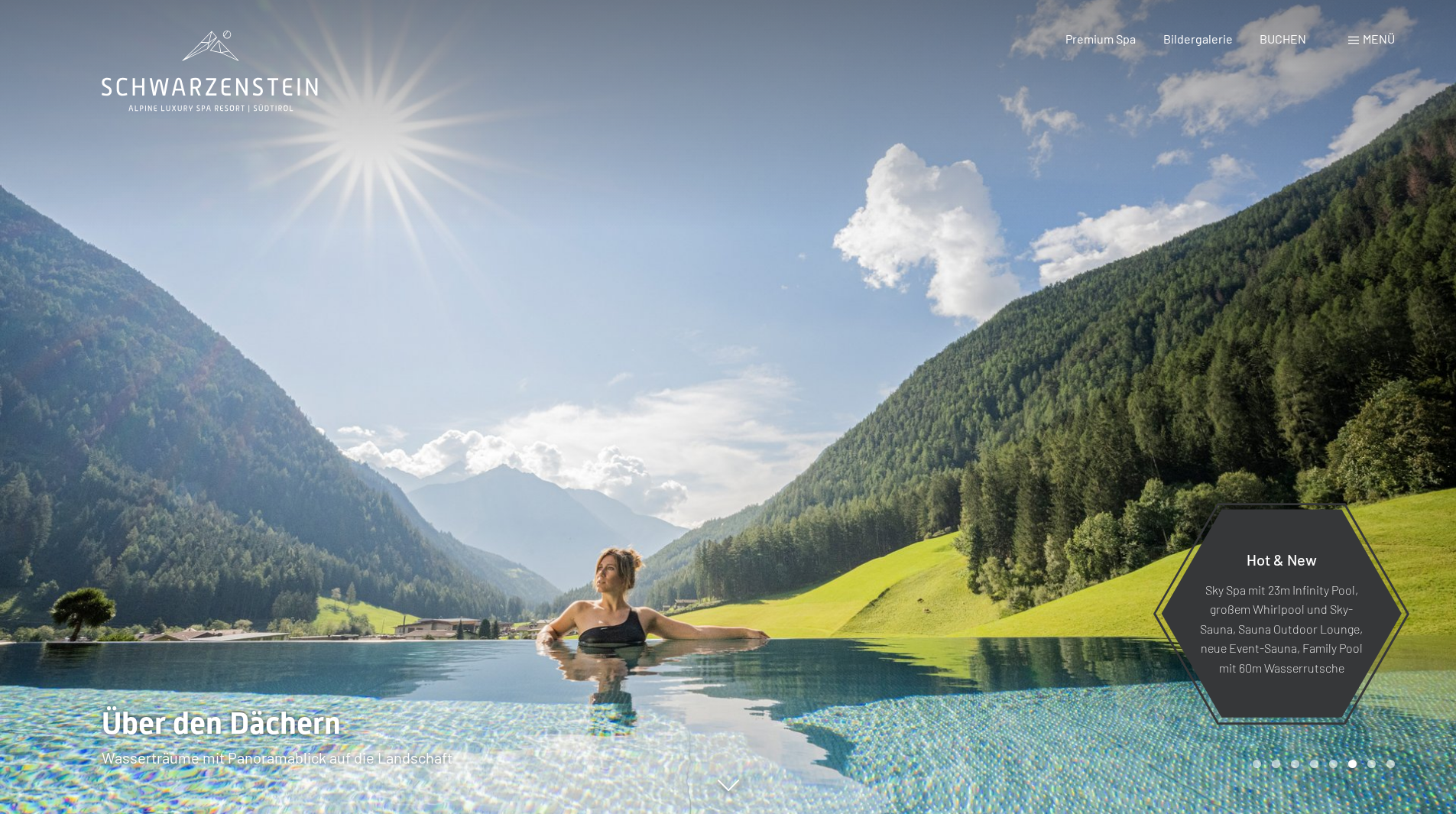
click at [102, 397] on div at bounding box center [364, 407] width 728 height 814
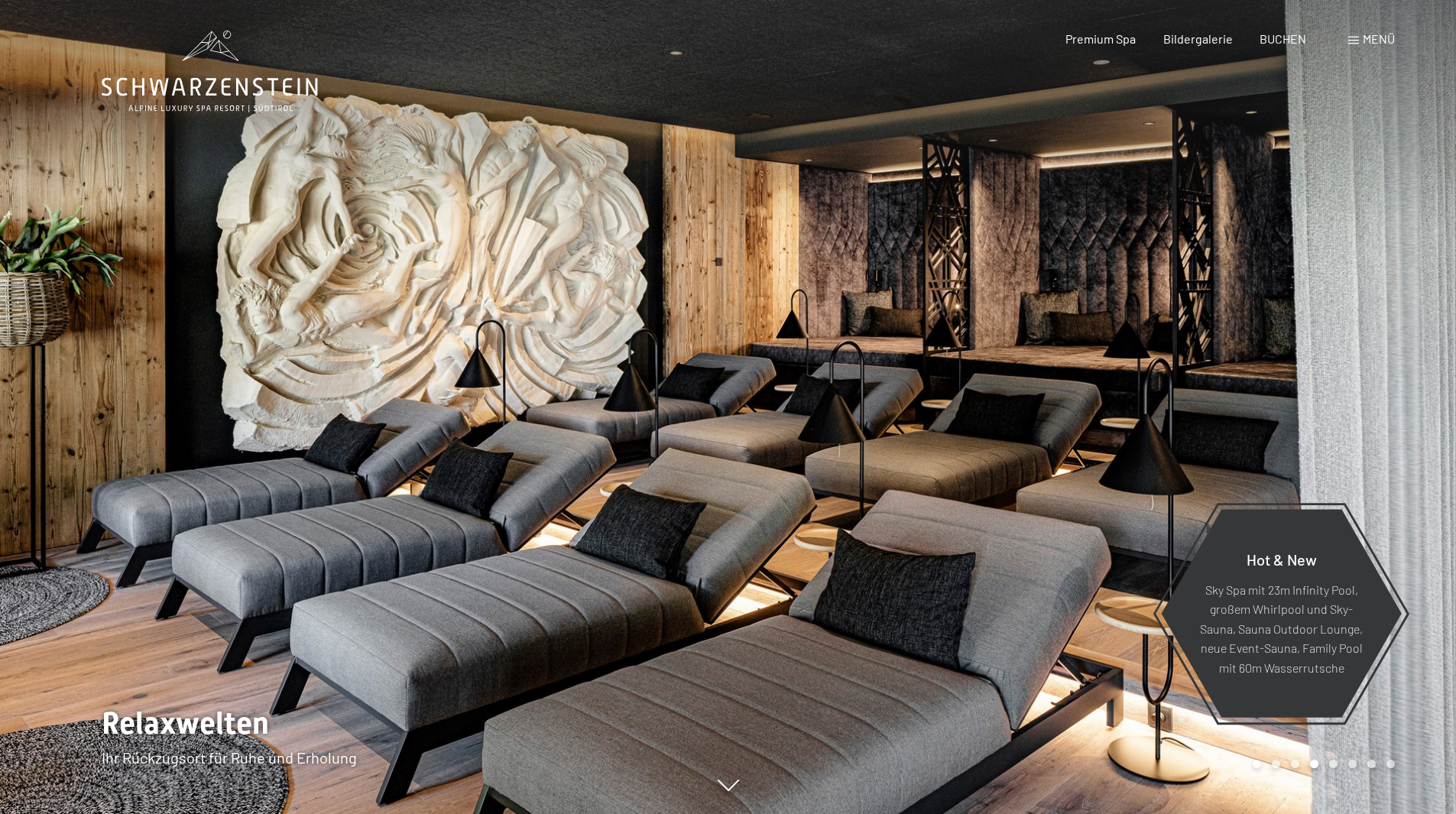
click at [102, 397] on div at bounding box center [364, 407] width 728 height 814
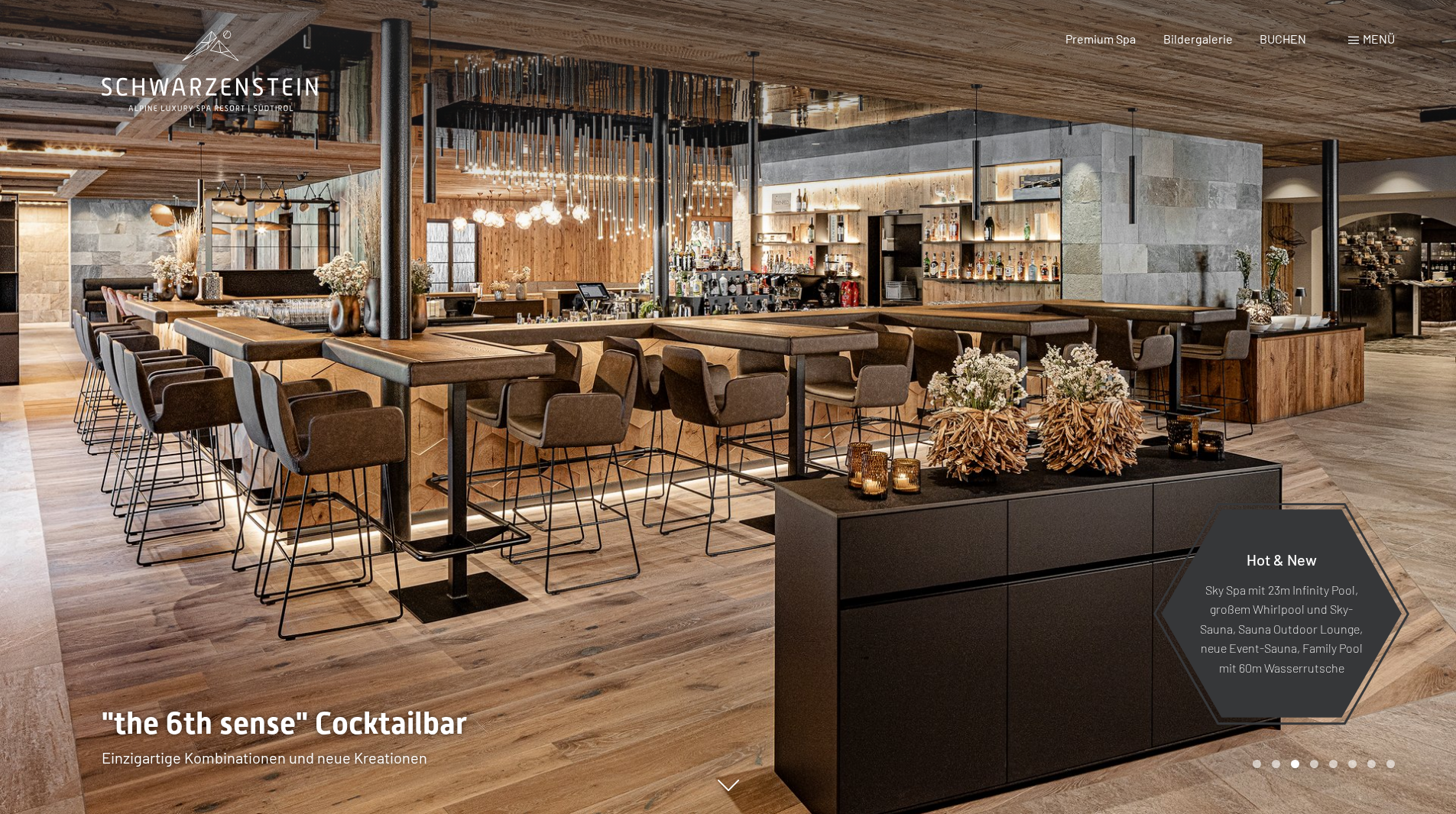
click at [102, 397] on div at bounding box center [364, 407] width 728 height 814
